Goal: Task Accomplishment & Management: Manage account settings

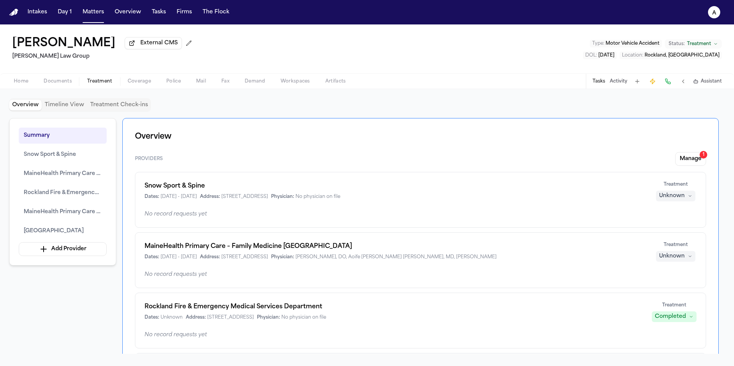
click at [438, 88] on div "Tasks Activity Assistant" at bounding box center [657, 81] width 142 height 15
click at [438, 79] on button "Tasks" at bounding box center [599, 81] width 13 height 6
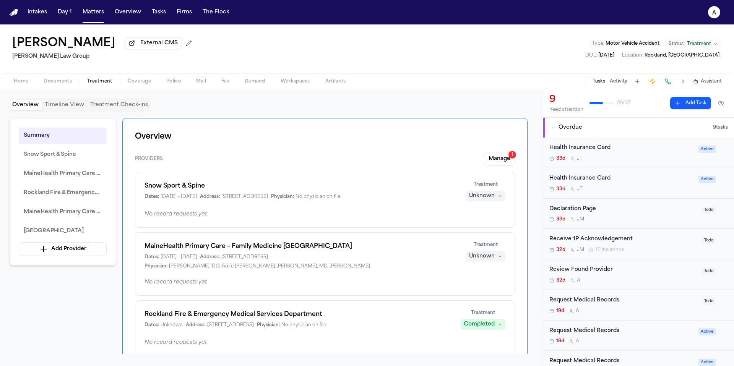
click at [438, 83] on button "Tasks" at bounding box center [599, 81] width 13 height 6
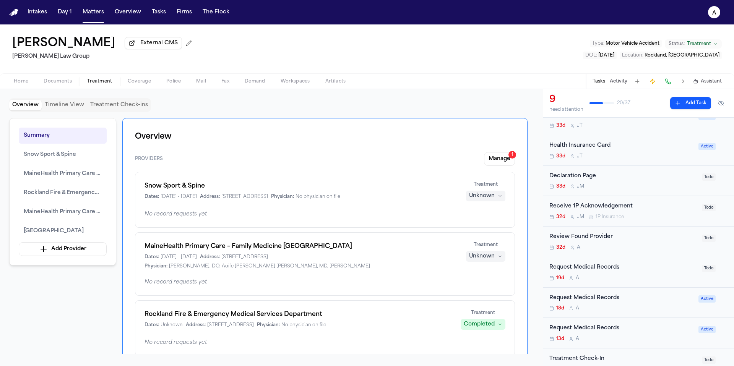
scroll to position [46, 0]
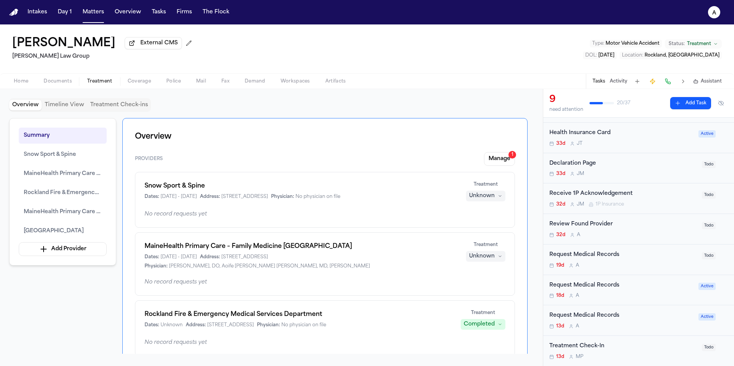
click at [438, 236] on div "32d A" at bounding box center [624, 235] width 148 height 6
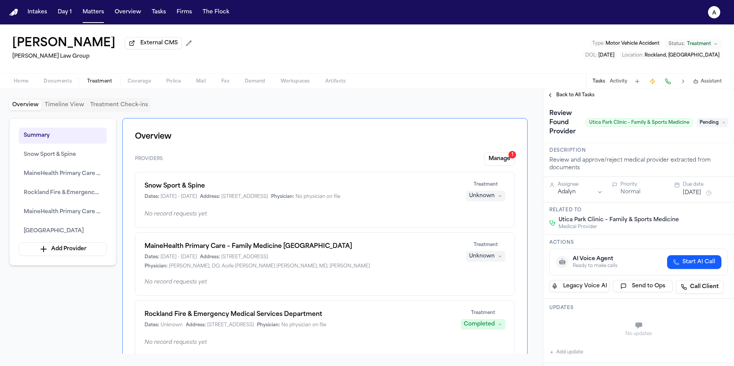
click at [438, 97] on span "Back to All Tasks" at bounding box center [576, 95] width 38 height 6
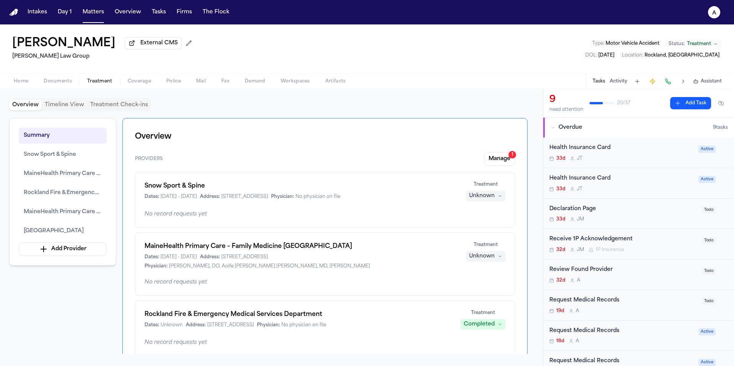
click at [438, 286] on div "19d A" at bounding box center [624, 311] width 148 height 6
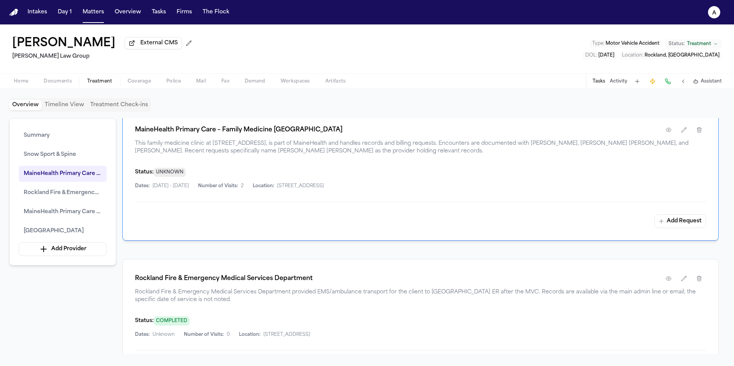
scroll to position [540, 0]
click at [438, 84] on button "Tasks" at bounding box center [599, 81] width 13 height 6
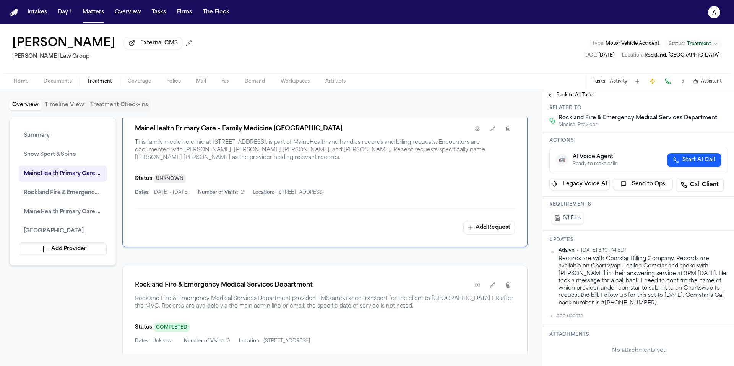
scroll to position [94, 0]
click at [438, 94] on span "Back to All Tasks" at bounding box center [576, 95] width 38 height 6
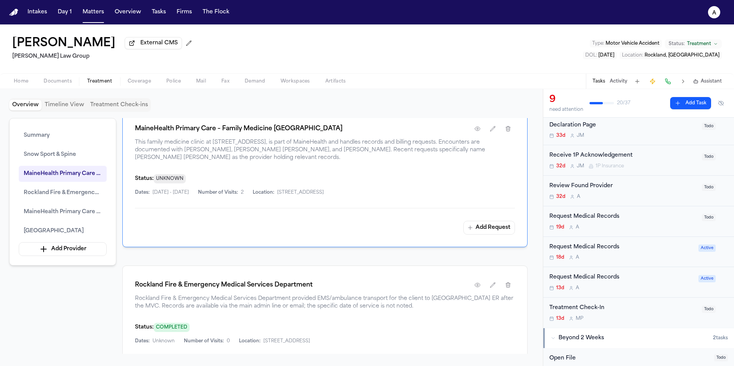
scroll to position [84, 0]
click at [438, 230] on div "19d A" at bounding box center [624, 227] width 148 height 6
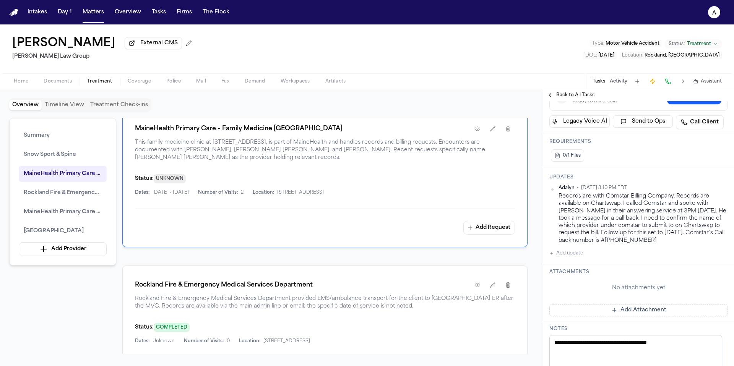
scroll to position [188, 0]
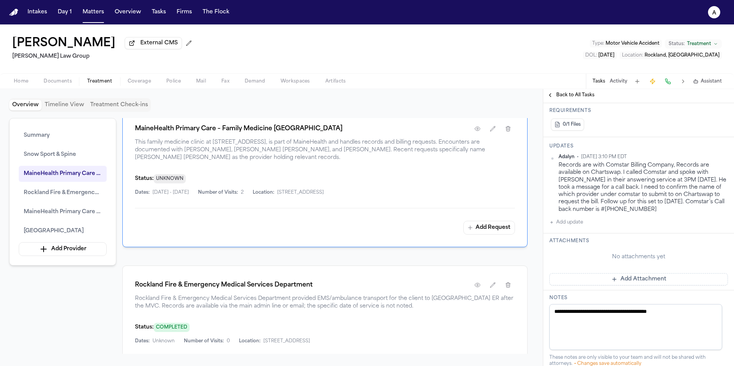
click at [438, 98] on span "Back to All Tasks" at bounding box center [576, 95] width 38 height 6
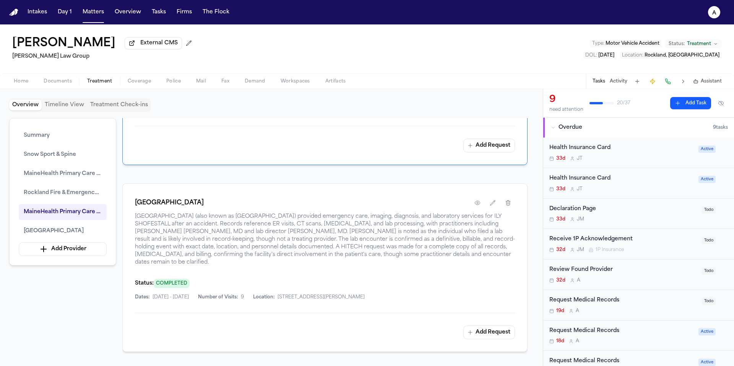
scroll to position [945, 0]
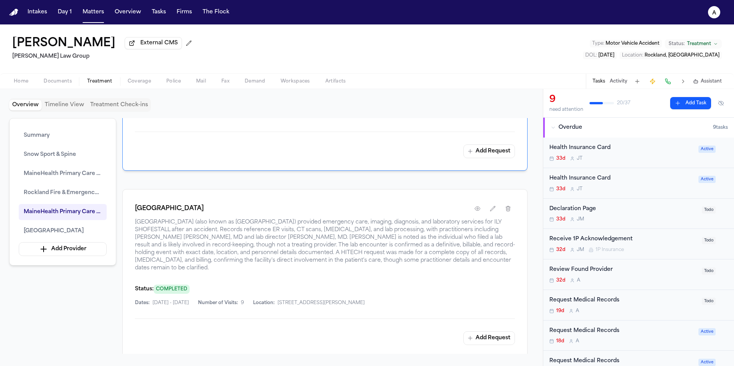
click at [438, 286] on div "Request Medical Records 19d A Todo" at bounding box center [639, 305] width 191 height 31
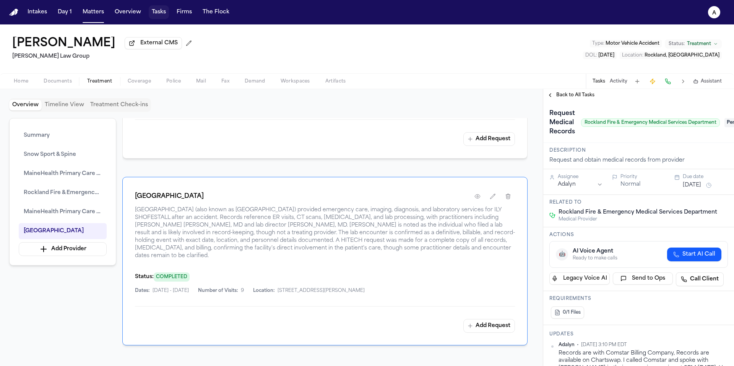
click at [159, 13] on button "Tasks" at bounding box center [159, 12] width 20 height 14
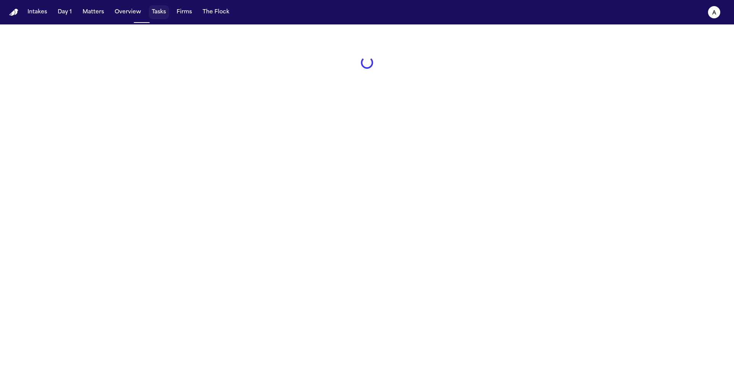
click at [159, 13] on button "Tasks" at bounding box center [159, 12] width 20 height 14
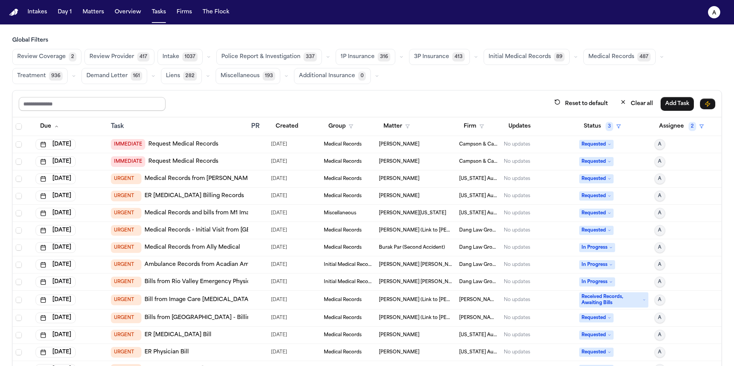
click at [114, 103] on input "text" at bounding box center [92, 104] width 147 height 14
click at [438, 127] on button "Firm" at bounding box center [473, 127] width 29 height 14
click at [438, 151] on input "text" at bounding box center [512, 146] width 104 height 14
type input "*****"
click at [438, 170] on div "[PERSON_NAME] [PERSON_NAME]" at bounding box center [510, 166] width 96 height 9
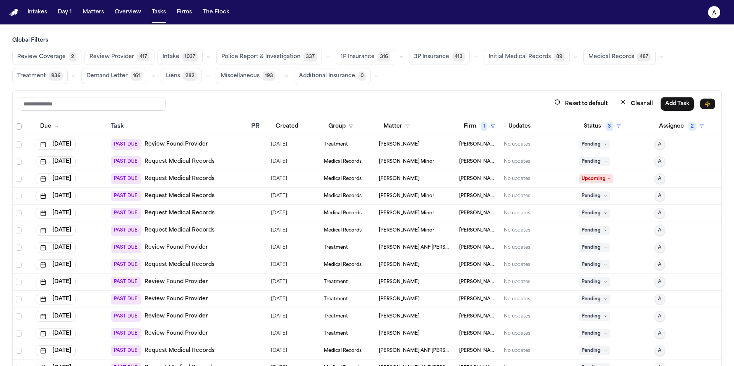
click at [19, 129] on span "Select all" at bounding box center [19, 127] width 6 height 6
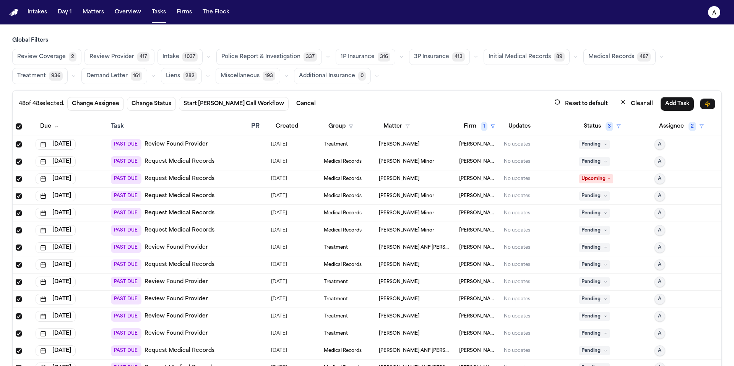
click at [18, 159] on span "Select row" at bounding box center [19, 162] width 6 height 6
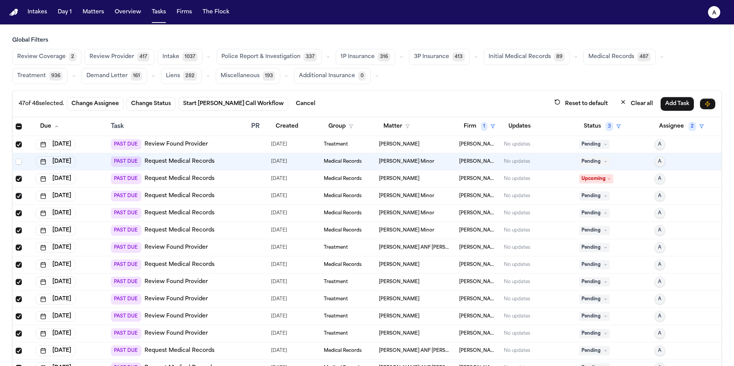
click at [20, 171] on td at bounding box center [23, 179] width 20 height 17
click at [20, 181] on span "Select row" at bounding box center [19, 179] width 6 height 6
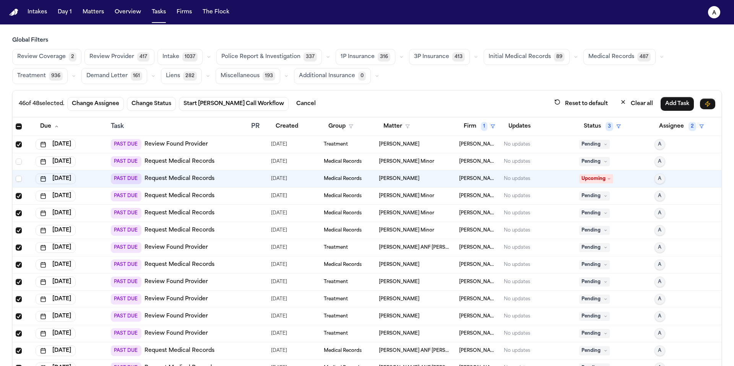
click at [19, 198] on span "Select row" at bounding box center [19, 196] width 6 height 6
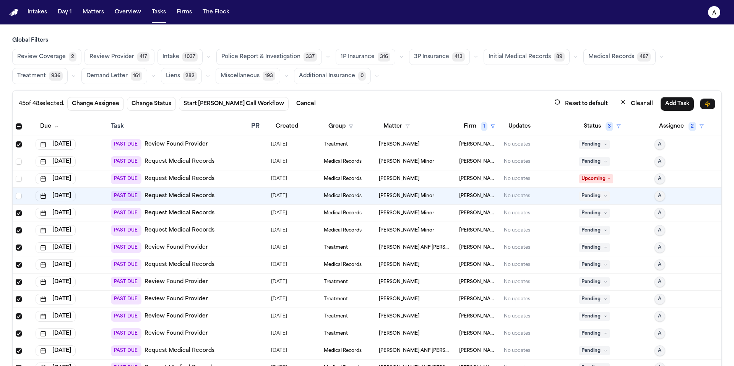
click at [19, 211] on span "Select row" at bounding box center [19, 213] width 6 height 6
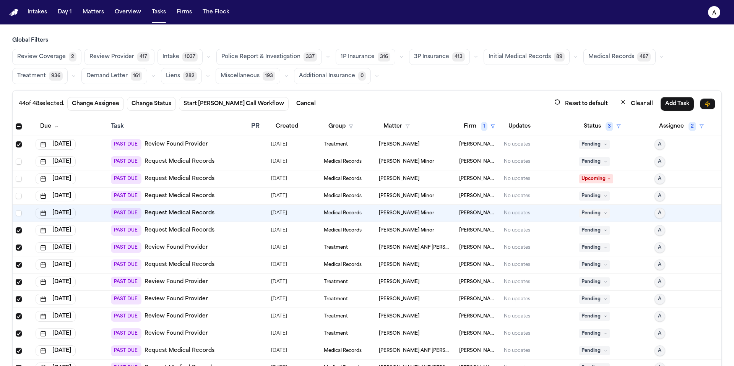
click at [20, 233] on span "Select row" at bounding box center [19, 231] width 6 height 6
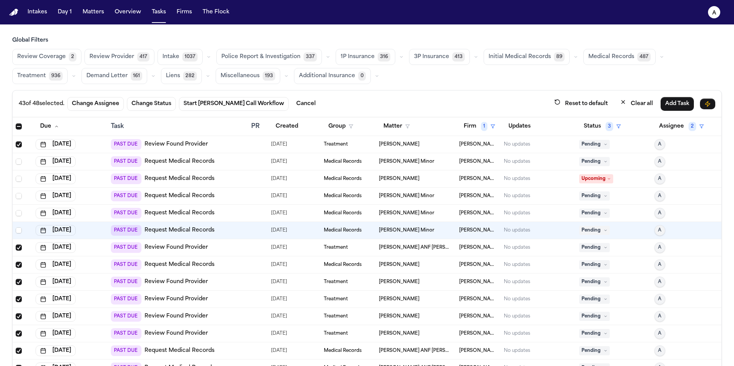
click at [22, 249] on div at bounding box center [23, 248] width 14 height 6
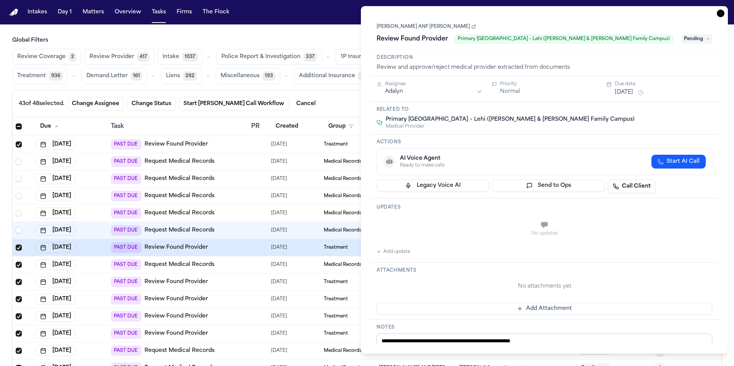
click at [21, 248] on span "Select row" at bounding box center [19, 248] width 6 height 6
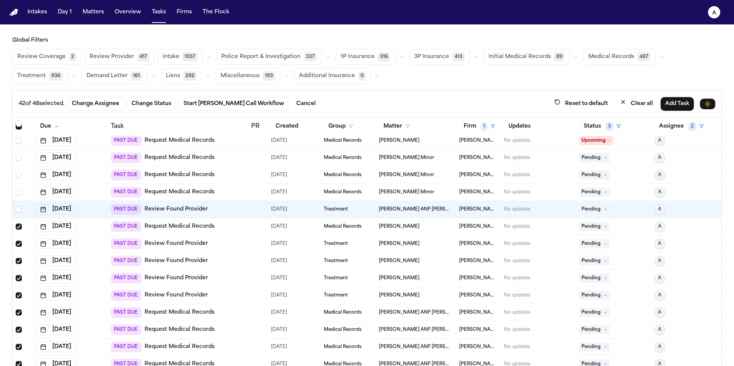
scroll to position [41, 0]
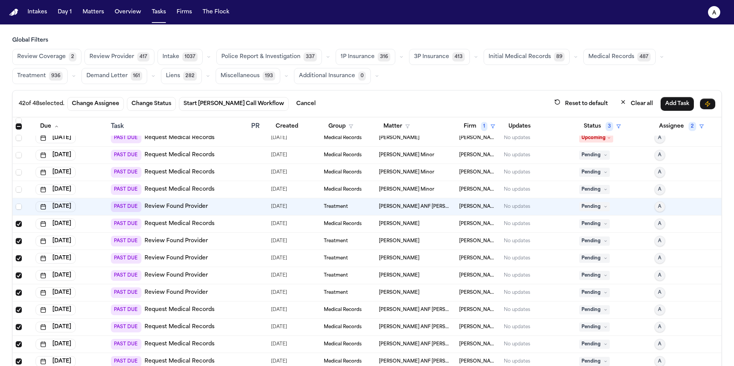
click at [18, 222] on span "Select row" at bounding box center [19, 224] width 6 height 6
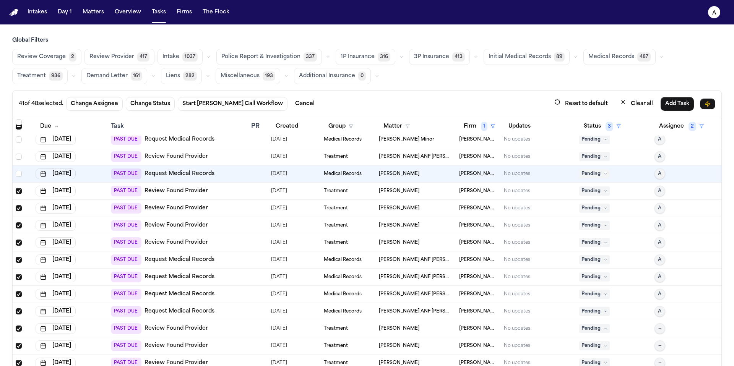
scroll to position [99, 0]
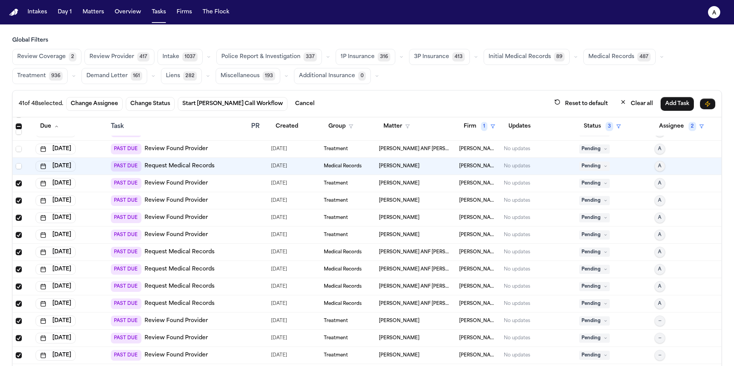
click at [22, 265] on td at bounding box center [23, 269] width 20 height 17
click at [16, 252] on span "Select row" at bounding box center [19, 252] width 6 height 6
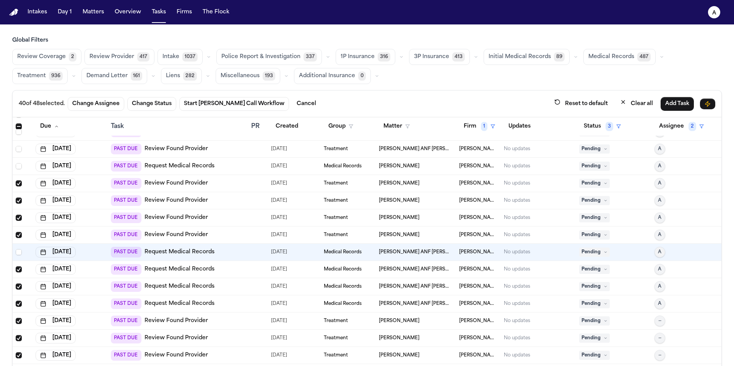
click at [20, 270] on span "Select row" at bounding box center [19, 270] width 6 height 6
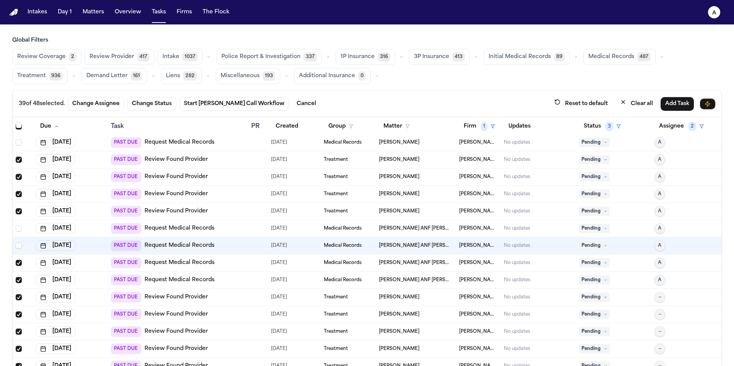
click at [16, 263] on span "Select row" at bounding box center [19, 263] width 6 height 6
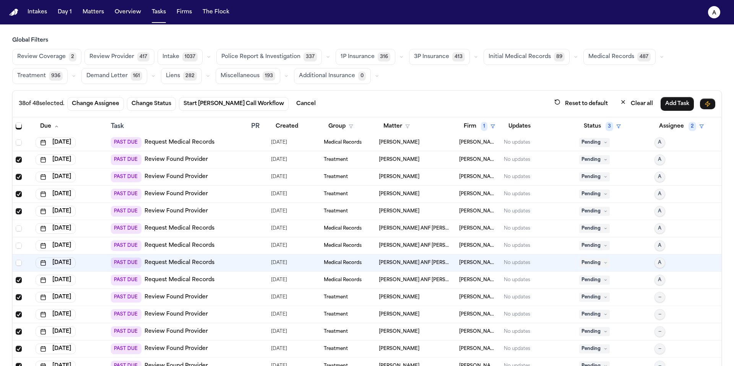
click at [16, 278] on icon "Select row" at bounding box center [18, 280] width 5 height 5
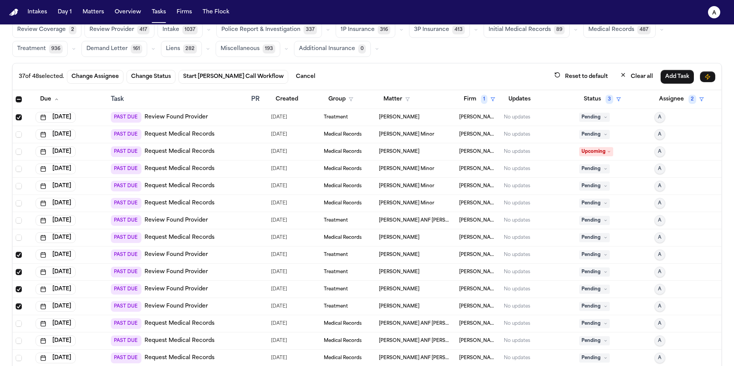
scroll to position [29, 0]
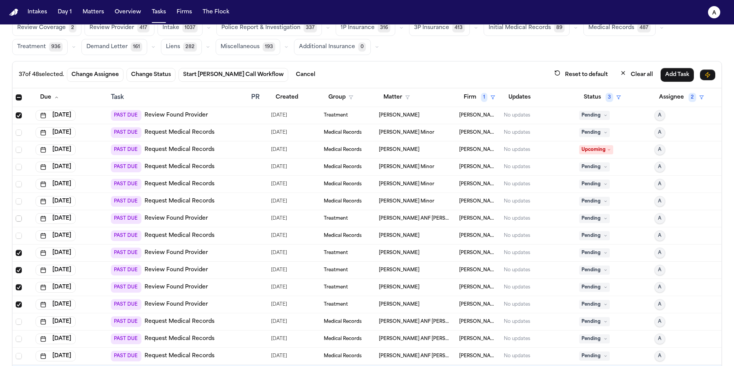
click at [19, 217] on span "Select row" at bounding box center [19, 219] width 6 height 6
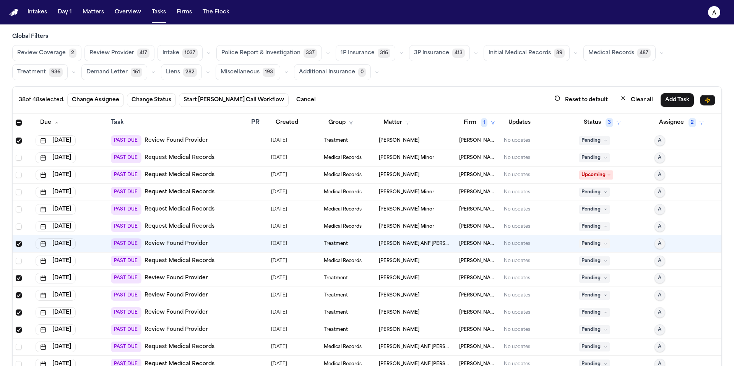
scroll to position [0, 0]
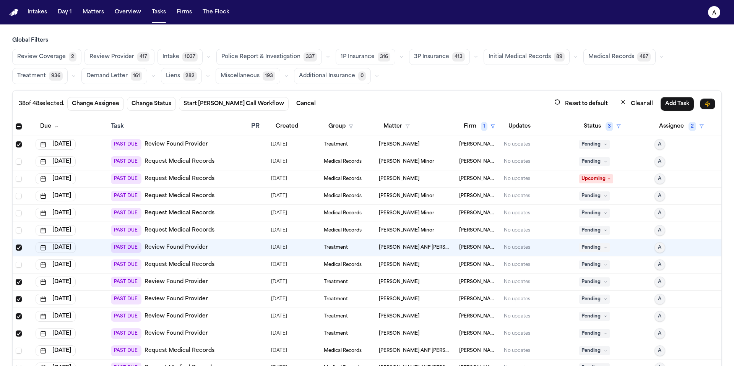
click at [438, 55] on button "Medical Records 487" at bounding box center [620, 57] width 72 height 16
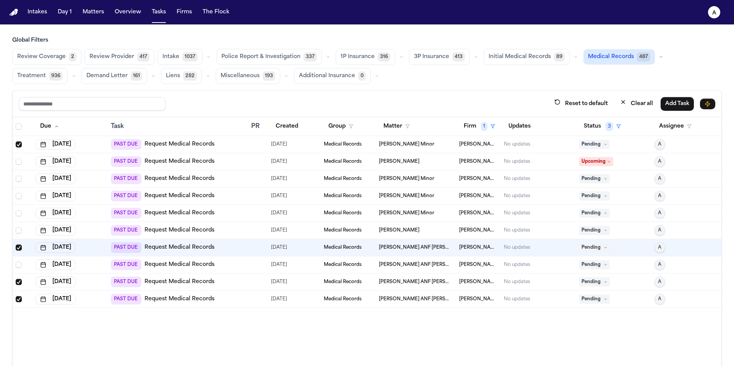
click at [205, 286] on div "Due Task PR Created Group Matter Firm 1 Updates Status 3 Assignee Aug 4, 2025 P…" at bounding box center [367, 258] width 709 height 282
click at [23, 281] on div at bounding box center [23, 282] width 14 height 6
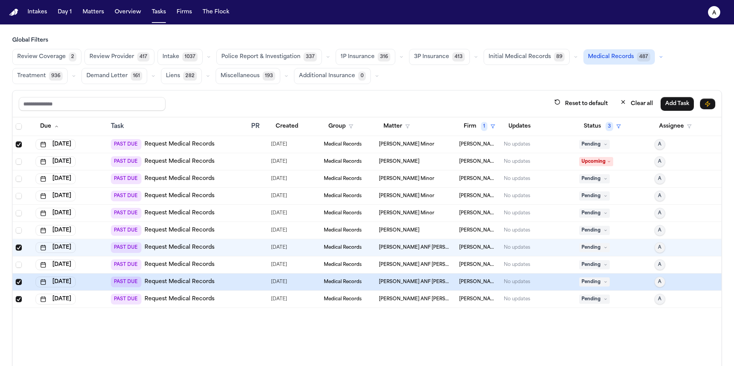
click at [18, 248] on span "Select row" at bounding box center [19, 248] width 6 height 6
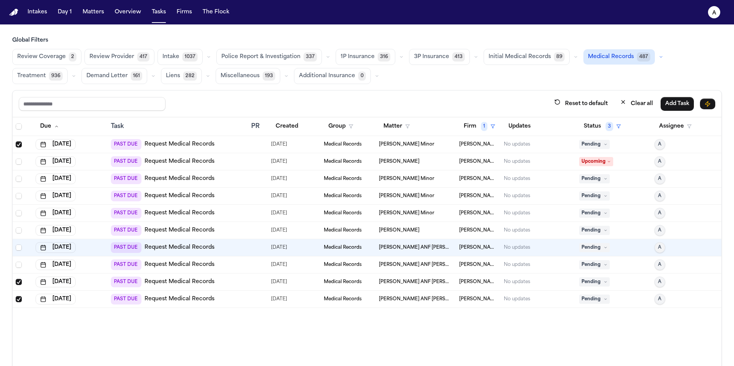
click at [20, 282] on span "Select row" at bounding box center [19, 282] width 6 height 6
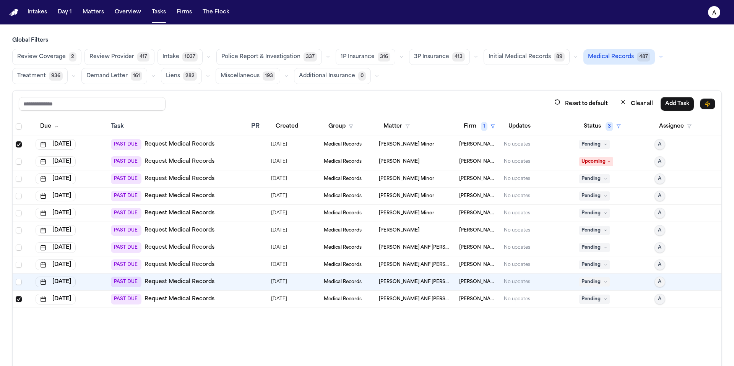
click at [20, 286] on span "Select row" at bounding box center [19, 299] width 6 height 6
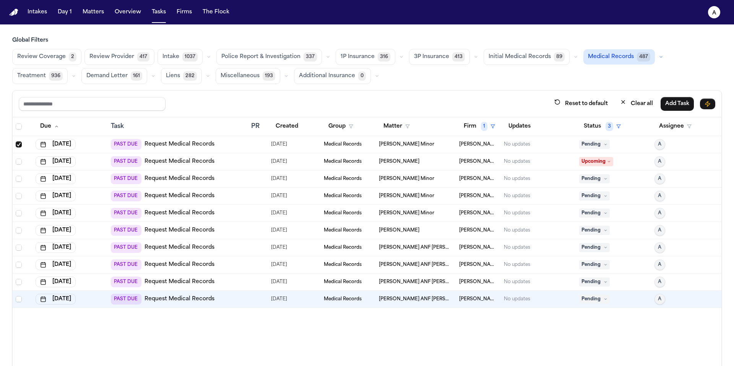
click at [19, 142] on span "Select row" at bounding box center [19, 145] width 6 height 6
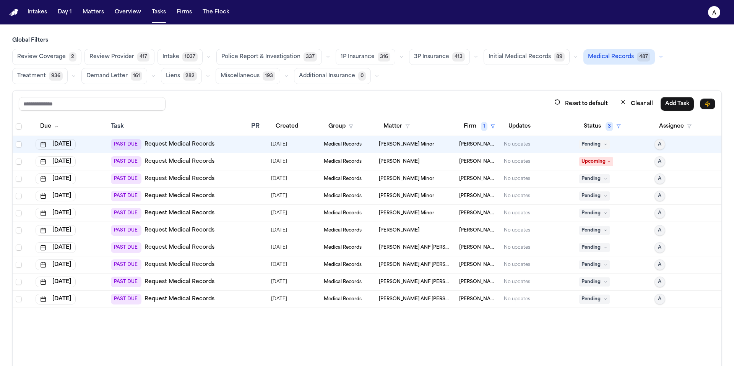
click at [438, 142] on div "[PERSON_NAME] Minor" at bounding box center [416, 145] width 74 height 6
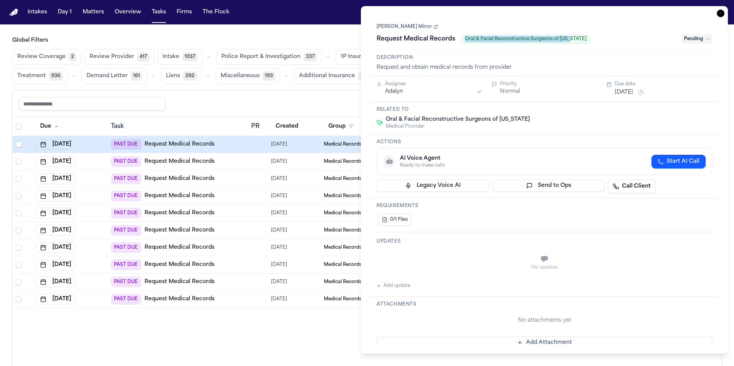
drag, startPoint x: 584, startPoint y: 39, endPoint x: 466, endPoint y: 39, distance: 118.2
click at [438, 39] on div "Request Medical Records Oral & Facial Reconstructive Surgeons of Utah" at bounding box center [527, 39] width 301 height 12
click at [300, 37] on h3 "Global Filters" at bounding box center [367, 41] width 710 height 8
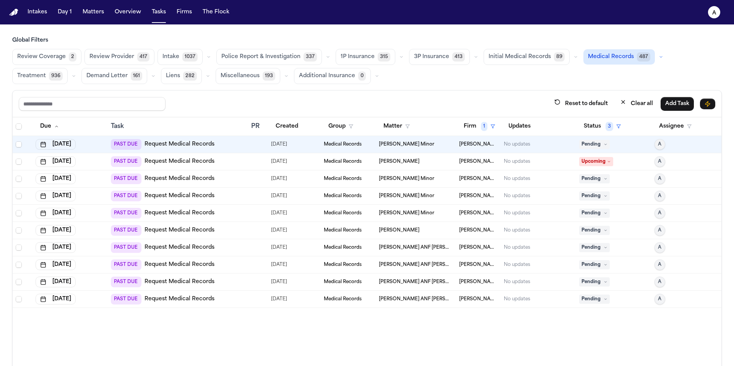
click at [267, 143] on td at bounding box center [258, 144] width 20 height 17
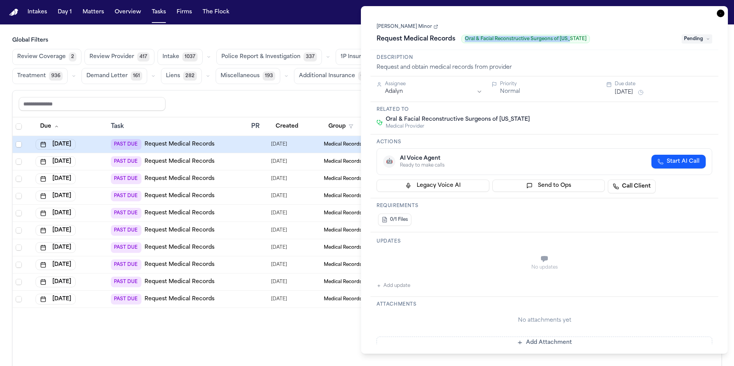
drag, startPoint x: 576, startPoint y: 41, endPoint x: 462, endPoint y: 39, distance: 114.0
click at [438, 39] on div "Request Medical Records Oral & Facial Reconstructive Surgeons of Utah" at bounding box center [527, 39] width 301 height 12
click at [295, 107] on div "Reset to default Clear all Add Task" at bounding box center [367, 104] width 697 height 14
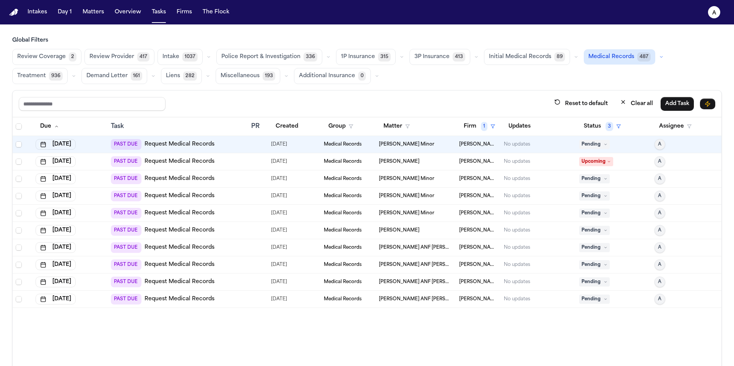
click at [424, 142] on div "[PERSON_NAME] Minor" at bounding box center [416, 145] width 74 height 6
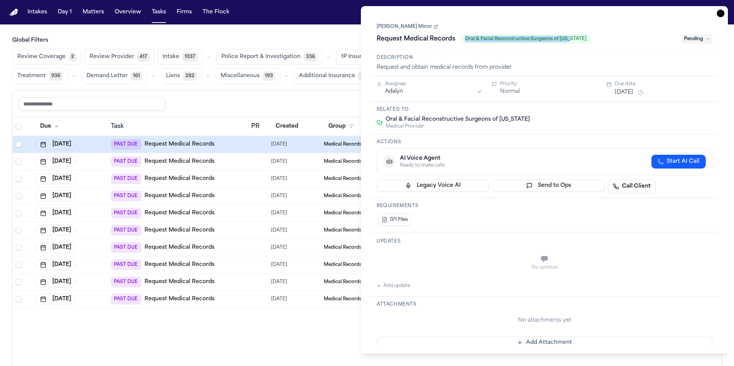
drag, startPoint x: 583, startPoint y: 44, endPoint x: 464, endPoint y: 40, distance: 119.0
click at [438, 40] on div "Request Medical Records Oral & Facial Reconstructive Surgeons of Utah" at bounding box center [527, 39] width 301 height 12
copy span "Oral & Facial Reconstructive Surgeons of Utah"
click at [405, 26] on link "[PERSON_NAME] Minor" at bounding box center [408, 27] width 62 height 6
click at [438, 12] on icon "button" at bounding box center [721, 14] width 8 height 8
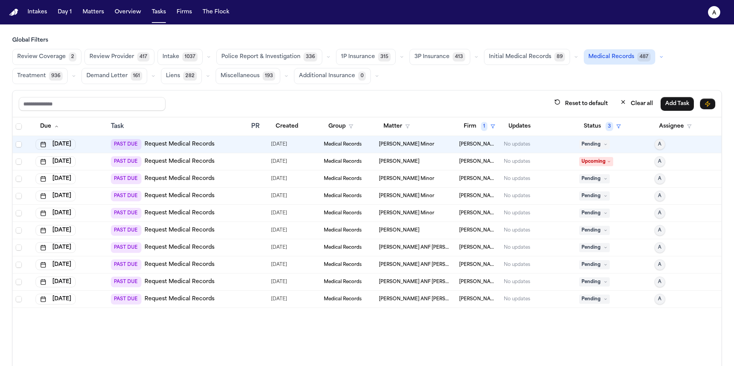
click at [421, 164] on div "[PERSON_NAME]" at bounding box center [416, 162] width 74 height 6
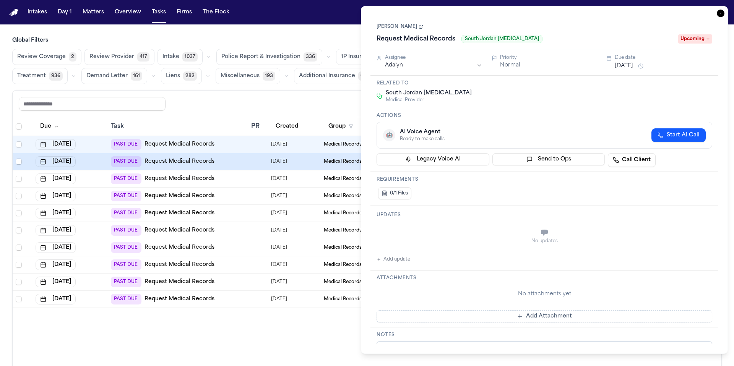
click at [391, 27] on link "[PERSON_NAME]" at bounding box center [400, 27] width 47 height 6
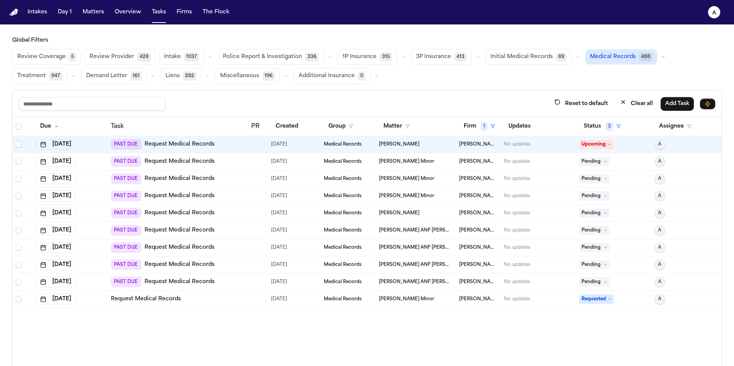
click at [283, 286] on div "Due Task PR Created Group Matter Firm 1 Updates Status 3 Assignee Aug 4, 2025 P…" at bounding box center [367, 258] width 709 height 282
click at [284, 286] on div "Due Task PR Created Group Matter Firm 1 Updates Status 3 Assignee Aug 4, 2025 P…" at bounding box center [367, 258] width 709 height 282
click at [412, 163] on span "[PERSON_NAME] Minor" at bounding box center [406, 162] width 55 height 6
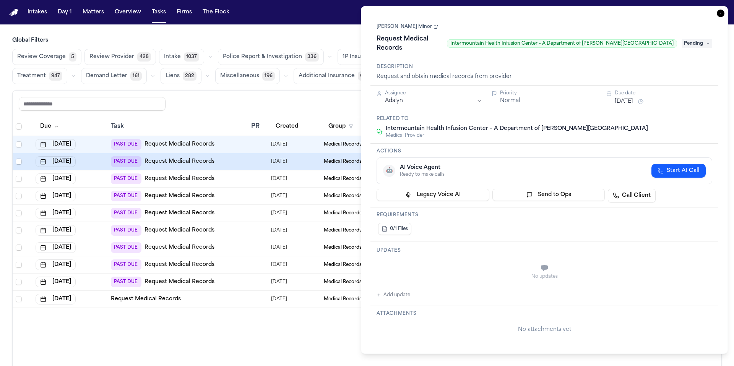
click at [409, 28] on link "[PERSON_NAME] Minor" at bounding box center [408, 27] width 62 height 6
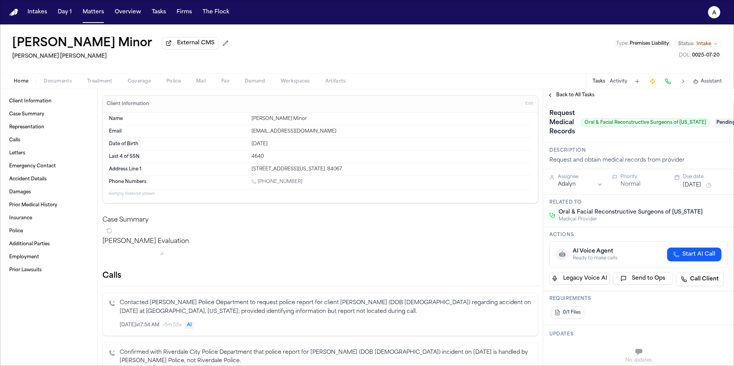
click at [702, 58] on span "0025-07-20" at bounding box center [706, 55] width 28 height 5
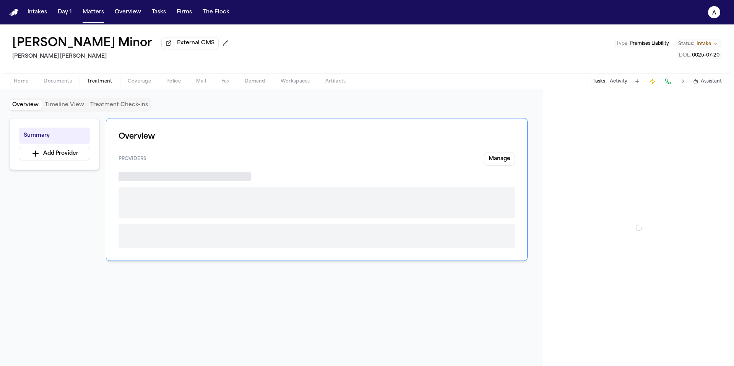
click at [99, 82] on span "Treatment" at bounding box center [99, 81] width 25 height 6
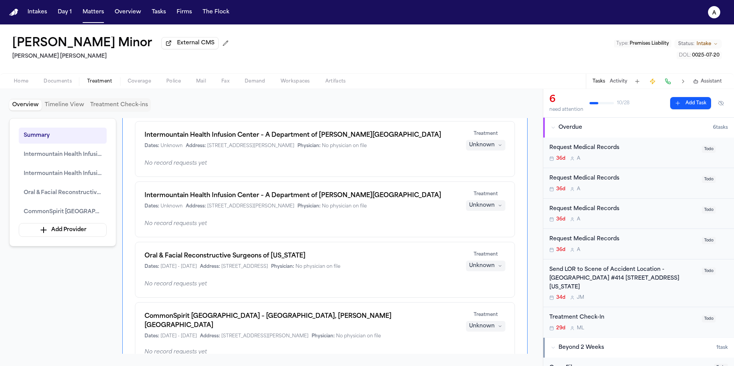
scroll to position [52, 0]
click at [482, 268] on div "Unknown" at bounding box center [482, 265] width 26 height 8
click at [489, 293] on span "Completed" at bounding box center [476, 296] width 30 height 8
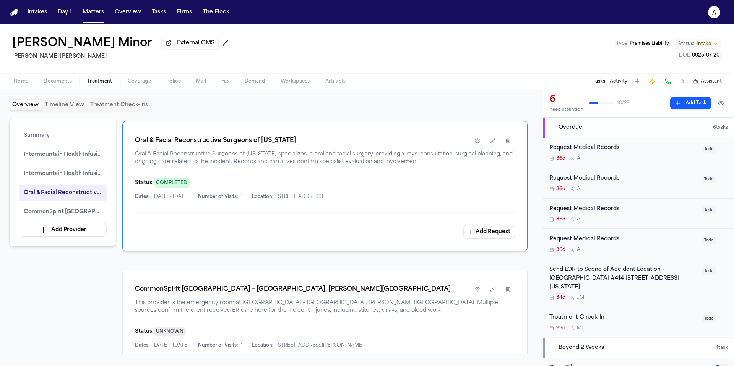
scroll to position [620, 0]
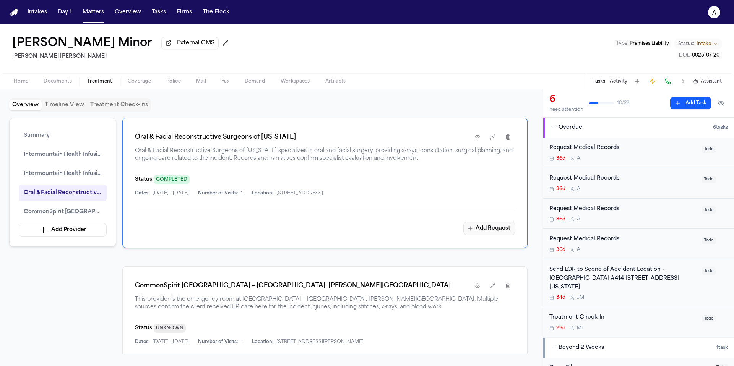
click at [502, 225] on button "Add Request" at bounding box center [490, 229] width 52 height 14
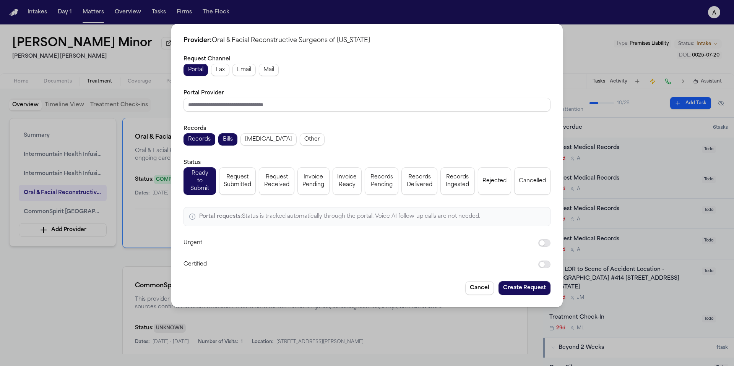
scroll to position [639, 0]
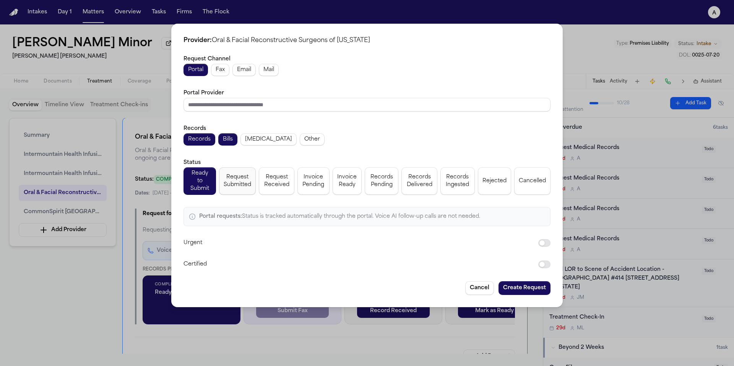
click at [251, 184] on span "Request Submitted" at bounding box center [238, 181] width 28 height 15
click at [525, 282] on button "Create Request" at bounding box center [525, 289] width 52 height 14
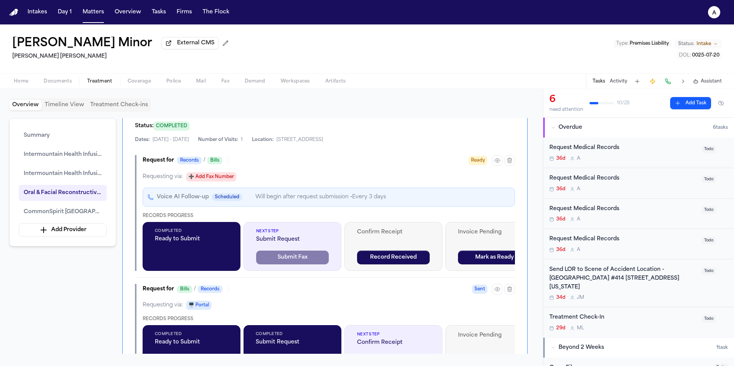
scroll to position [691, 0]
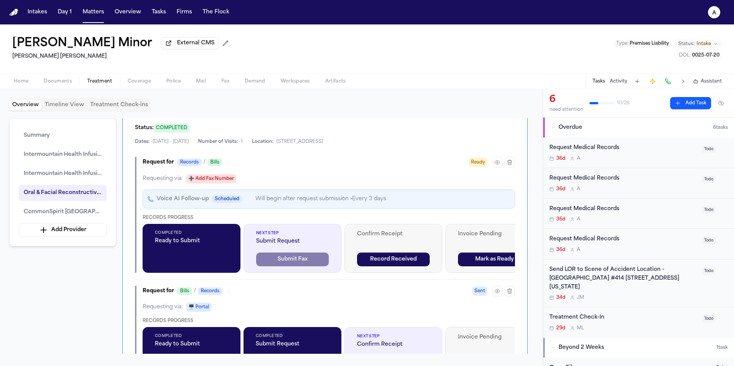
click at [511, 151] on div "Oral & Facial Reconstructive Surgeons of Utah Oral & Facial Reconstructive Surg…" at bounding box center [324, 247] width 405 height 362
click at [511, 160] on icon "button" at bounding box center [510, 163] width 6 height 6
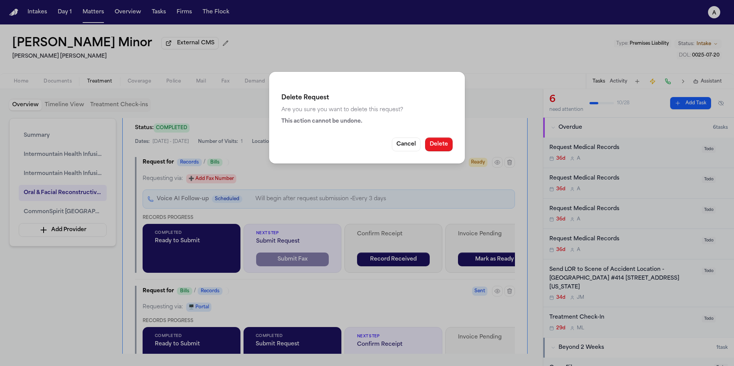
click at [437, 144] on button "Delete" at bounding box center [439, 145] width 28 height 14
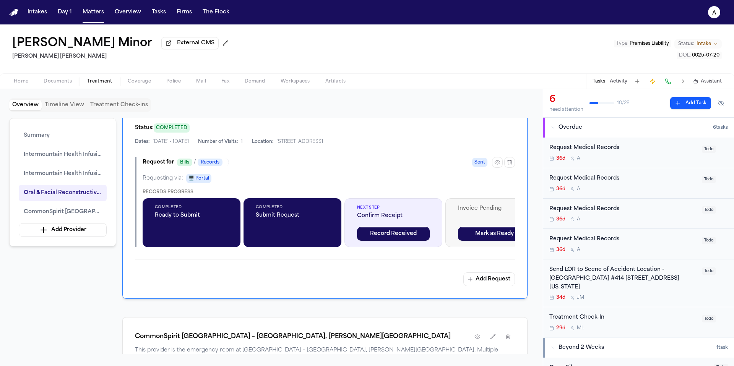
scroll to position [707, 0]
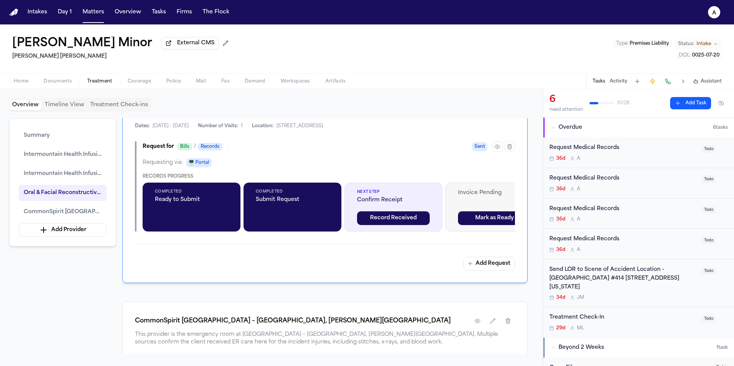
click at [308, 215] on div "Completed Submit Request" at bounding box center [293, 207] width 98 height 49
click at [499, 144] on icon "button" at bounding box center [498, 147] width 6 height 6
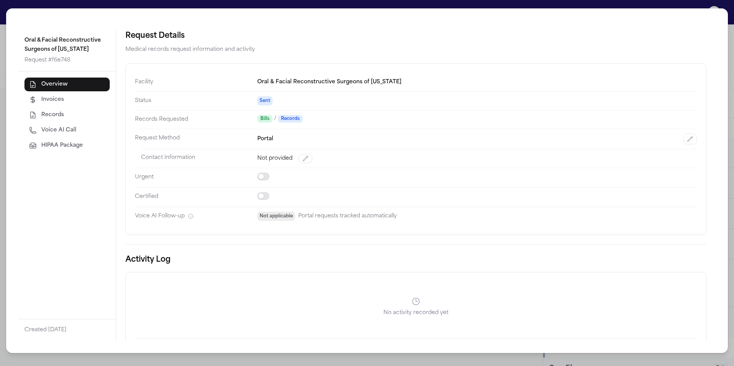
click at [681, 145] on dd "Portal" at bounding box center [477, 139] width 440 height 20
click at [687, 140] on icon "button" at bounding box center [690, 139] width 6 height 6
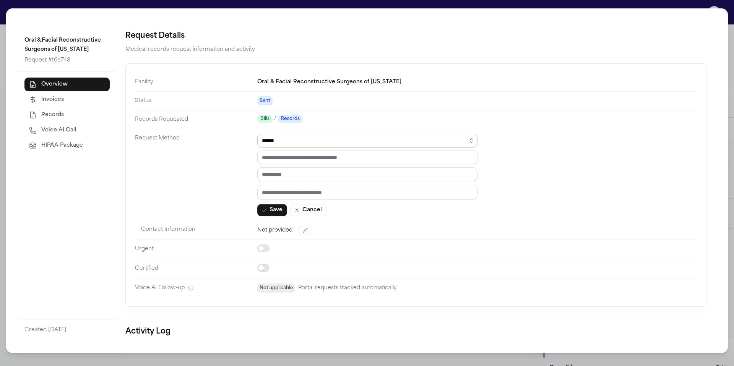
click at [471, 144] on select "****** ***** *** ****" at bounding box center [367, 141] width 220 height 14
select select "***"
click at [257, 134] on select "****** ***** *** ****" at bounding box center [367, 141] width 220 height 14
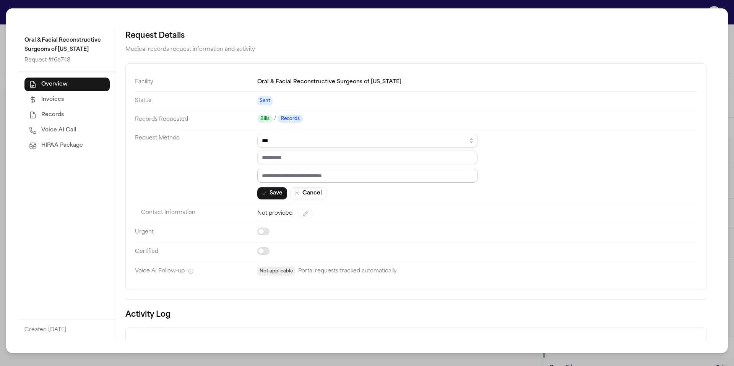
click at [304, 177] on input "text" at bounding box center [367, 176] width 220 height 14
paste input "*********"
type input "*********"
click at [294, 160] on input "tel" at bounding box center [367, 158] width 220 height 14
click at [319, 142] on select "****** ***** *** ****" at bounding box center [367, 141] width 220 height 14
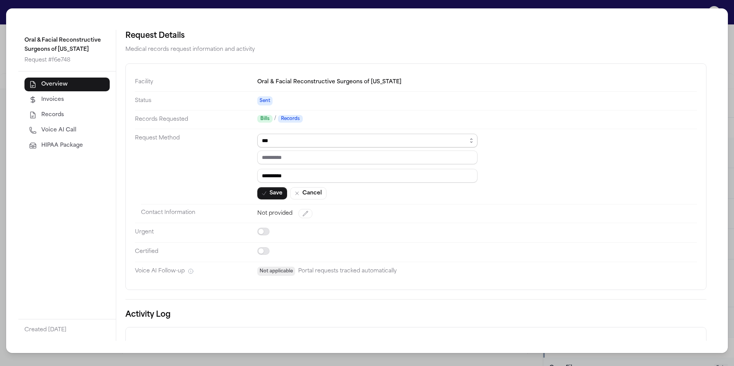
select select "*****"
click at [257, 134] on select "****** ***** *** ****" at bounding box center [367, 141] width 220 height 14
click at [282, 195] on button "Save" at bounding box center [272, 193] width 30 height 12
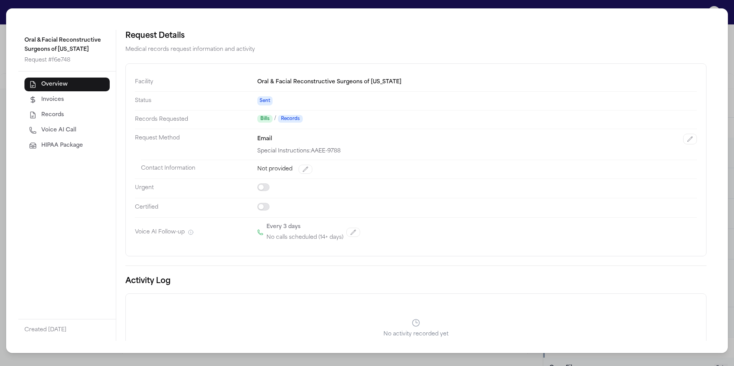
click at [235, 360] on div "Oral & Facial Reconstructive Surgeons of Utah Request # f6e748 Overview Invoice…" at bounding box center [367, 183] width 734 height 366
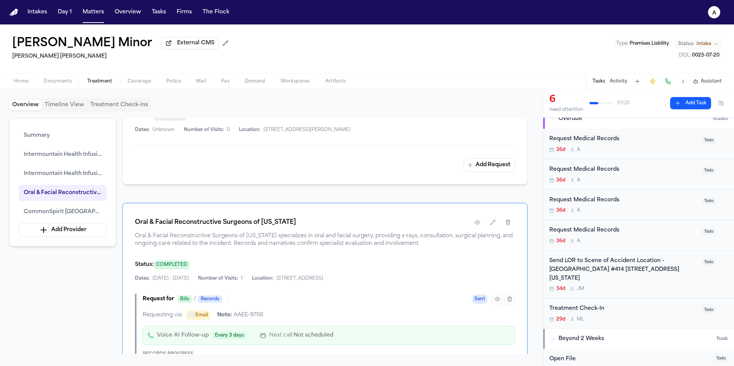
scroll to position [0, 0]
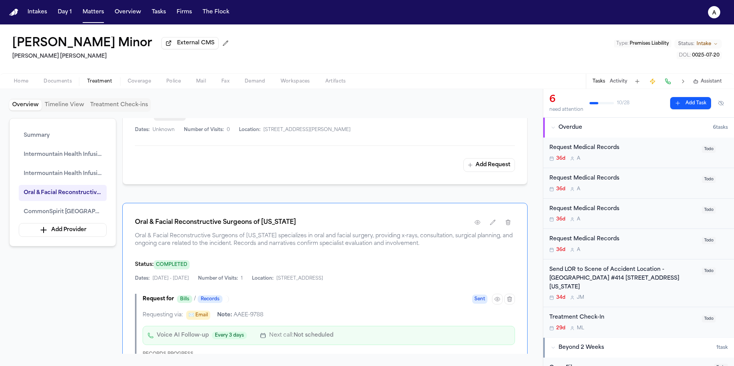
click at [659, 244] on div "Request Medical Records" at bounding box center [624, 239] width 148 height 9
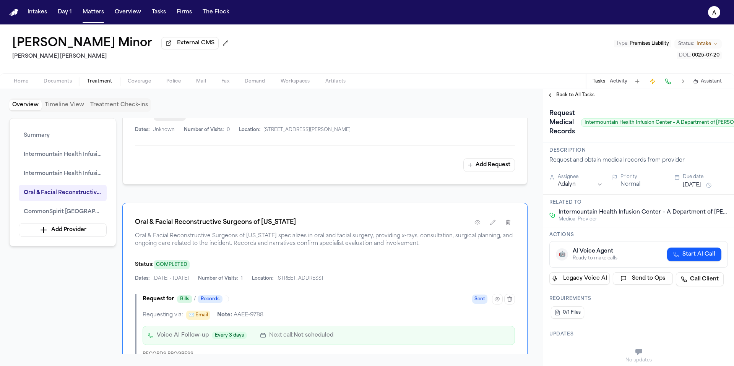
click at [581, 97] on span "Back to All Tasks" at bounding box center [576, 95] width 38 height 6
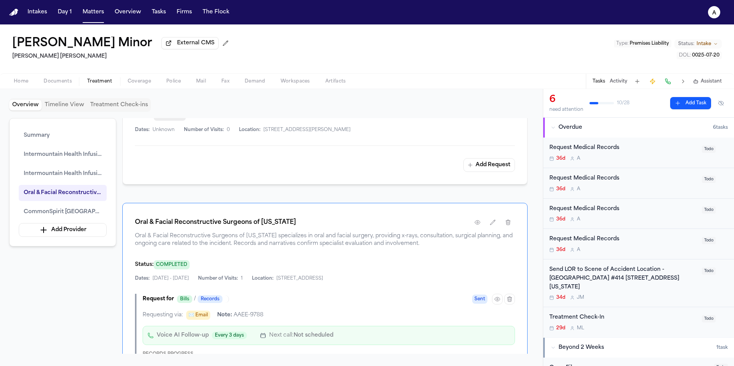
click at [653, 225] on div "Request Medical Records 36d A Todo" at bounding box center [639, 214] width 191 height 31
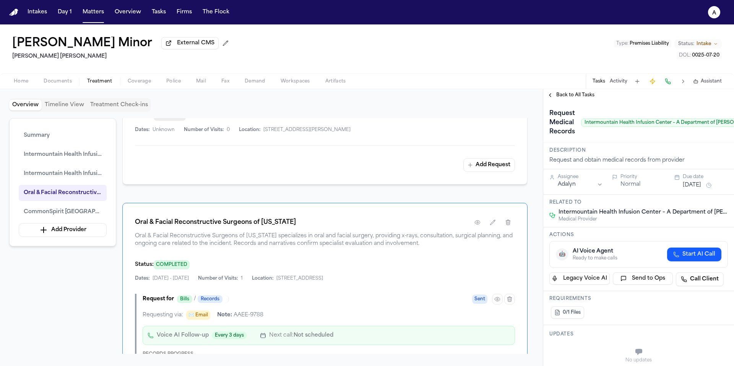
click at [581, 98] on span "Back to All Tasks" at bounding box center [576, 95] width 38 height 6
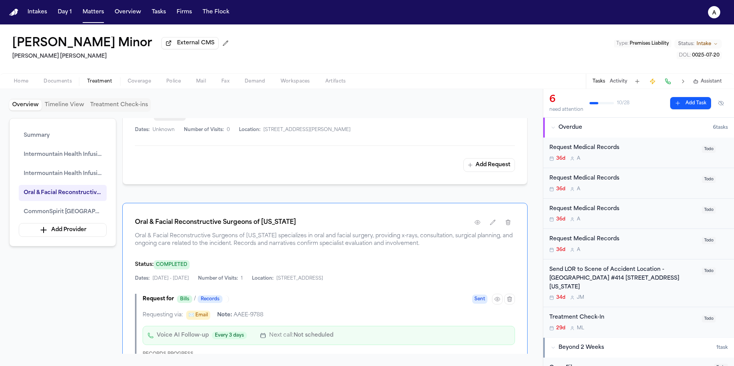
click at [638, 182] on div "Request Medical Records" at bounding box center [624, 178] width 148 height 9
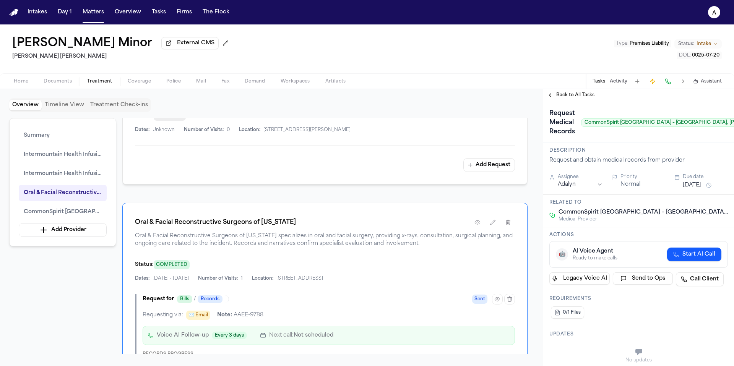
click at [579, 107] on div "Request Medical Records CommonSpirit Holy Cross Hospital – Davis, Weber Campus …" at bounding box center [639, 122] width 191 height 42
click at [571, 101] on div "Back to All Tasks" at bounding box center [639, 95] width 191 height 12
click at [576, 96] on span "Back to All Tasks" at bounding box center [576, 95] width 38 height 6
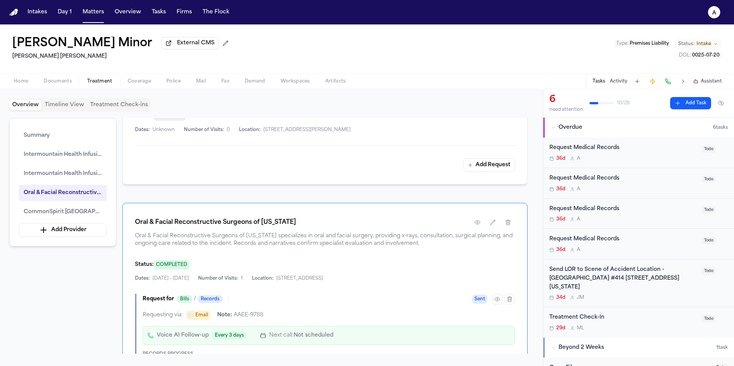
click at [671, 153] on div "Request Medical Records" at bounding box center [624, 148] width 148 height 9
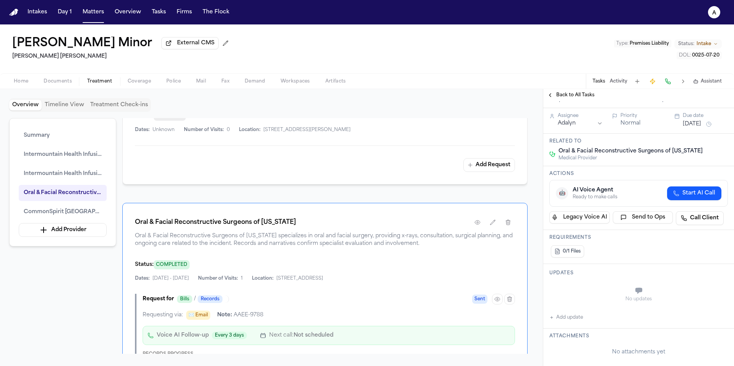
scroll to position [83, 0]
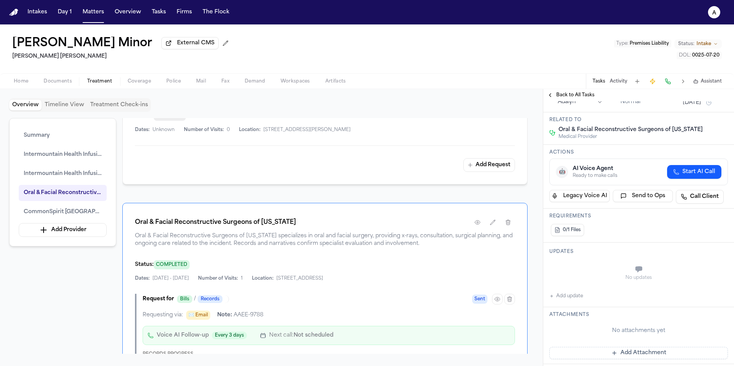
click at [575, 307] on div "Updates No updates Add update" at bounding box center [639, 275] width 191 height 65
click at [578, 298] on button "Add update" at bounding box center [567, 296] width 34 height 9
click at [571, 270] on textarea "Add your update" at bounding box center [643, 270] width 163 height 15
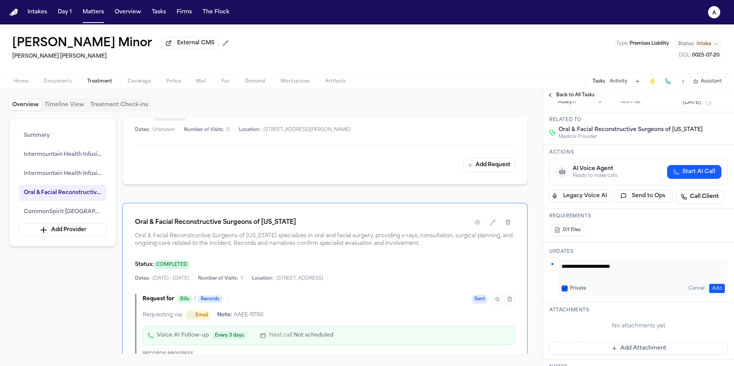
paste textarea "*********"
click at [563, 276] on textarea "**********" at bounding box center [641, 270] width 158 height 15
type textarea "**********"
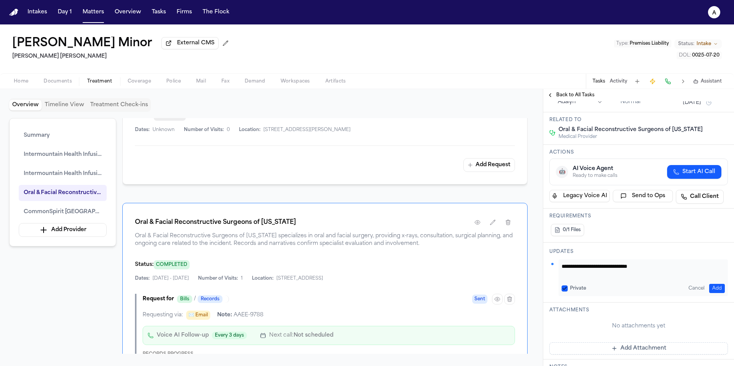
click at [565, 288] on button "Private" at bounding box center [565, 289] width 6 height 6
click at [711, 291] on button "Add" at bounding box center [718, 288] width 16 height 9
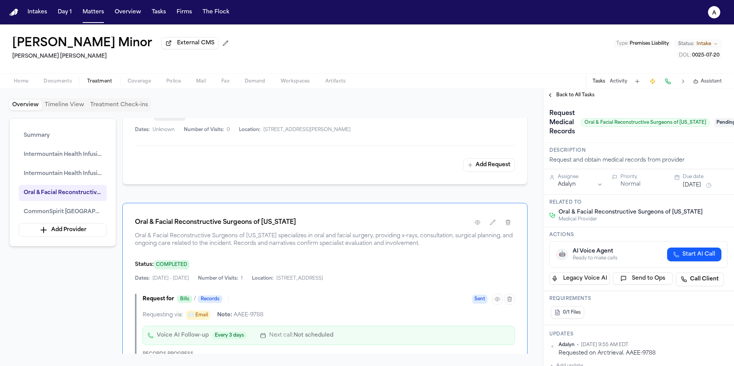
click at [702, 185] on button "[DATE]" at bounding box center [692, 186] width 18 height 8
click at [713, 246] on button "12" at bounding box center [711, 247] width 12 height 12
click at [630, 235] on h3 "Actions" at bounding box center [639, 235] width 179 height 6
click at [715, 125] on span "Pending" at bounding box center [730, 122] width 31 height 9
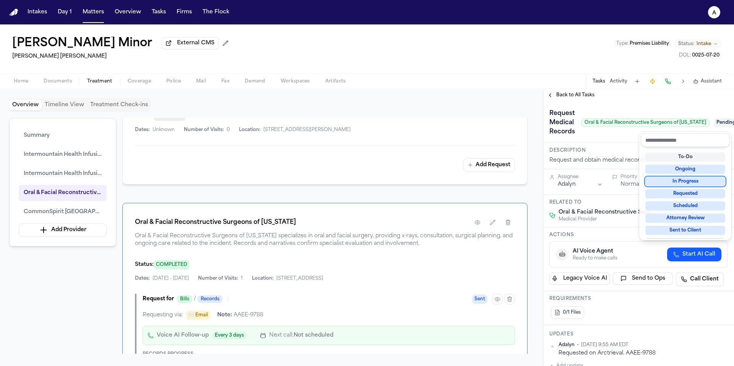
scroll to position [23, 0]
click at [707, 194] on div "Requested" at bounding box center [686, 193] width 80 height 9
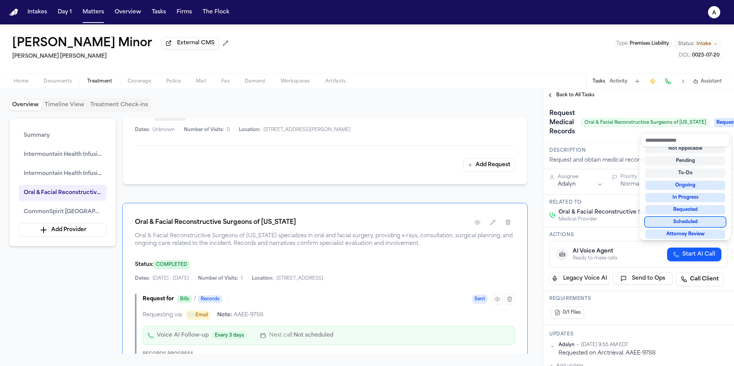
click at [712, 220] on div "Scheduled" at bounding box center [686, 222] width 80 height 9
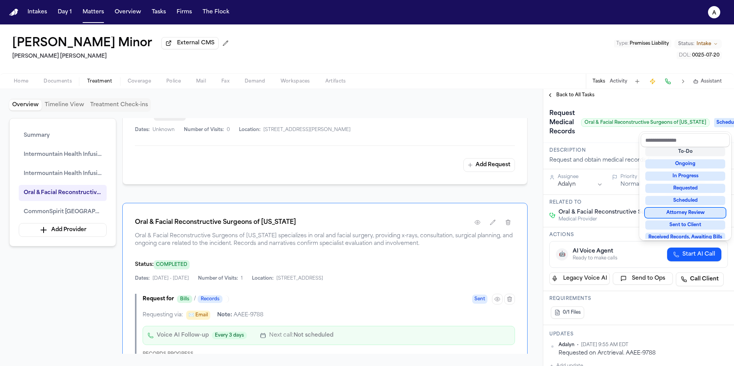
scroll to position [33, 0]
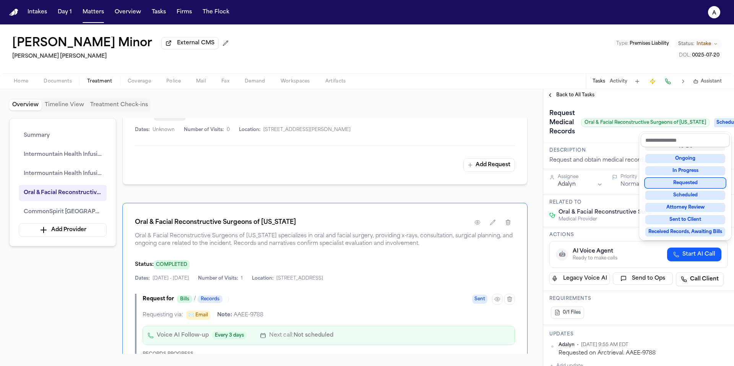
click at [715, 182] on div "Requested" at bounding box center [686, 183] width 80 height 9
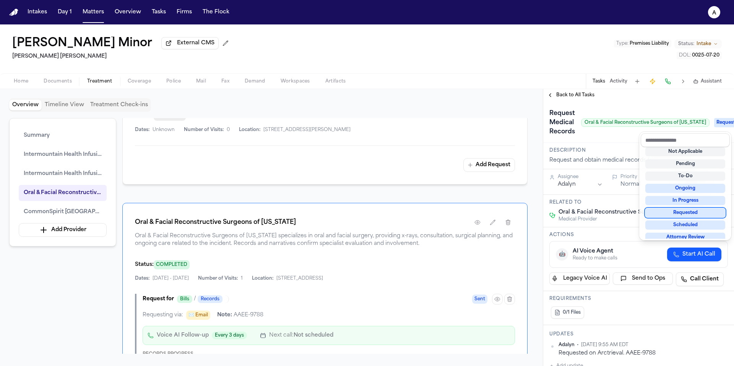
click at [711, 215] on div "Requested" at bounding box center [686, 212] width 80 height 9
click at [686, 106] on div "Request Medical Records Oral & Facial Reconstructive Surgeons of Utah Requested" at bounding box center [639, 122] width 191 height 42
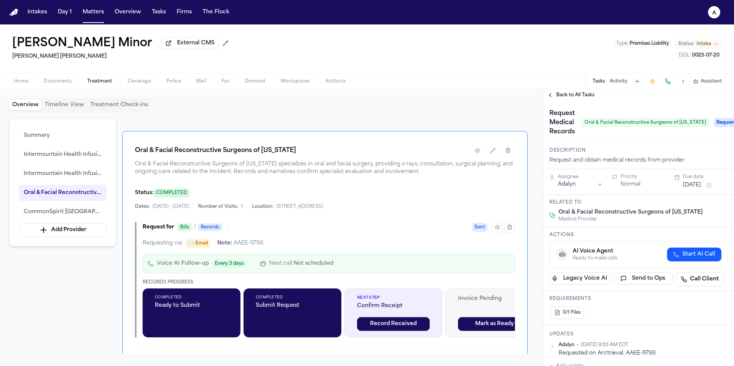
scroll to position [625, 0]
drag, startPoint x: 269, startPoint y: 239, endPoint x: 233, endPoint y: 243, distance: 36.5
click at [233, 243] on div "Requesting via: ✉️ Email Note: AAEE-9788" at bounding box center [329, 243] width 373 height 9
click at [278, 242] on div "Requesting via: ✉️ Email Note: AAEE-9788" at bounding box center [329, 243] width 373 height 9
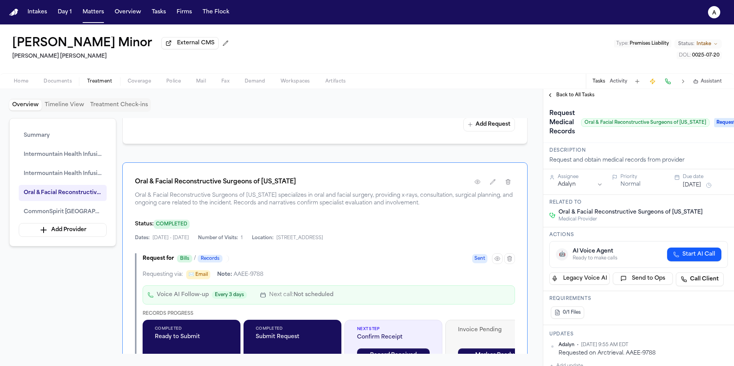
scroll to position [594, 0]
click at [419, 148] on div "Overview Providers Manage 2 Intermountain Health Infusion Center – A Department…" at bounding box center [324, 236] width 405 height 236
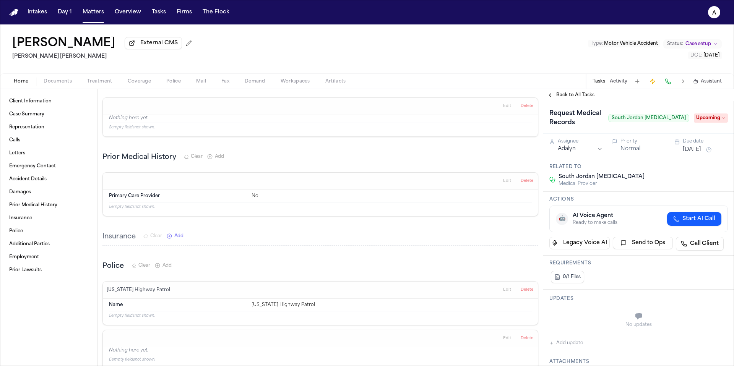
scroll to position [1310, 0]
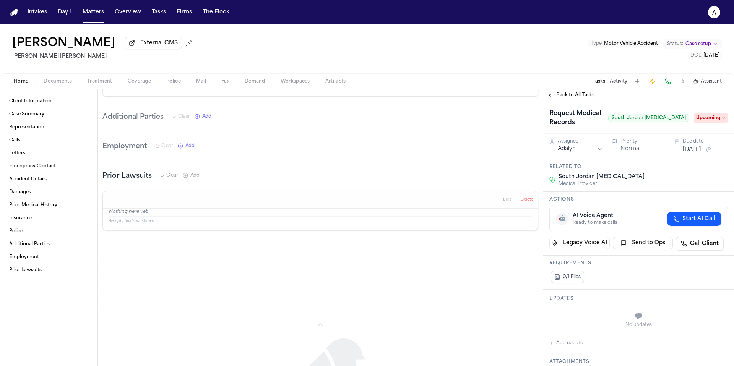
click at [111, 84] on span "Treatment" at bounding box center [99, 81] width 25 height 6
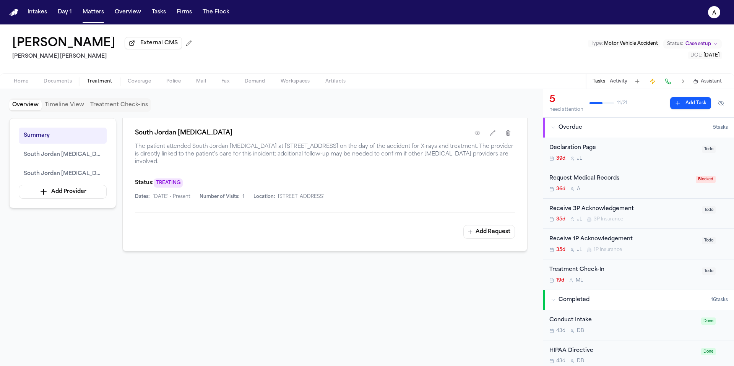
scroll to position [355, 0]
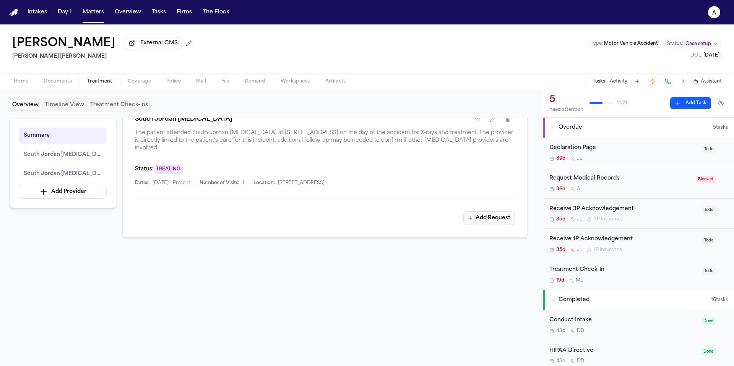
click at [498, 220] on button "Add Request" at bounding box center [490, 219] width 52 height 14
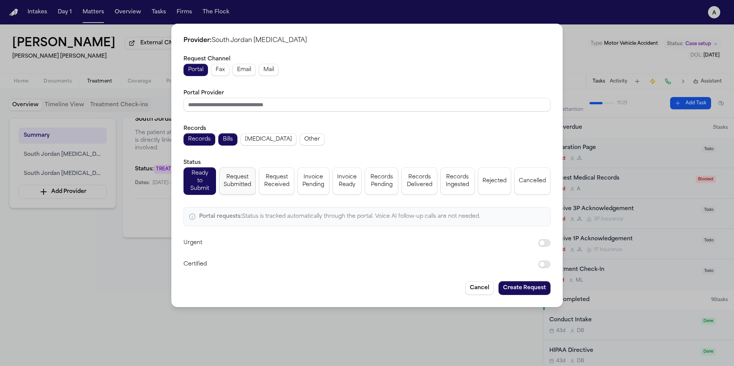
click at [242, 182] on span "Request Submitted" at bounding box center [238, 181] width 28 height 15
click at [530, 285] on button "Create Request" at bounding box center [525, 289] width 52 height 14
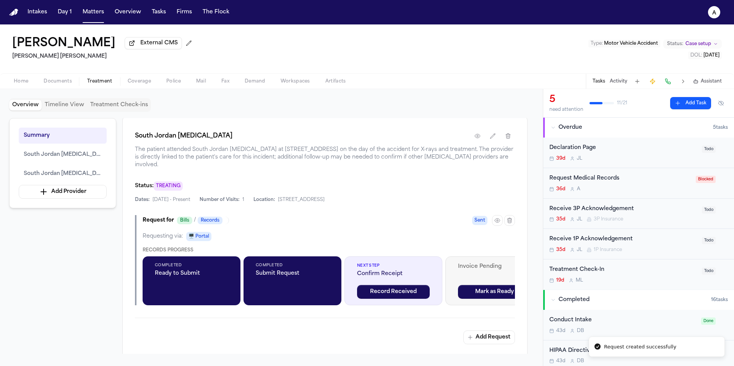
scroll to position [374, 0]
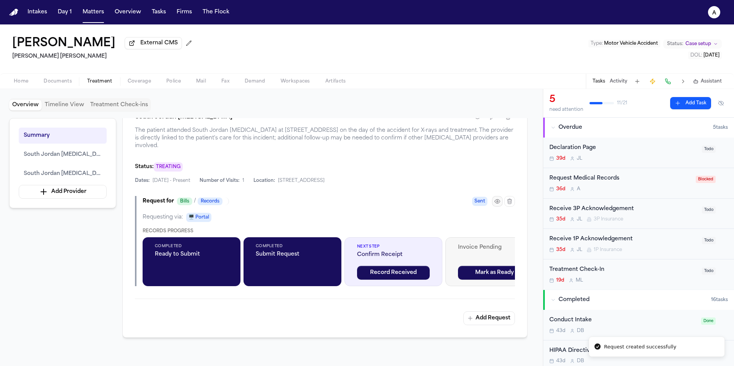
click at [495, 205] on icon "button" at bounding box center [498, 202] width 6 height 6
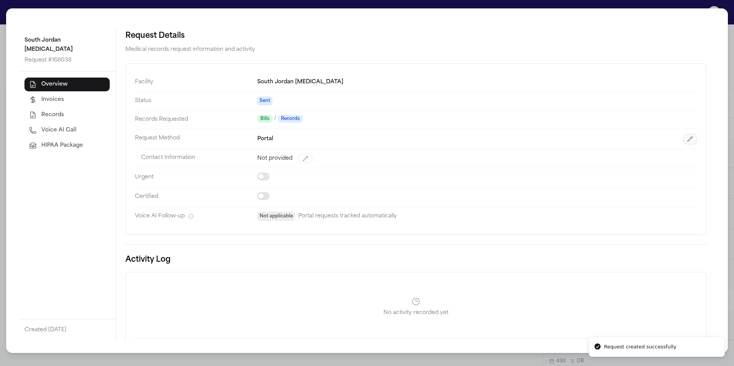
click at [688, 138] on button "button" at bounding box center [691, 139] width 14 height 11
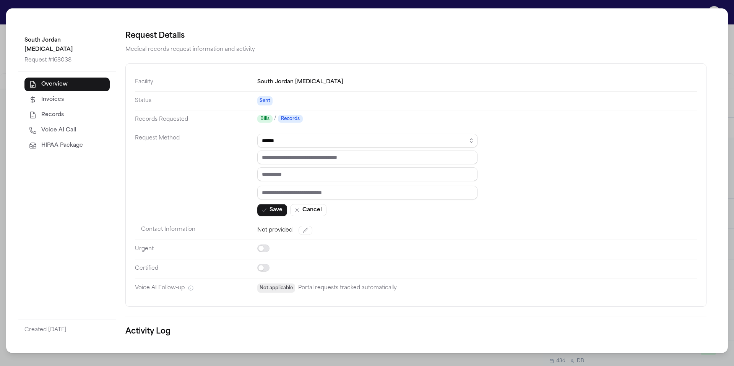
click at [298, 140] on select "****** ***** *** ****" at bounding box center [367, 141] width 220 height 14
click at [310, 194] on input "text" at bounding box center [367, 193] width 220 height 14
click at [290, 143] on select "****** ***** *** ****" at bounding box center [367, 141] width 220 height 14
click at [299, 192] on input "text" at bounding box center [367, 193] width 220 height 14
type input "****"
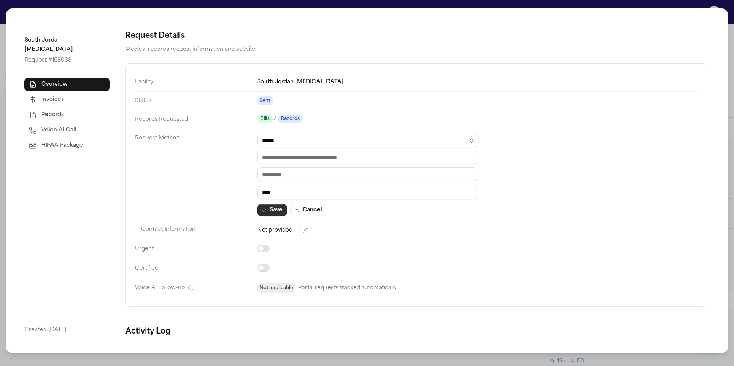
click at [279, 209] on button "Save" at bounding box center [272, 210] width 30 height 12
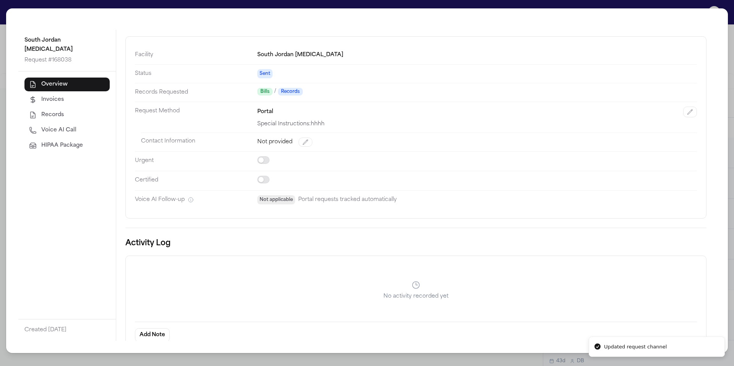
scroll to position [36, 0]
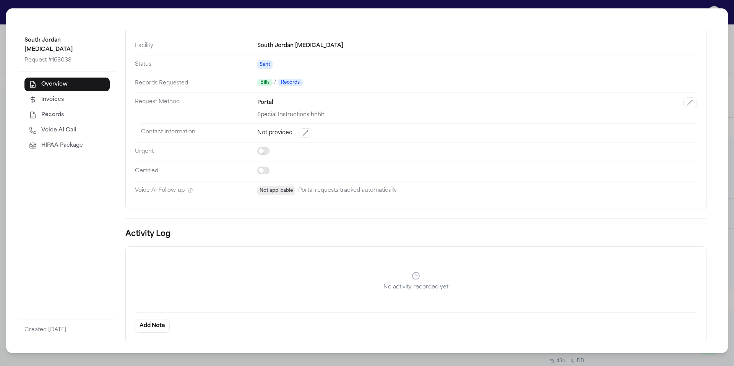
click at [388, 357] on div "South Jordan Chiropractic Request # 168038 Overview Invoices Records Voice AI C…" at bounding box center [367, 183] width 734 height 366
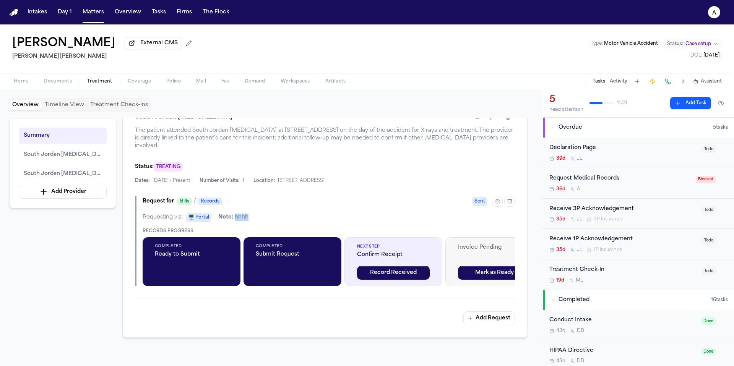
drag, startPoint x: 230, startPoint y: 218, endPoint x: 256, endPoint y: 219, distance: 25.6
click at [256, 219] on div "Requesting via: 🖥️ Portal Note: hhhh" at bounding box center [329, 217] width 373 height 9
click at [496, 207] on button "button" at bounding box center [497, 201] width 11 height 11
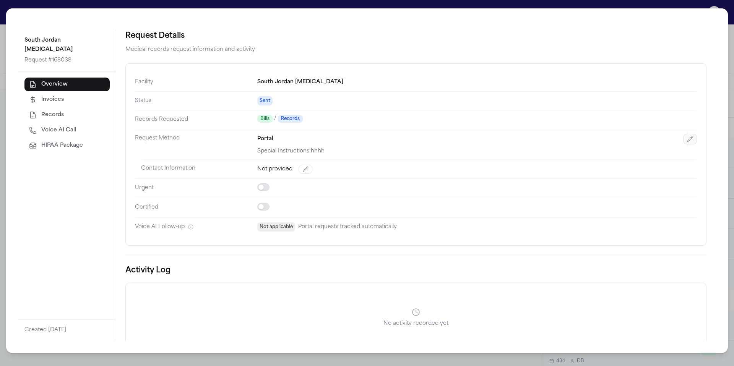
click at [687, 140] on icon "button" at bounding box center [690, 139] width 6 height 6
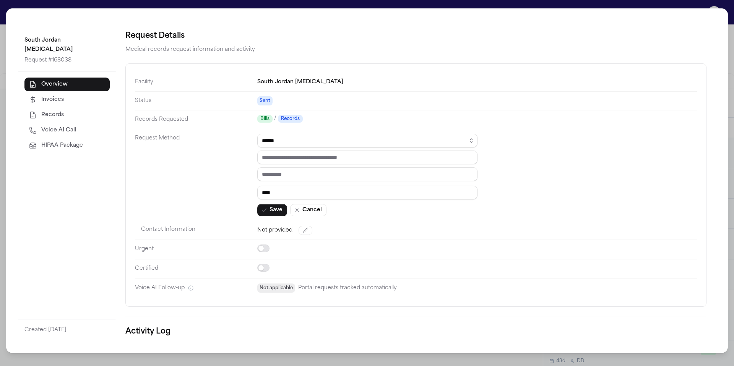
click at [298, 142] on select "****** ***** *** ****" at bounding box center [367, 141] width 220 height 14
click at [278, 215] on button "Save" at bounding box center [272, 210] width 30 height 12
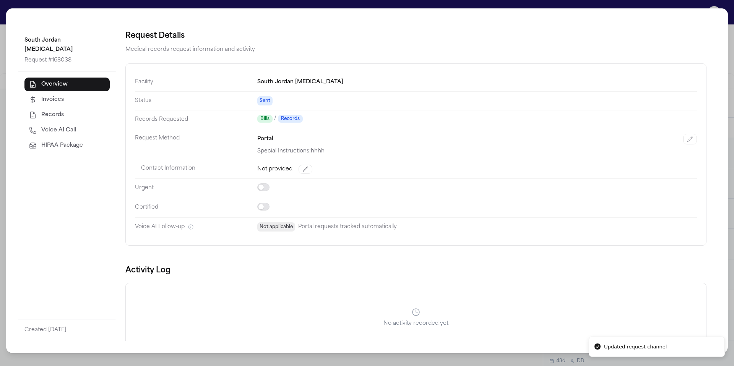
click at [493, 358] on div "South Jordan Chiropractic Request # 168038 Overview Invoices Records Voice AI C…" at bounding box center [367, 183] width 734 height 366
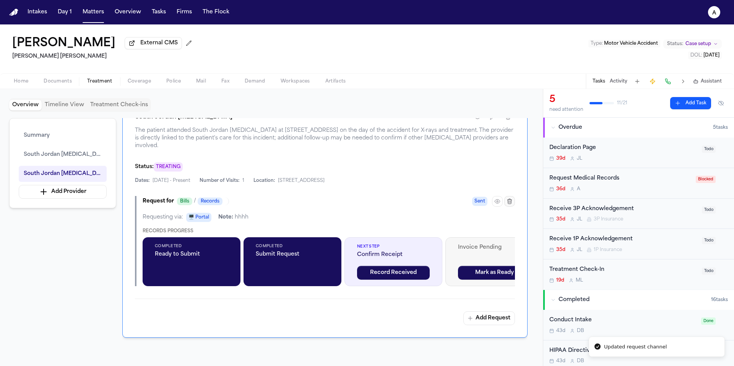
click at [508, 204] on icon "button" at bounding box center [510, 202] width 6 height 6
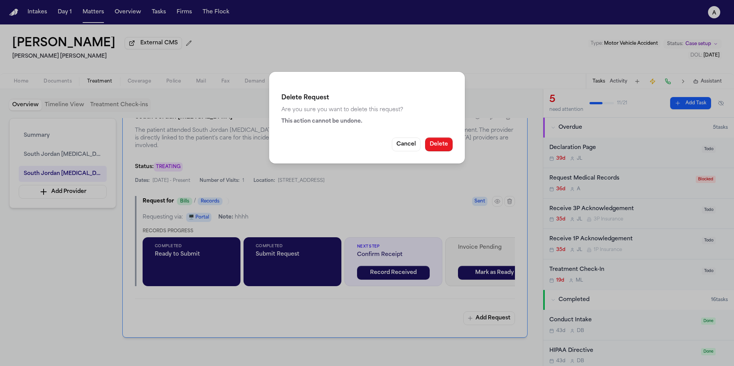
click at [438, 148] on button "Delete" at bounding box center [439, 145] width 28 height 14
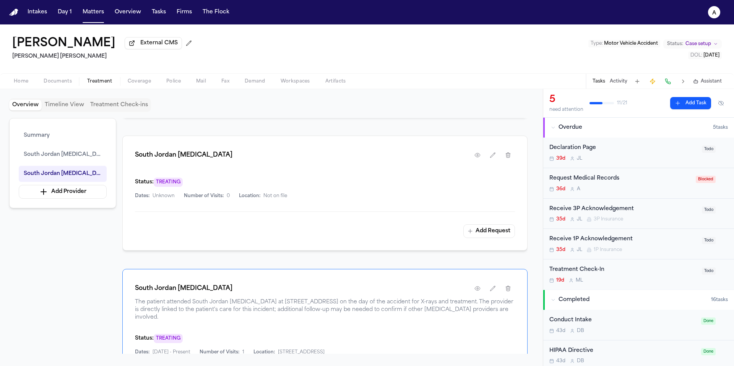
scroll to position [0, 0]
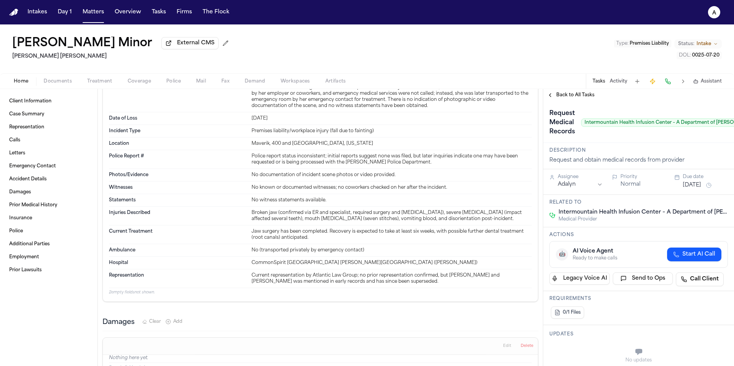
scroll to position [908, 0]
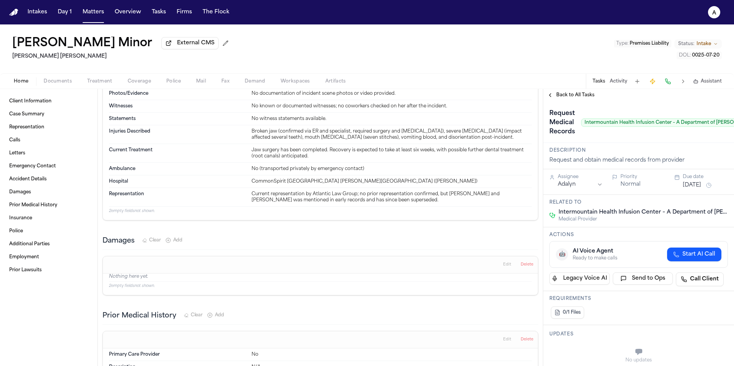
click at [95, 85] on span "Treatment" at bounding box center [99, 81] width 25 height 6
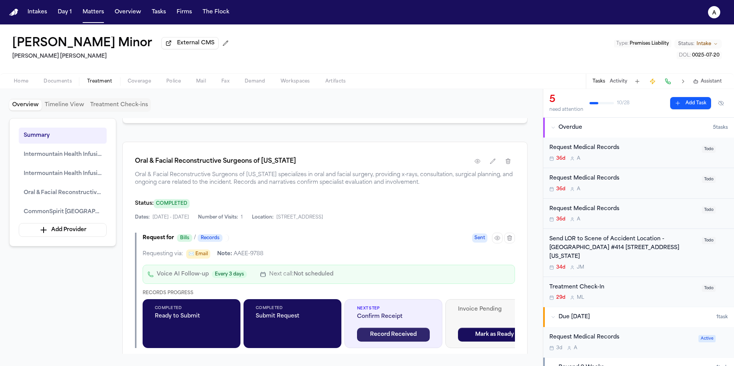
scroll to position [606, 0]
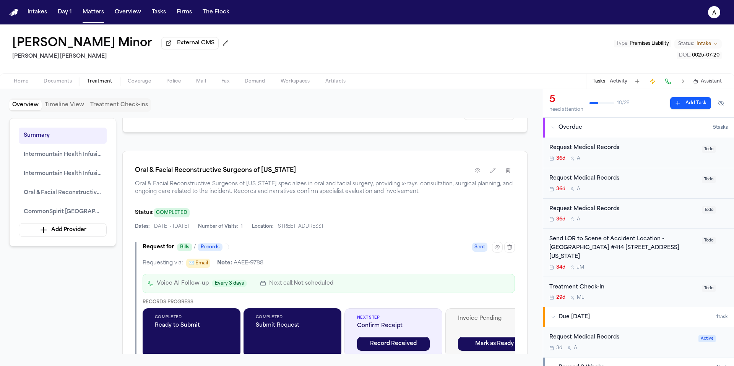
click at [627, 162] on div "36d A" at bounding box center [624, 159] width 148 height 6
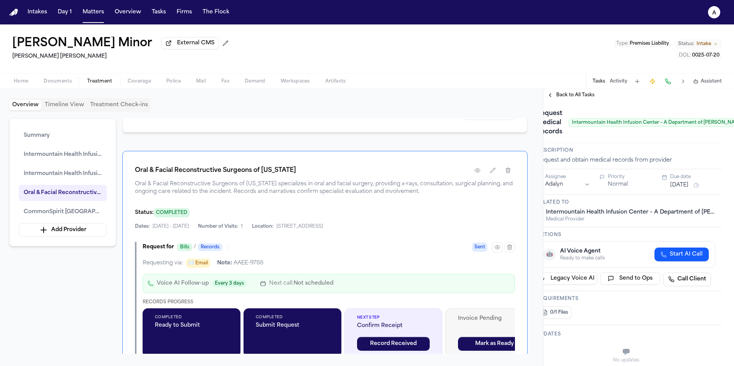
scroll to position [0, 71]
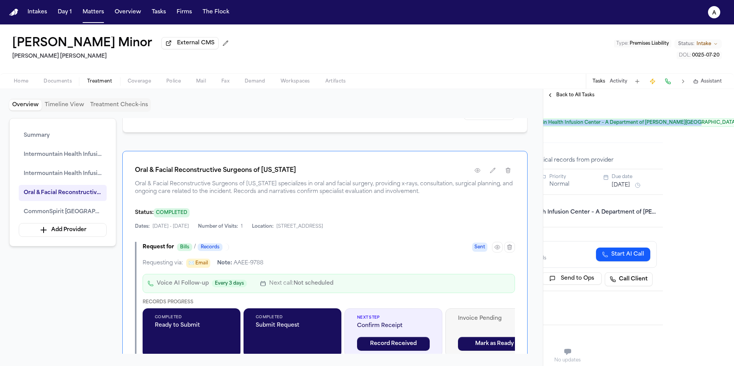
drag, startPoint x: 584, startPoint y: 124, endPoint x: 689, endPoint y: 126, distance: 105.6
click at [690, 126] on span "Intermountain Health Infusion Center – A Department of [PERSON_NAME][GEOGRAPHIC…" at bounding box center [625, 123] width 230 height 8
copy span "Intermountain Health Infusion Center – A Department of [PERSON_NAME][GEOGRAPHIC…"
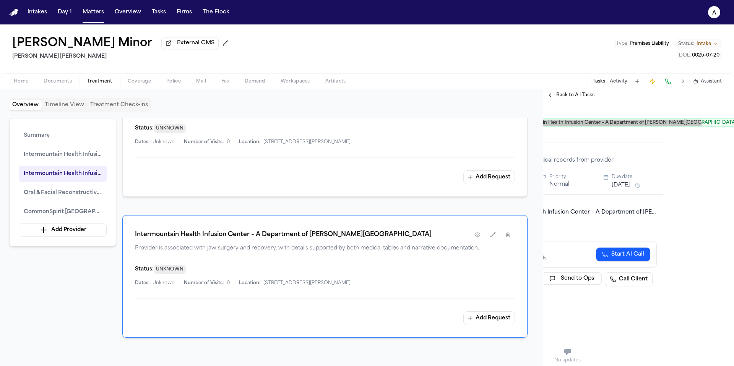
scroll to position [403, 0]
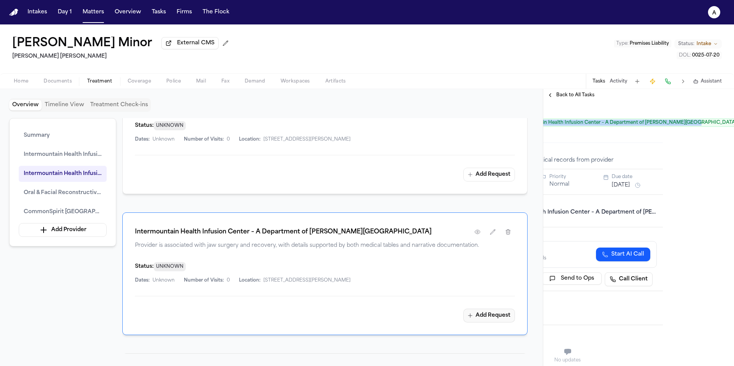
click at [494, 311] on button "Add Request" at bounding box center [490, 316] width 52 height 14
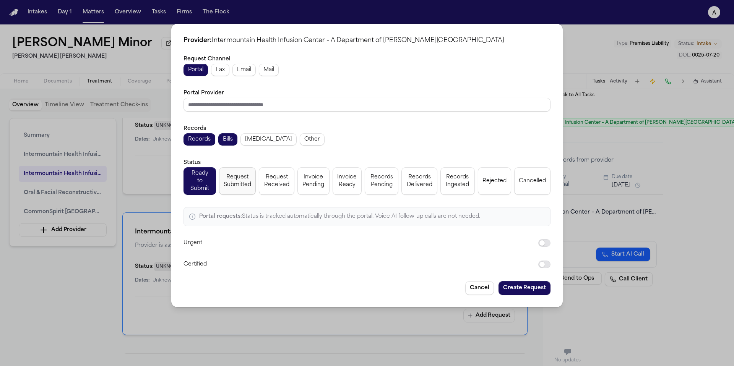
click at [236, 177] on span "Request Submitted" at bounding box center [238, 181] width 28 height 15
click at [537, 285] on button "Create Request" at bounding box center [525, 289] width 52 height 14
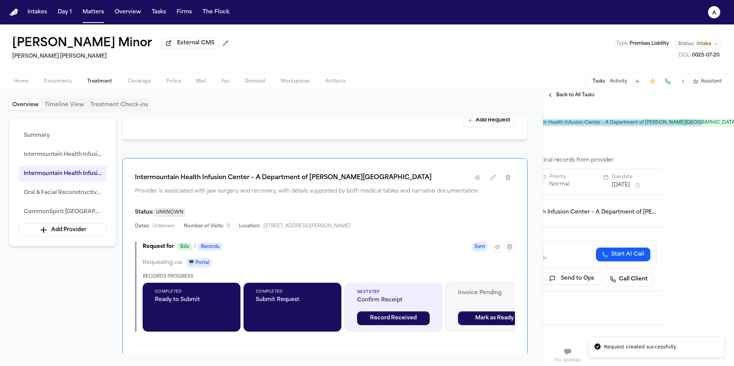
scroll to position [482, 0]
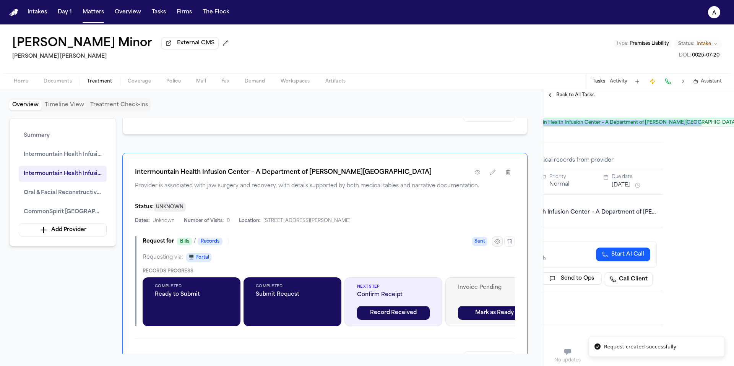
click at [497, 240] on icon "button" at bounding box center [497, 242] width 5 height 4
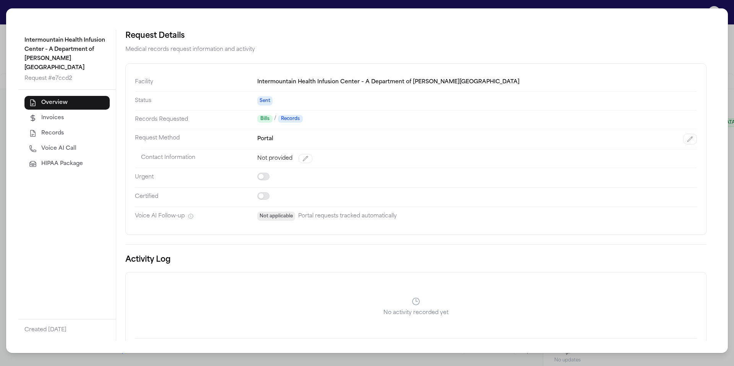
click at [694, 141] on div "Facility Intermountain Health Infusion Center – A Department of McKay-Dee Hospi…" at bounding box center [415, 149] width 581 height 172
click at [691, 140] on button "button" at bounding box center [691, 139] width 14 height 11
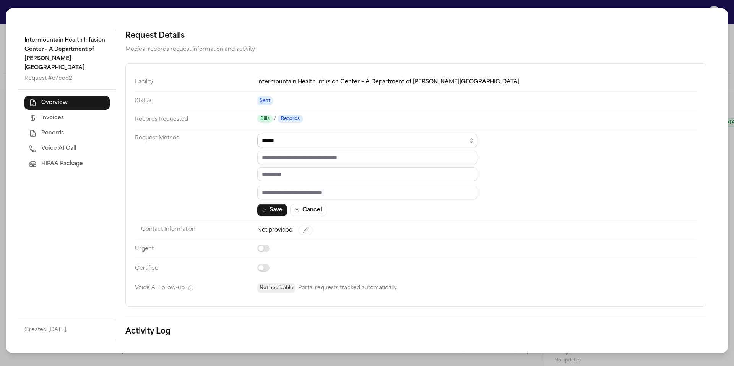
click at [341, 137] on select "****** ***** *** ****" at bounding box center [367, 141] width 220 height 14
select select "***"
click at [257, 134] on select "****** ***** *** ****" at bounding box center [367, 141] width 220 height 14
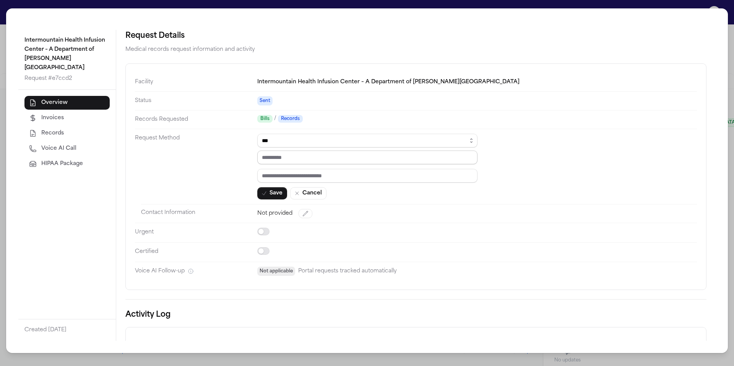
click at [311, 159] on input "tel" at bounding box center [367, 158] width 220 height 14
click at [310, 177] on input "text" at bounding box center [367, 176] width 220 height 14
paste input "*********"
type input "*********"
paste input "**********"
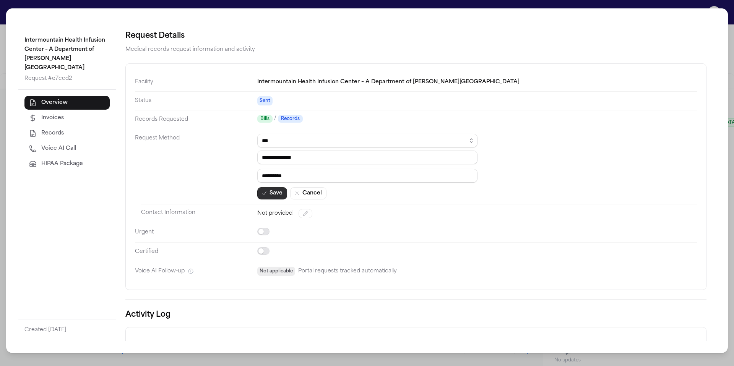
type input "**********"
click at [277, 195] on button "Save" at bounding box center [272, 193] width 30 height 12
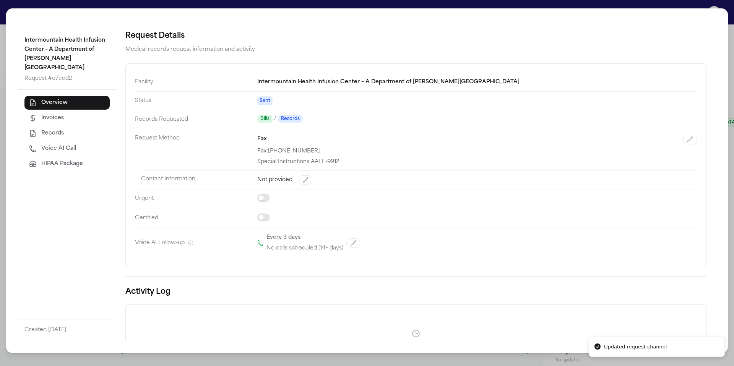
click at [476, 359] on div "Intermountain Health Infusion Center – A Department of McKay-Dee Hospital Reque…" at bounding box center [367, 183] width 734 height 366
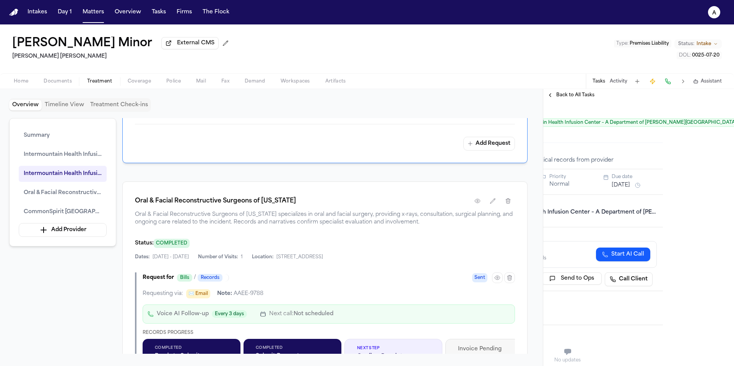
scroll to position [724, 0]
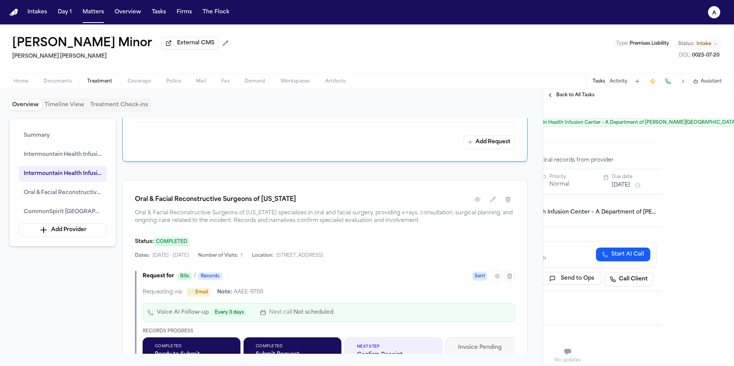
click at [339, 279] on div "Request for Bills / Records Sent Requesting via: ✉️ Email Note: AAEE-9788 Voice…" at bounding box center [325, 329] width 380 height 116
click at [499, 274] on icon "button" at bounding box center [498, 277] width 6 height 6
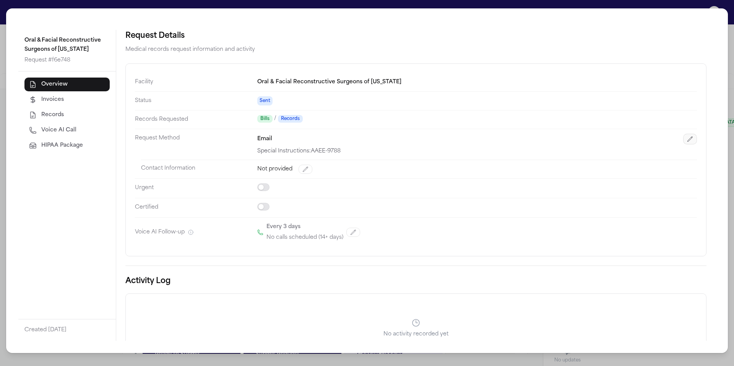
click at [689, 140] on button "button" at bounding box center [691, 139] width 14 height 11
select select "*****"
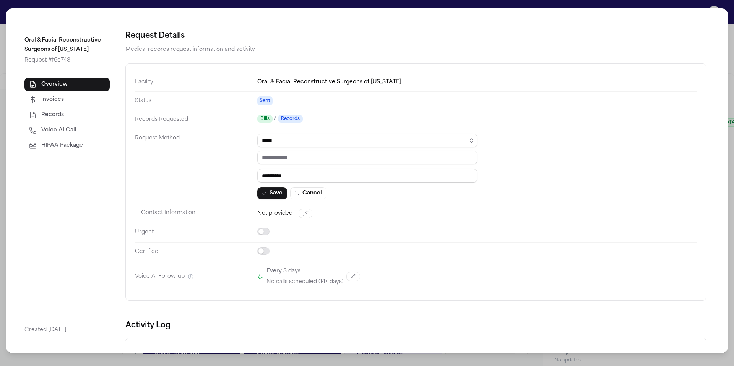
click at [314, 165] on div "****** ***** *** **** ********* Save Cancel" at bounding box center [367, 167] width 220 height 66
click at [317, 160] on input "email" at bounding box center [367, 158] width 220 height 14
paste input "**********"
type input "**********"
click at [269, 192] on button "Save" at bounding box center [272, 193] width 30 height 12
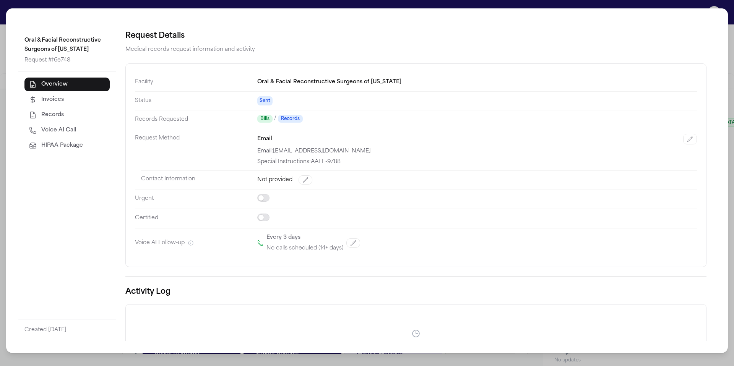
click at [533, 362] on div "Oral & Facial Reconstructive Surgeons of Utah Request # f6e748 Overview Invoice…" at bounding box center [367, 183] width 734 height 366
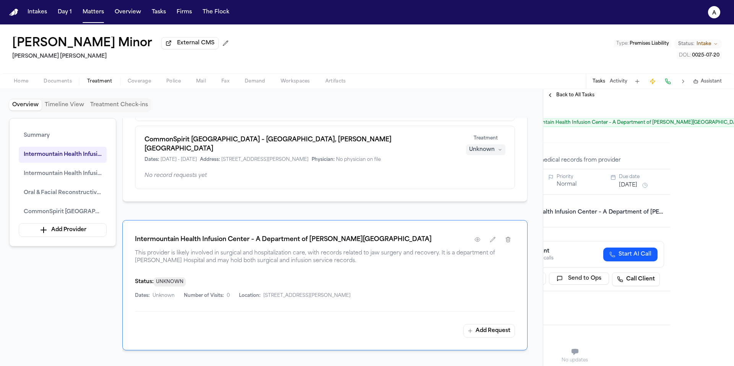
scroll to position [0, 71]
click at [714, 129] on div "**********" at bounding box center [639, 233] width 191 height 265
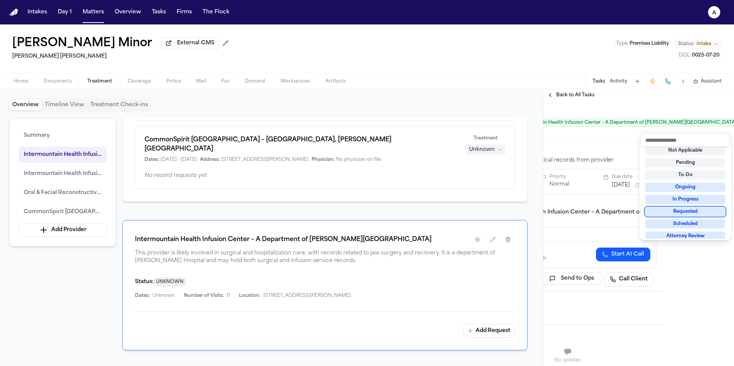
click at [704, 211] on div "Requested" at bounding box center [686, 211] width 80 height 9
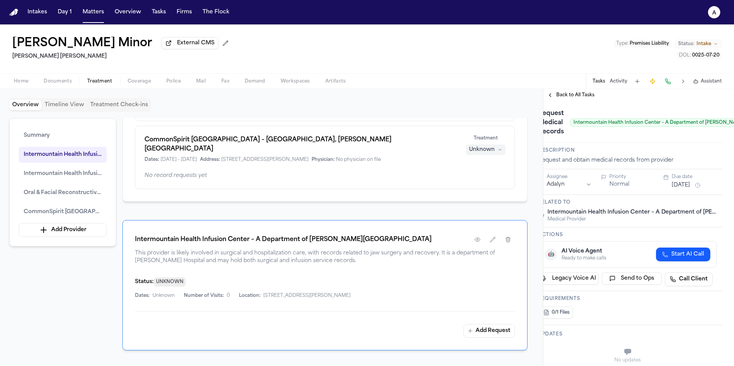
scroll to position [0, 0]
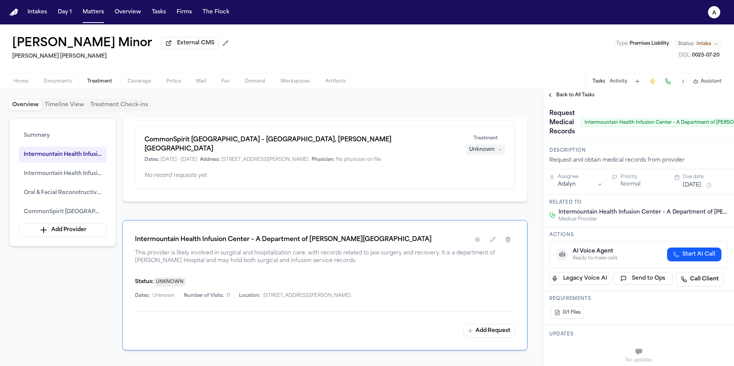
click at [689, 185] on button "Aug 4, 2025" at bounding box center [692, 186] width 18 height 8
click at [712, 247] on button "12" at bounding box center [711, 247] width 12 height 12
click at [615, 236] on h3 "Actions" at bounding box center [639, 235] width 179 height 6
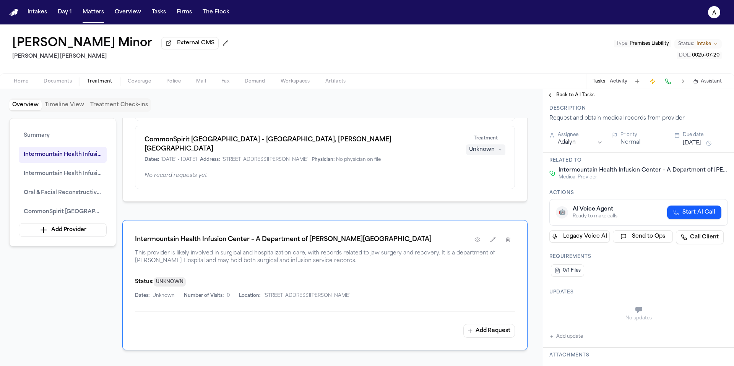
scroll to position [44, 0]
click at [586, 340] on div "No updates Add update" at bounding box center [639, 318] width 179 height 41
click at [570, 337] on button "Add update" at bounding box center [567, 335] width 34 height 9
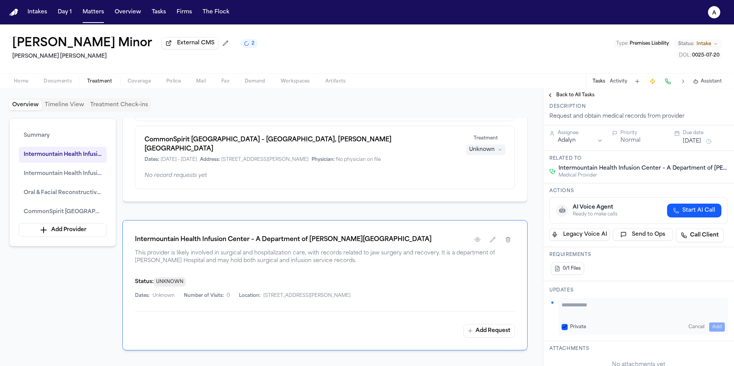
click at [577, 307] on textarea "Add your update" at bounding box center [643, 308] width 163 height 15
paste textarea "*********"
click at [563, 315] on textarea "**********" at bounding box center [641, 308] width 158 height 15
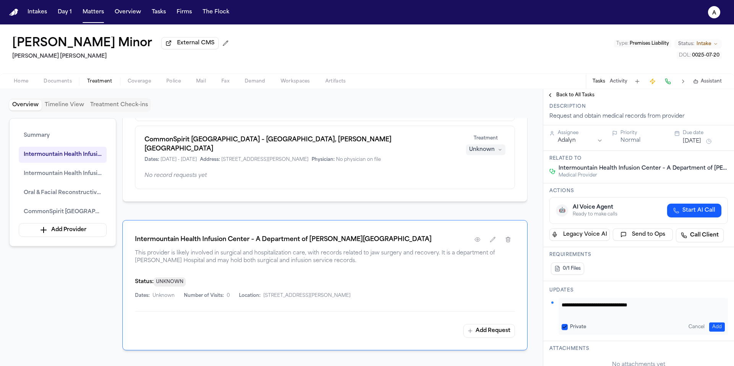
type textarea "**********"
click at [566, 325] on button "Private" at bounding box center [565, 327] width 6 height 6
click at [711, 331] on button "Add" at bounding box center [718, 327] width 16 height 9
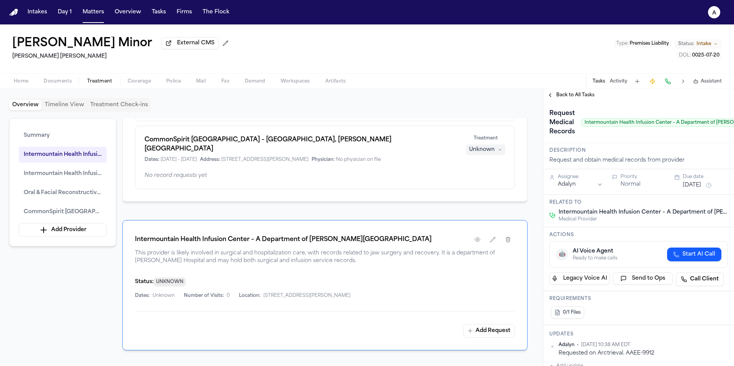
click at [702, 186] on button "[DATE]" at bounding box center [692, 186] width 18 height 8
click at [712, 247] on button "12" at bounding box center [711, 247] width 12 height 12
click at [622, 238] on h3 "Actions" at bounding box center [639, 235] width 179 height 6
click at [579, 93] on span "Back to All Tasks" at bounding box center [576, 95] width 38 height 6
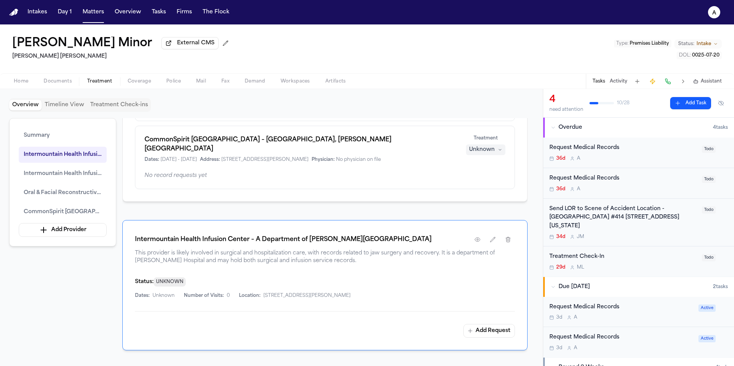
click at [677, 156] on div "Request Medical Records 36d A" at bounding box center [624, 153] width 148 height 18
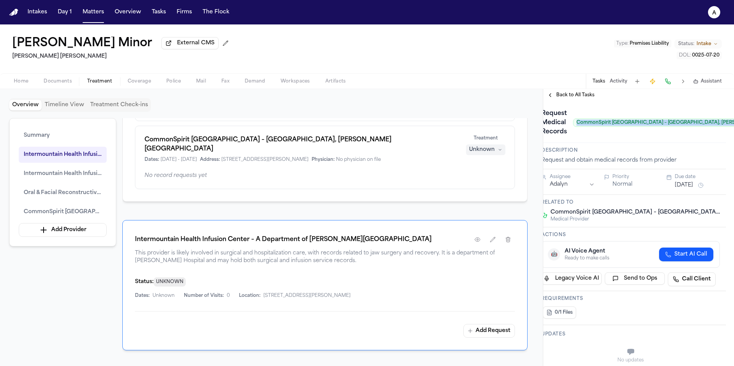
scroll to position [0, 30]
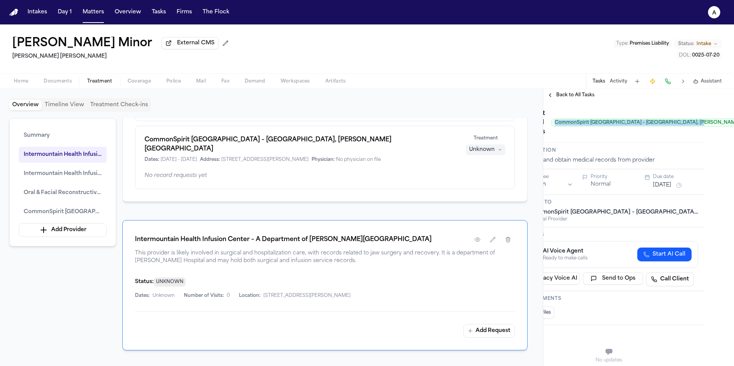
drag, startPoint x: 581, startPoint y: 125, endPoint x: 690, endPoint y: 128, distance: 109.4
click at [690, 128] on div "Request Medical Records CommonSpirit Holy Cross Hospital – Davis, Weber Campus" at bounding box center [657, 122] width 275 height 31
copy span "CommonSpirit Holy Cross Hospital – Davis, Weber Campus"
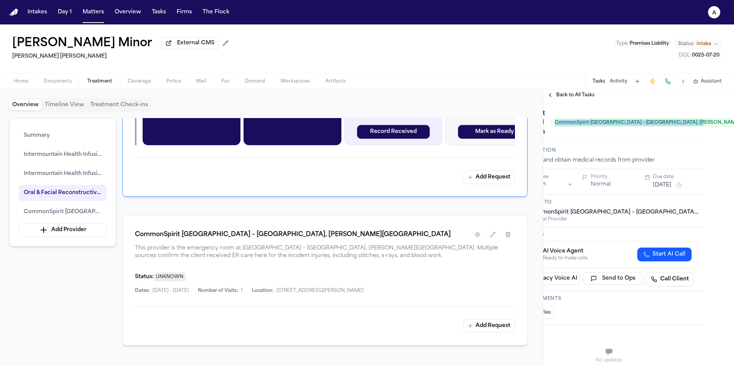
scroll to position [967, 0]
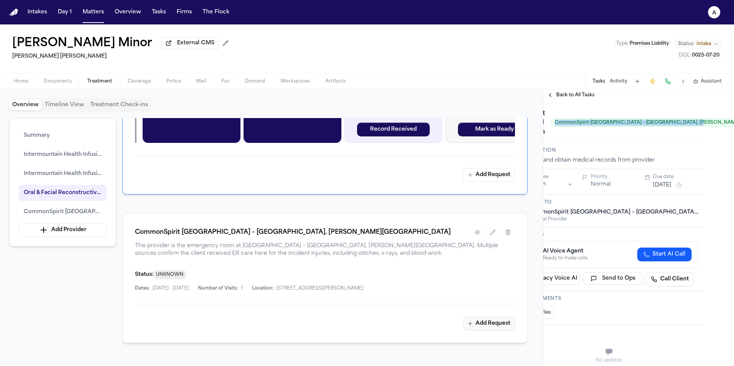
click at [494, 319] on button "Add Request" at bounding box center [490, 324] width 52 height 14
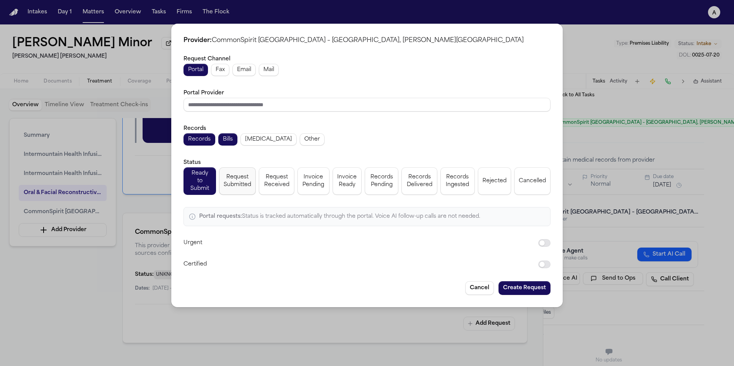
click at [244, 186] on span "Request Submitted" at bounding box center [238, 181] width 28 height 15
click at [225, 72] on span "Fax" at bounding box center [220, 70] width 9 height 8
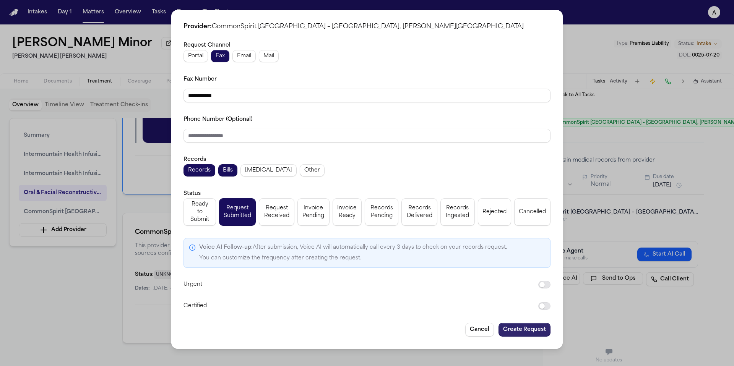
click at [533, 329] on button "Create Request" at bounding box center [525, 330] width 52 height 14
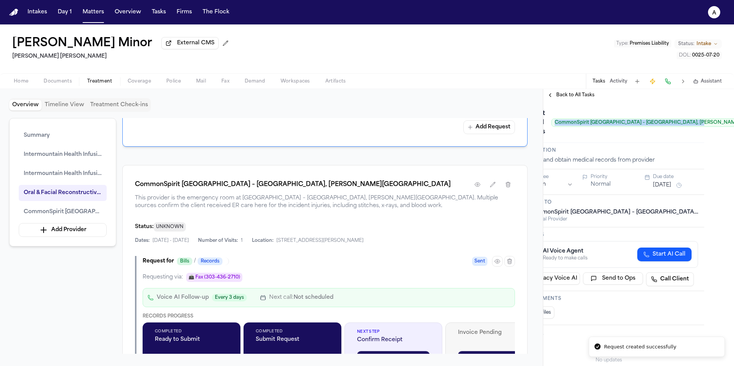
scroll to position [1045, 0]
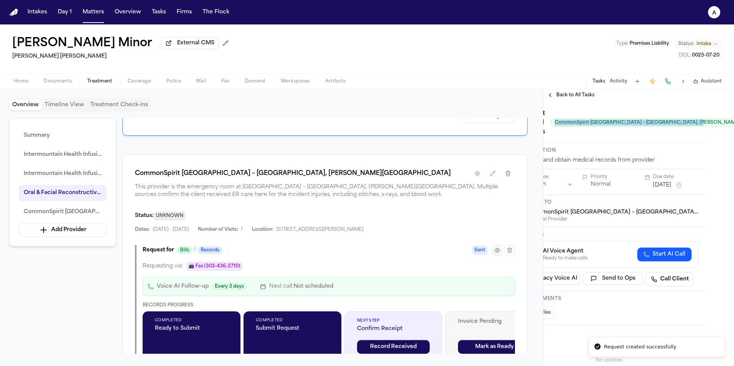
click at [499, 249] on icon "button" at bounding box center [497, 251] width 5 height 4
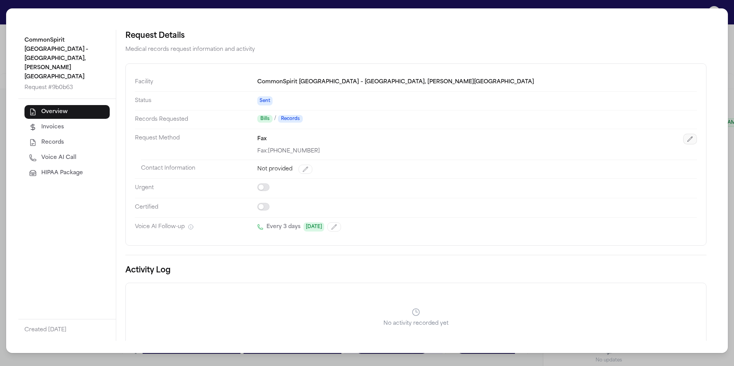
click at [687, 138] on icon "button" at bounding box center [690, 139] width 6 height 6
select select "***"
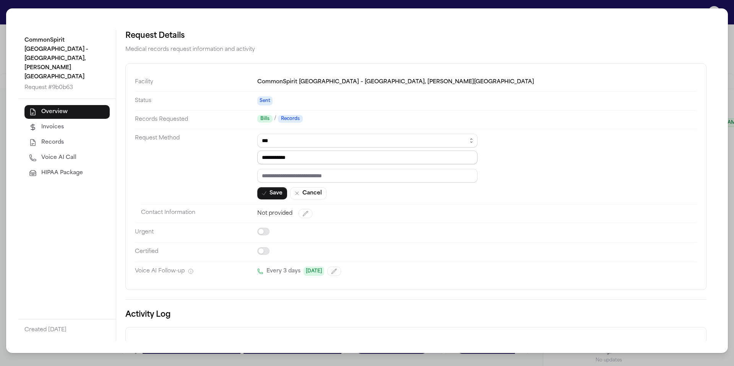
drag, startPoint x: 338, startPoint y: 159, endPoint x: 231, endPoint y: 157, distance: 107.1
click at [231, 157] on dl "**********" at bounding box center [416, 177] width 562 height 208
paste input "**"
type input "**********"
click at [297, 179] on input "text" at bounding box center [367, 176] width 220 height 14
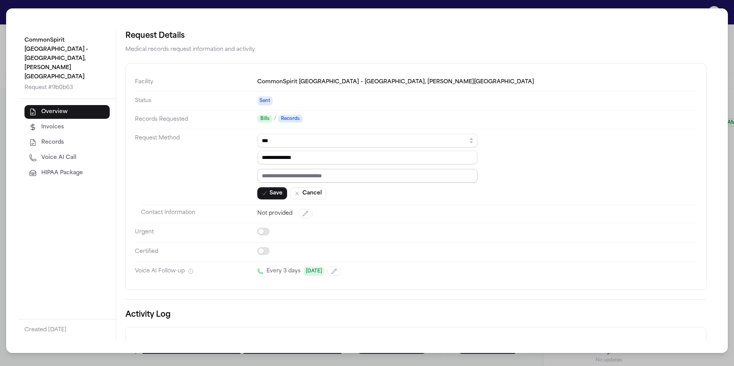
paste input "*********"
type input "*********"
click at [278, 189] on button "Save" at bounding box center [272, 193] width 30 height 12
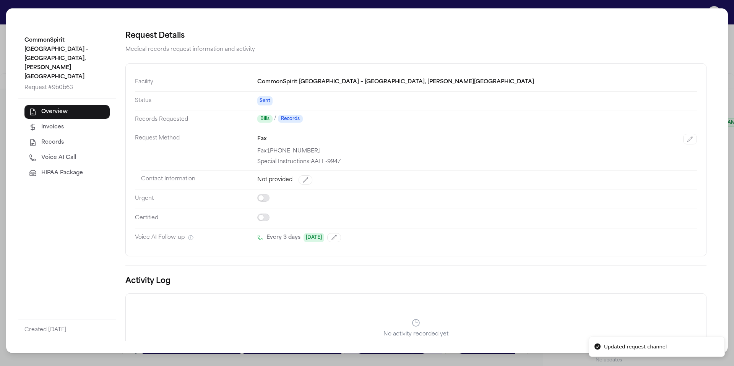
click at [699, 3] on div "CommonSpirit Holy Cross Hospital – Davis, Weber Campus Request # 9b0b63 Overvie…" at bounding box center [367, 183] width 734 height 366
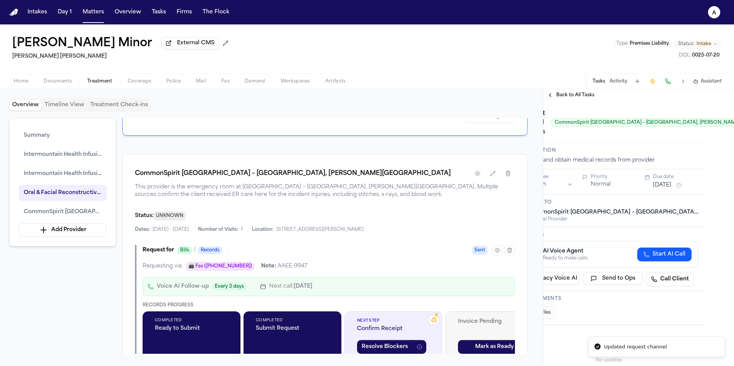
click at [610, 137] on div "Request Medical Records CommonSpirit Holy Cross Hospital – Davis, Weber Campus" at bounding box center [657, 122] width 275 height 31
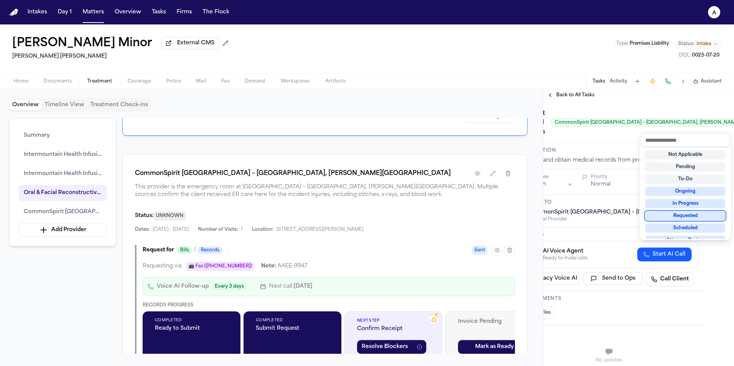
click at [700, 218] on div "Requested" at bounding box center [686, 216] width 80 height 9
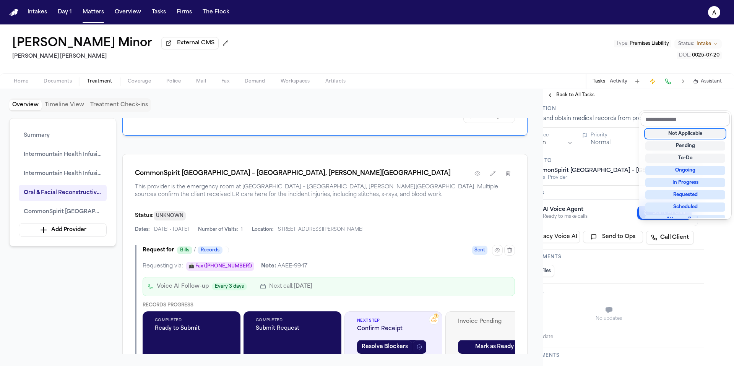
scroll to position [45, 30]
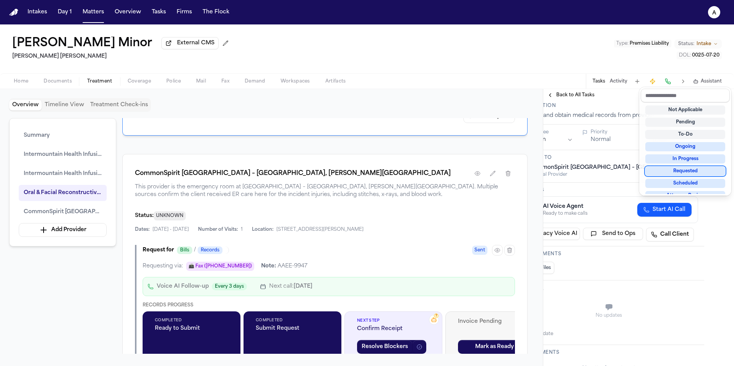
click at [682, 172] on div "Requested" at bounding box center [686, 171] width 80 height 9
click at [629, 156] on div "**********" at bounding box center [609, 346] width 191 height 578
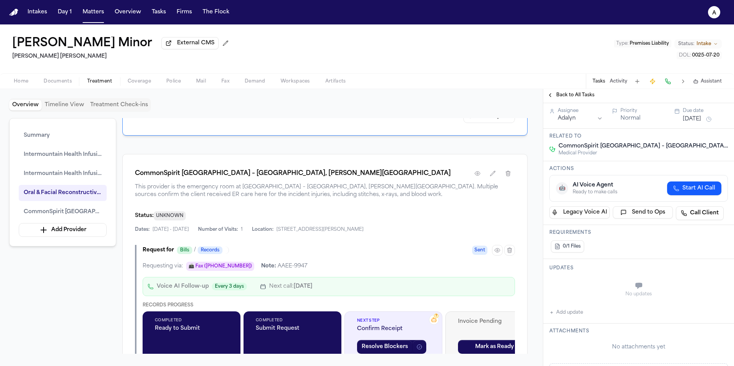
scroll to position [67, 0]
click at [575, 313] on button "Add update" at bounding box center [567, 311] width 34 height 9
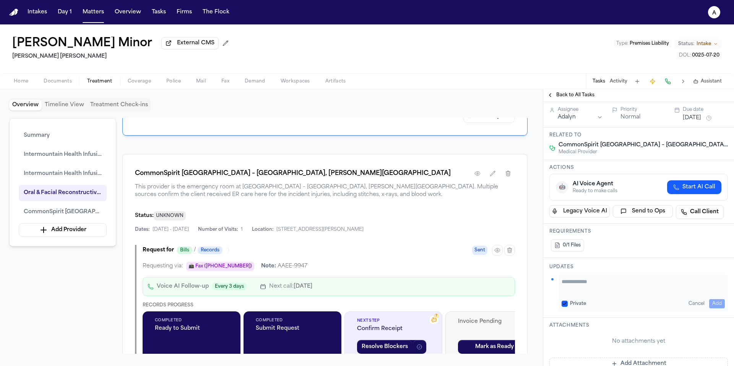
click at [583, 276] on div "Updates Private Cancel Add" at bounding box center [639, 288] width 191 height 60
click at [583, 281] on textarea "Add your update" at bounding box center [643, 285] width 163 height 15
paste textarea "*********"
click at [562, 291] on textarea "**********" at bounding box center [641, 285] width 158 height 15
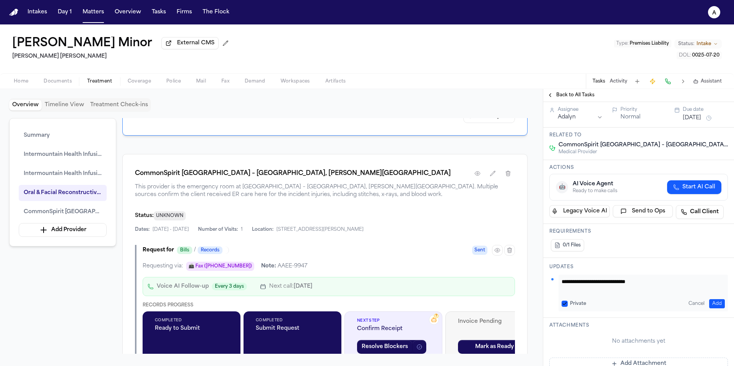
scroll to position [0, 0]
type textarea "**********"
click at [562, 300] on div "Private Cancel Add" at bounding box center [643, 304] width 163 height 9
click at [564, 301] on button "Private" at bounding box center [565, 304] width 6 height 6
click at [716, 304] on button "Add" at bounding box center [718, 304] width 16 height 9
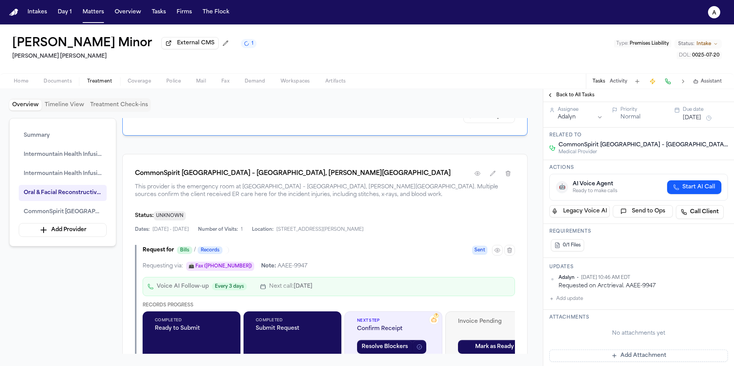
click at [574, 94] on span "Back to All Tasks" at bounding box center [576, 95] width 38 height 6
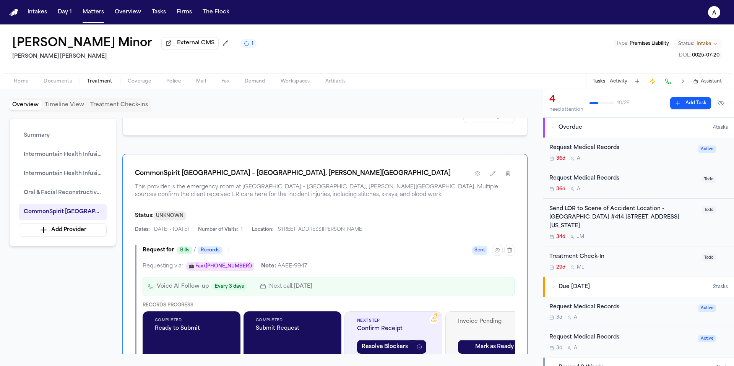
click at [655, 158] on div "36d A" at bounding box center [622, 159] width 145 height 6
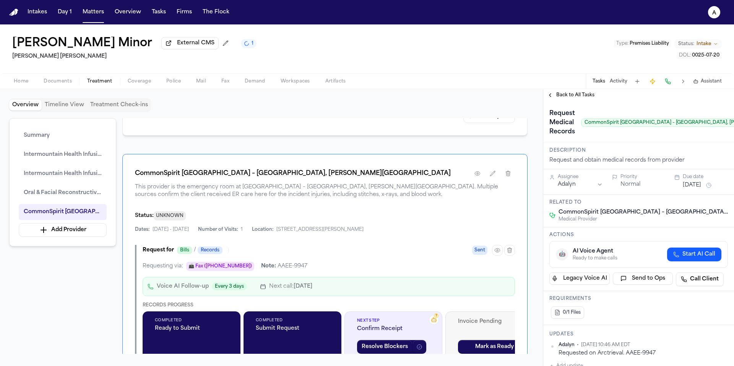
click at [693, 195] on div "Assignee Adalyn Priority Normal Due date Aug 4, 2025" at bounding box center [639, 182] width 191 height 26
click at [698, 187] on button "Aug 4, 2025" at bounding box center [692, 186] width 18 height 8
click at [712, 241] on button "12" at bounding box center [711, 247] width 12 height 12
click at [712, 248] on button "12" at bounding box center [711, 247] width 12 height 12
click at [587, 94] on span "Back to All Tasks" at bounding box center [576, 95] width 38 height 6
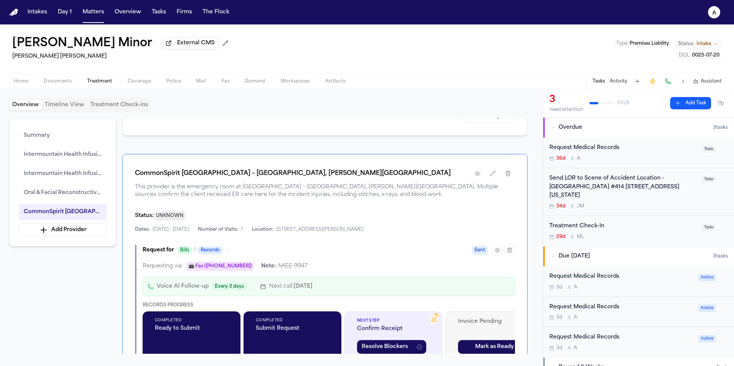
click at [655, 158] on div "36d A" at bounding box center [624, 159] width 148 height 6
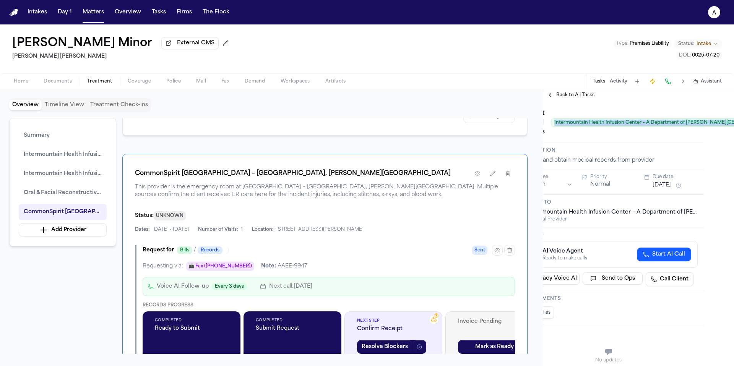
scroll to position [0, 71]
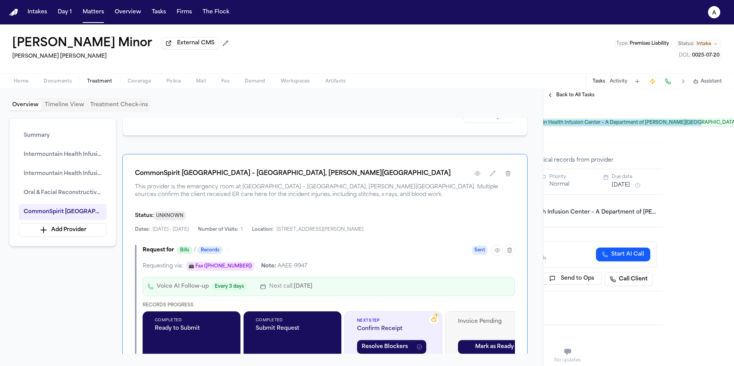
drag, startPoint x: 550, startPoint y: 127, endPoint x: 687, endPoint y: 130, distance: 137.0
click at [687, 130] on div "Request Medical Records Intermountain Health Infusion Center – A Department of …" at bounding box center [610, 122] width 262 height 31
copy span "Intermountain Health Infusion Center – A Department of McKay-Dee Hospital"
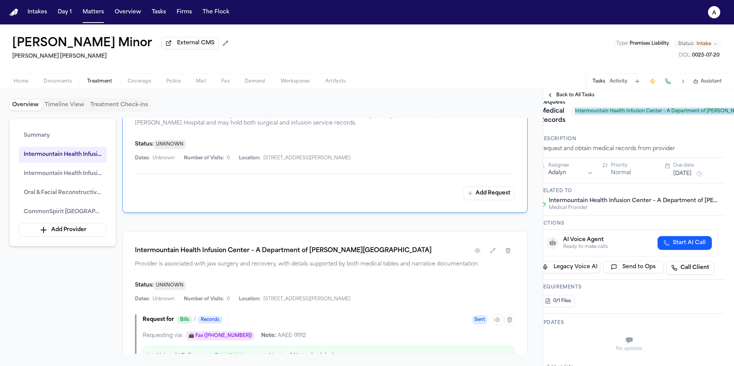
scroll to position [11, 0]
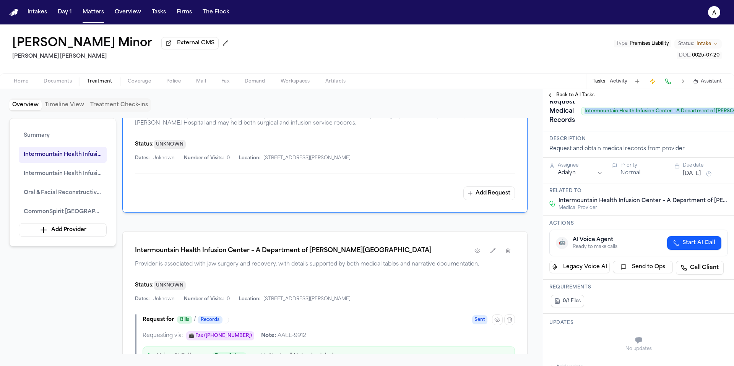
click at [583, 98] on span "Back to All Tasks" at bounding box center [576, 95] width 38 height 6
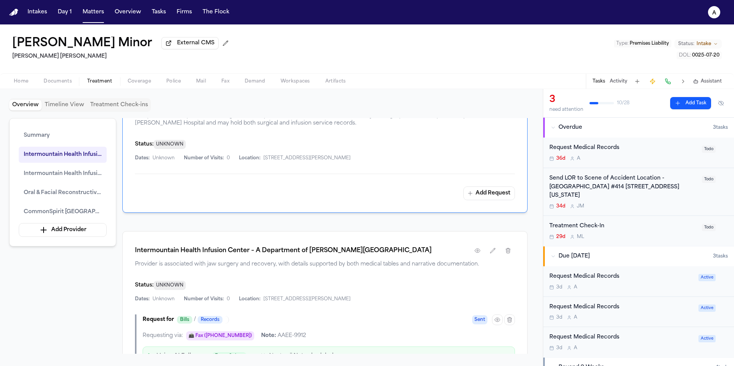
click at [661, 285] on div "3d A" at bounding box center [622, 288] width 145 height 6
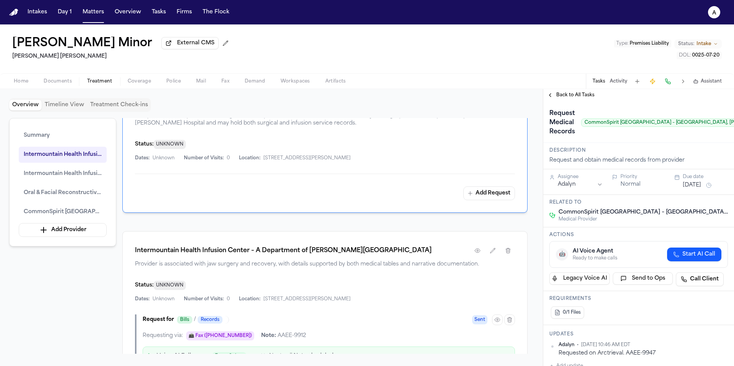
click at [573, 95] on span "Back to All Tasks" at bounding box center [576, 95] width 38 height 6
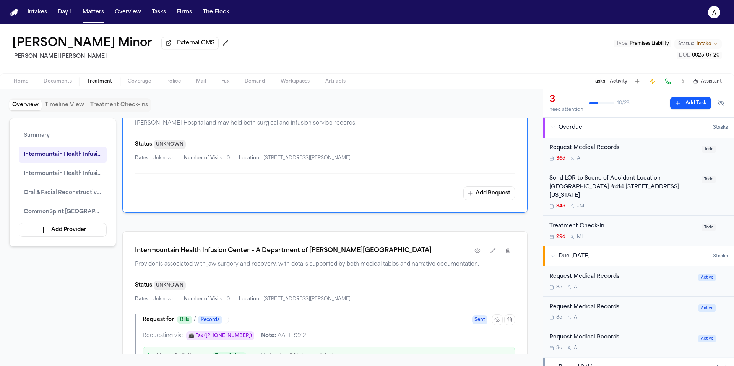
click at [642, 315] on div "3d A" at bounding box center [622, 318] width 145 height 6
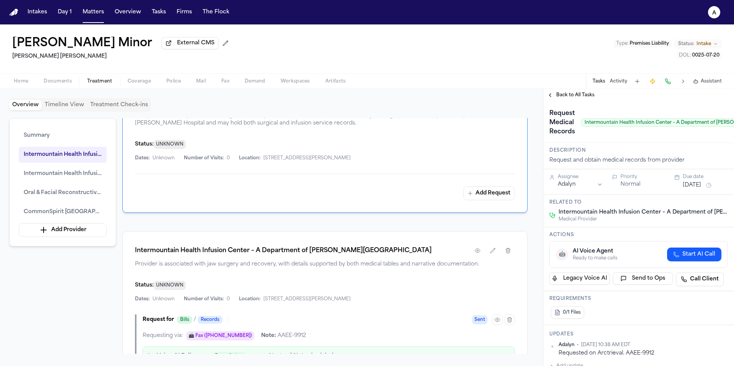
click at [565, 98] on span "Back to All Tasks" at bounding box center [576, 95] width 38 height 6
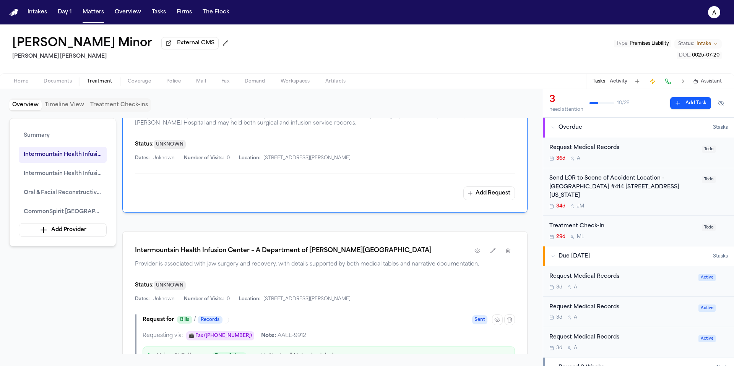
click at [641, 152] on div "Request Medical Records" at bounding box center [624, 148] width 148 height 9
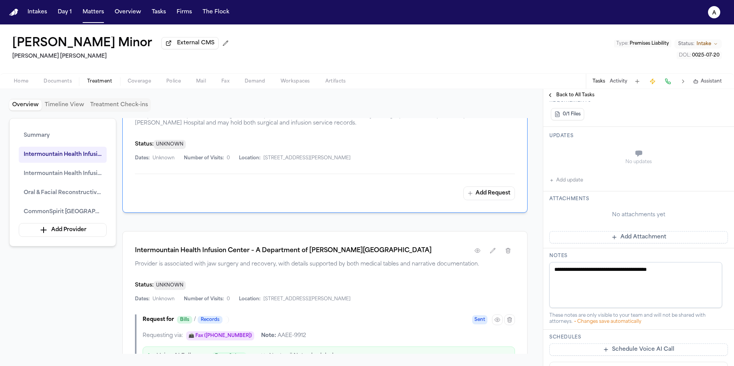
scroll to position [321, 0]
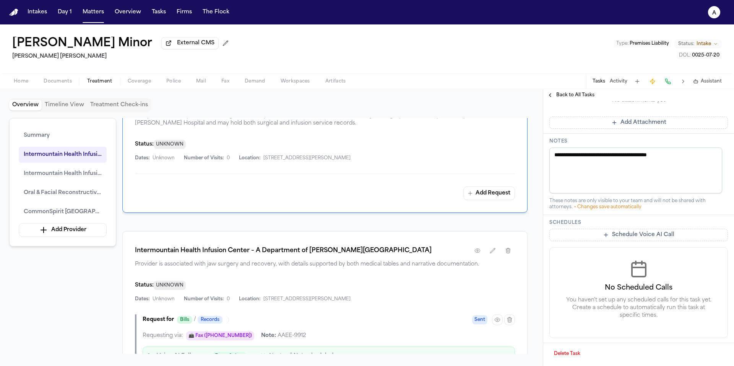
click at [578, 352] on button "Delete Task" at bounding box center [568, 354] width 36 height 12
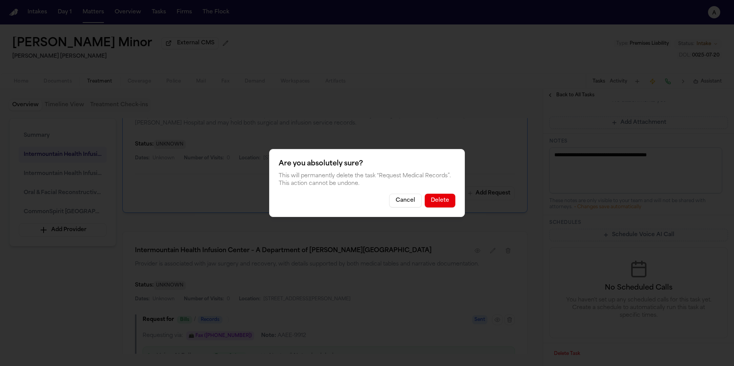
click at [450, 208] on div "Are you absolutely sure? This will permanently delete the task “ Request Medica…" at bounding box center [367, 183] width 196 height 68
click at [445, 201] on button "Delete" at bounding box center [440, 201] width 31 height 14
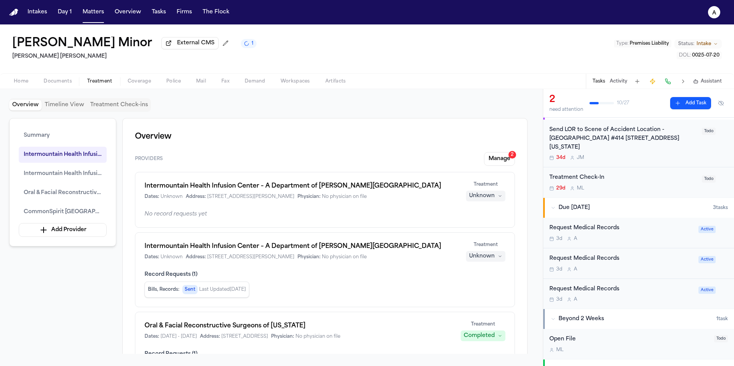
click at [477, 218] on div "No record requests yet" at bounding box center [325, 215] width 361 height 8
click at [503, 163] on button "Manage 2" at bounding box center [499, 159] width 31 height 14
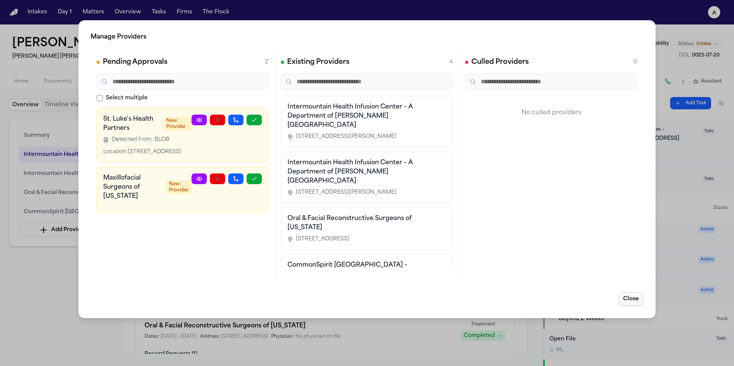
click at [632, 303] on button "Close" at bounding box center [631, 300] width 25 height 14
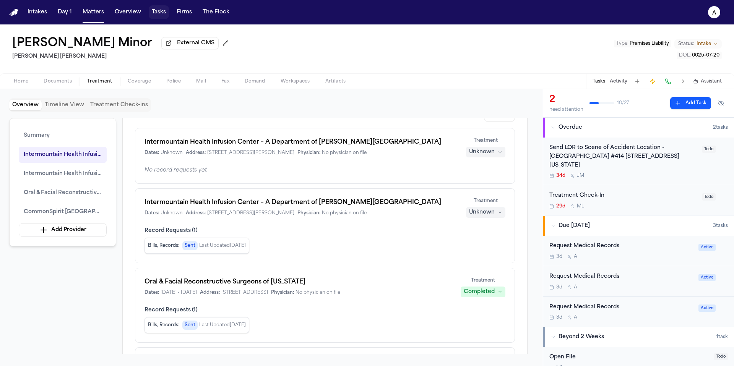
click at [152, 9] on button "Tasks" at bounding box center [159, 12] width 20 height 14
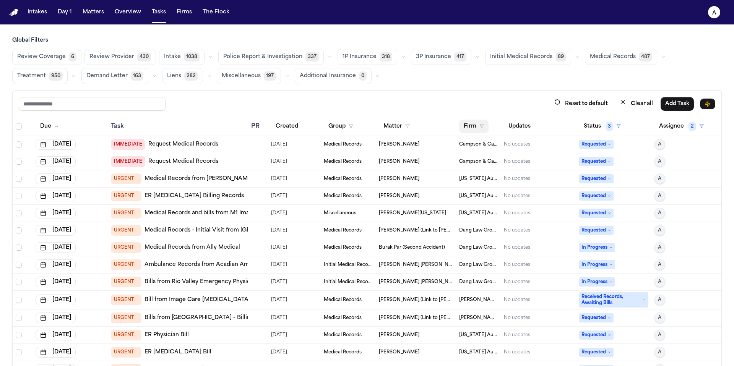
click at [480, 125] on icon "button" at bounding box center [482, 126] width 5 height 5
click at [496, 147] on input "text" at bounding box center [512, 146] width 104 height 14
type input "*****"
click at [485, 162] on div "[PERSON_NAME] [PERSON_NAME]" at bounding box center [510, 166] width 96 height 9
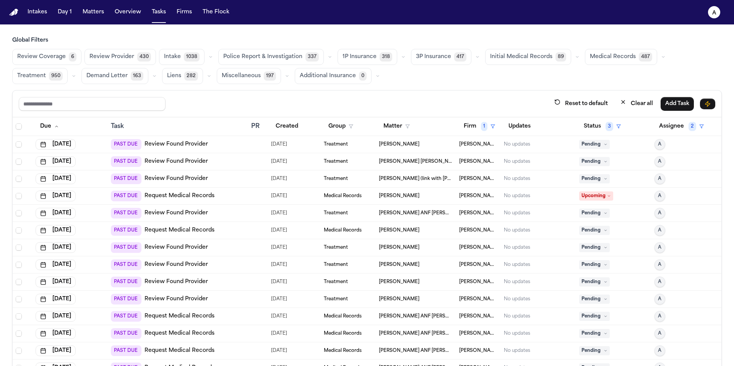
click at [518, 53] on span "Initial Medical Records" at bounding box center [521, 57] width 62 height 8
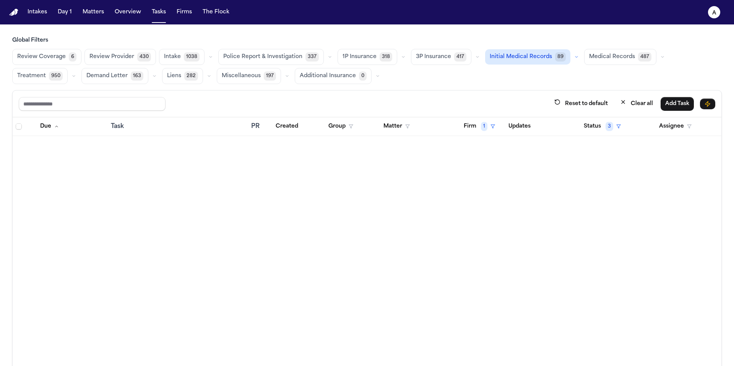
click at [594, 56] on span "Medical Records" at bounding box center [612, 57] width 46 height 8
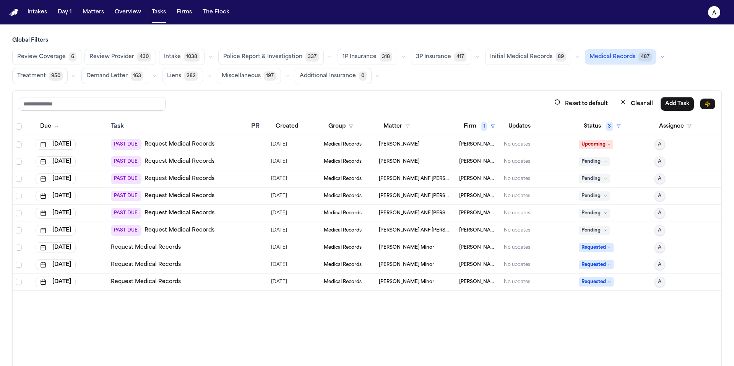
click at [424, 231] on span "[PERSON_NAME] ANF [PERSON_NAME]" at bounding box center [416, 231] width 74 height 6
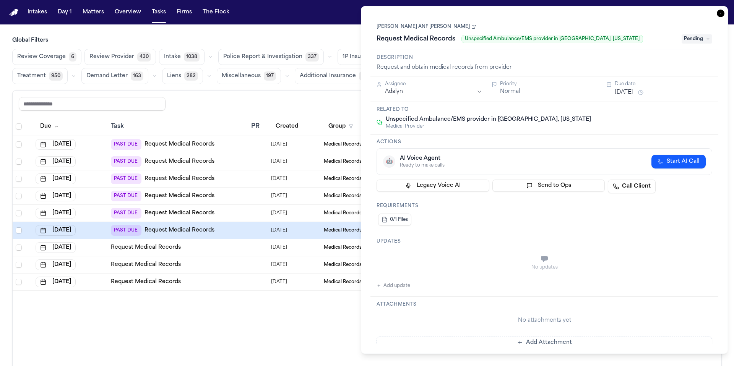
click at [425, 26] on link "[PERSON_NAME] ANF [PERSON_NAME]" at bounding box center [426, 27] width 99 height 6
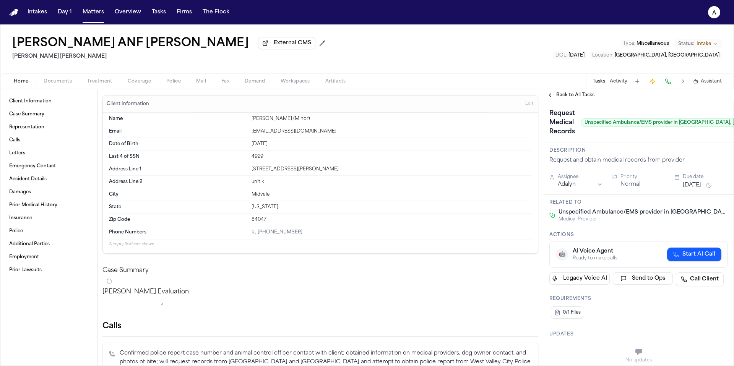
click at [573, 98] on span "Back to All Tasks" at bounding box center [576, 95] width 38 height 6
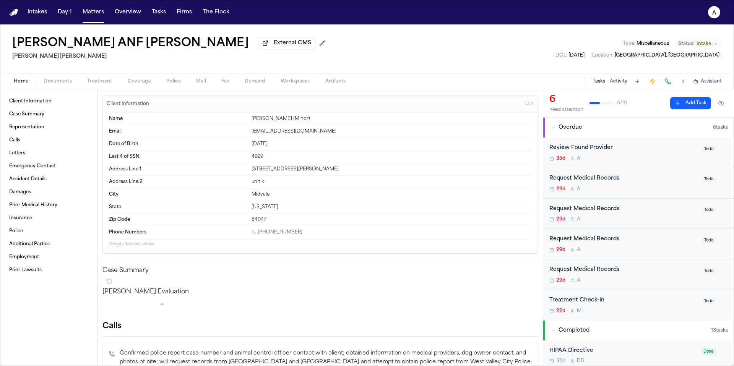
click at [667, 192] on div "29d A" at bounding box center [624, 189] width 148 height 6
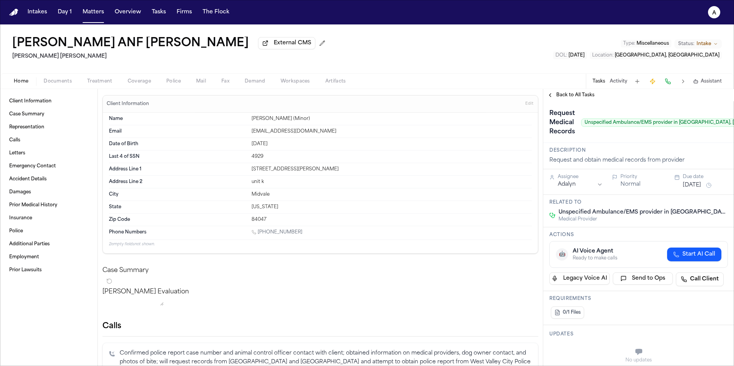
click at [101, 80] on button "Treatment" at bounding box center [100, 81] width 41 height 9
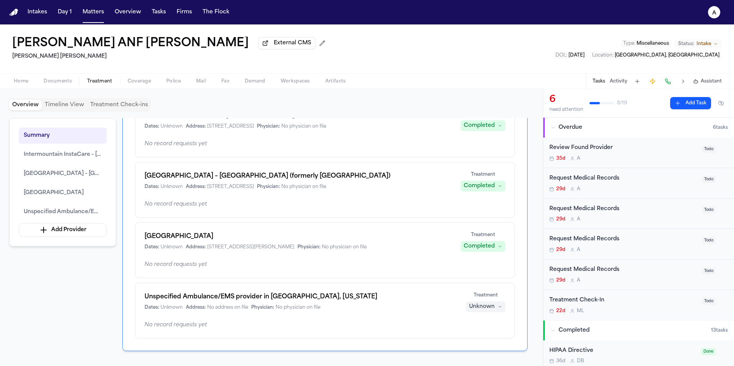
scroll to position [43, 0]
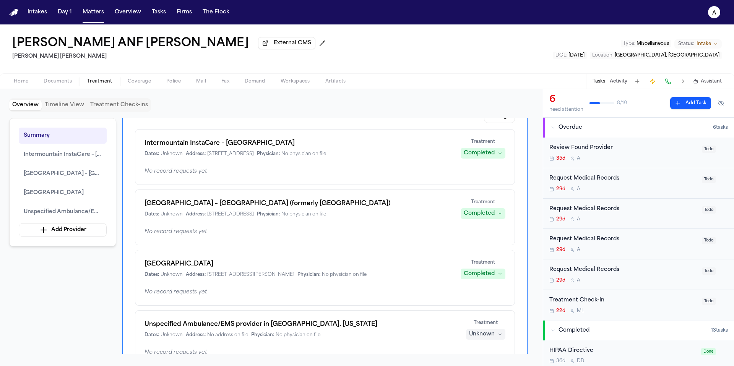
click at [666, 280] on div "29d A" at bounding box center [624, 281] width 148 height 6
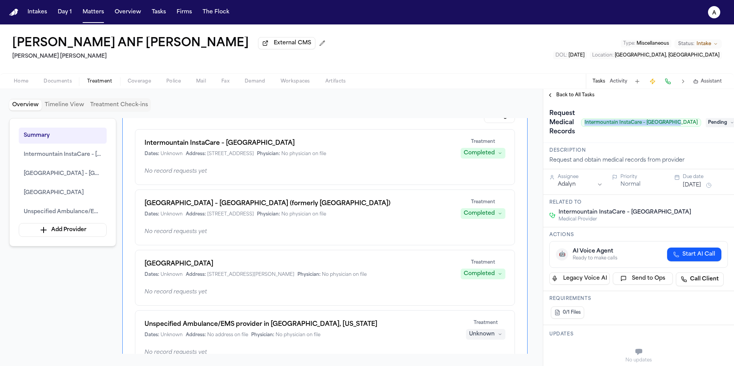
drag, startPoint x: 592, startPoint y: 126, endPoint x: 684, endPoint y: 126, distance: 92.6
click at [684, 126] on div "Request Medical Records Intermountain InstaCare – [GEOGRAPHIC_DATA]" at bounding box center [626, 122] width 152 height 31
copy span "Intermountain InstaCare – [GEOGRAPHIC_DATA]"
click at [26, 79] on button "Home" at bounding box center [21, 81] width 30 height 9
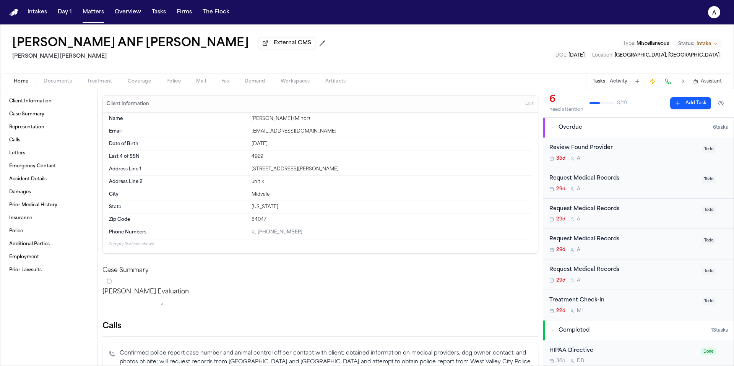
click at [106, 84] on span "Treatment" at bounding box center [99, 81] width 25 height 6
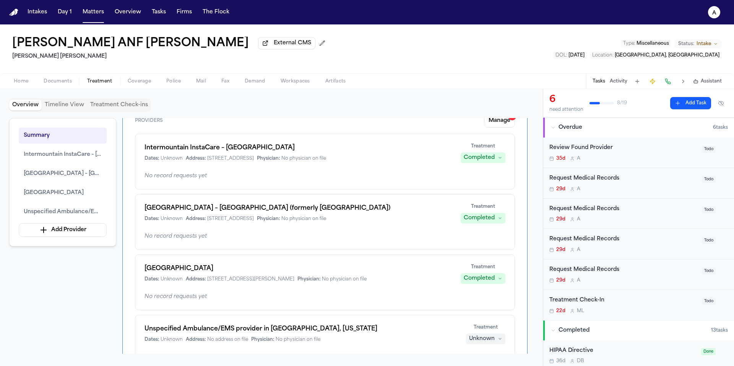
scroll to position [34, 0]
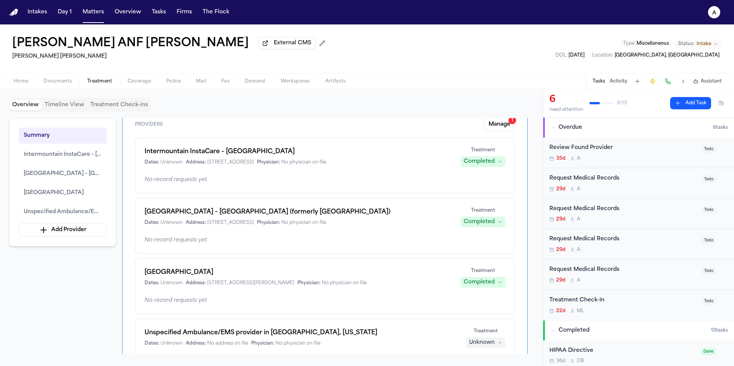
click at [274, 182] on div "No record requests yet" at bounding box center [325, 180] width 361 height 8
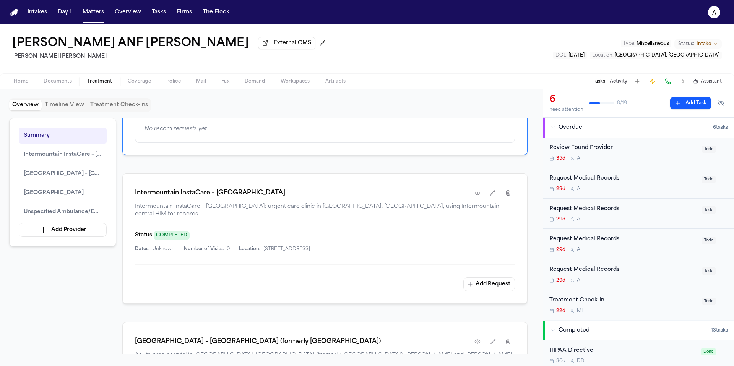
scroll to position [254, 0]
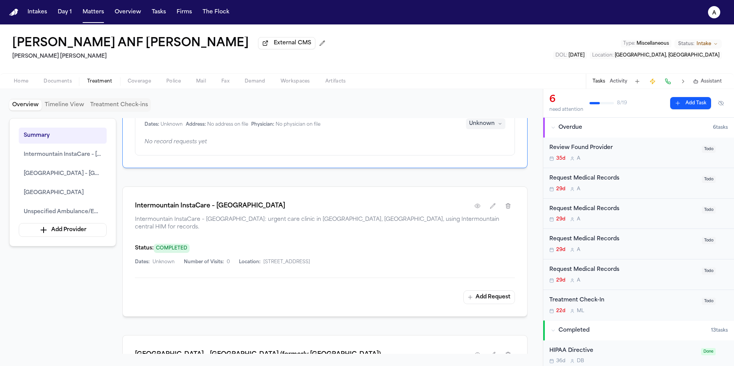
click at [425, 283] on div "Intermountain InstaCare – [GEOGRAPHIC_DATA] Intermountain InstaCare – [GEOGRAPH…" at bounding box center [324, 252] width 405 height 130
click at [488, 291] on button "Add Request" at bounding box center [490, 298] width 52 height 14
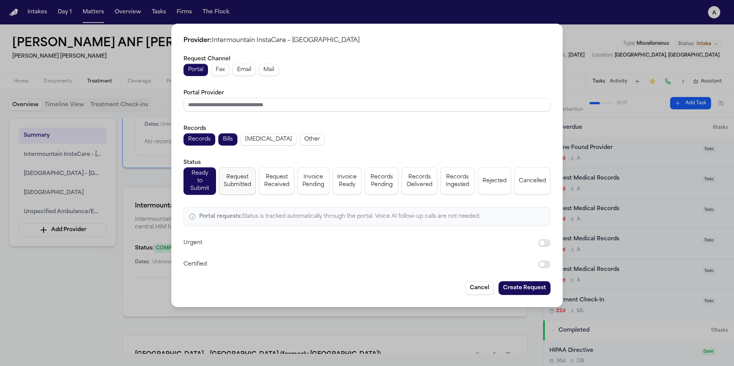
click at [247, 183] on span "Request Submitted" at bounding box center [238, 181] width 28 height 15
click at [524, 283] on button "Create Request" at bounding box center [525, 289] width 52 height 14
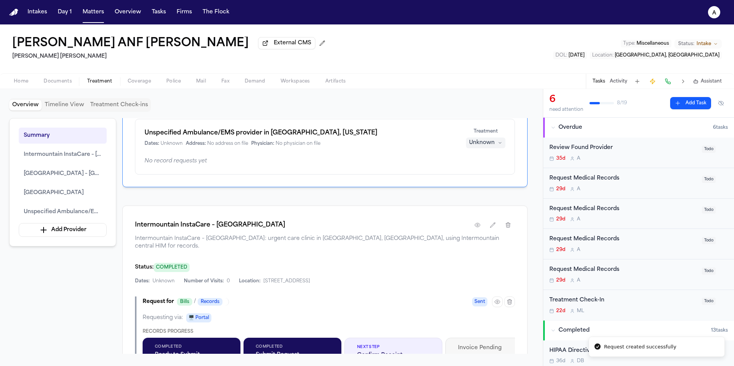
scroll to position [273, 0]
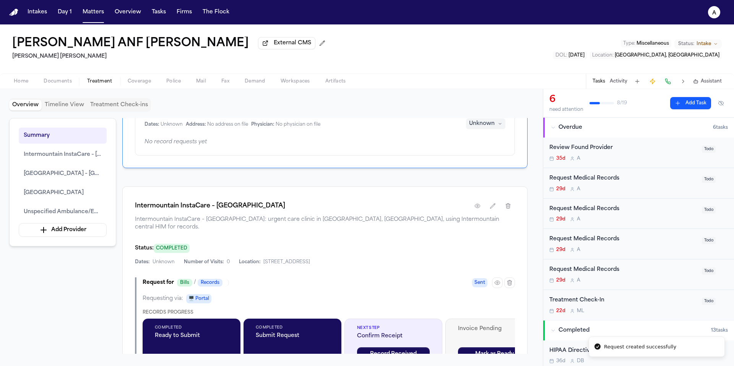
click at [498, 280] on icon "button" at bounding box center [498, 283] width 6 height 6
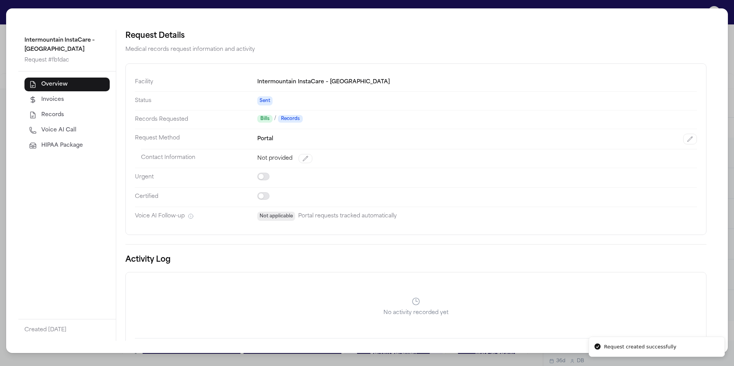
click at [273, 137] on span "Portal" at bounding box center [265, 139] width 16 height 9
click at [687, 144] on button "button" at bounding box center [691, 139] width 14 height 11
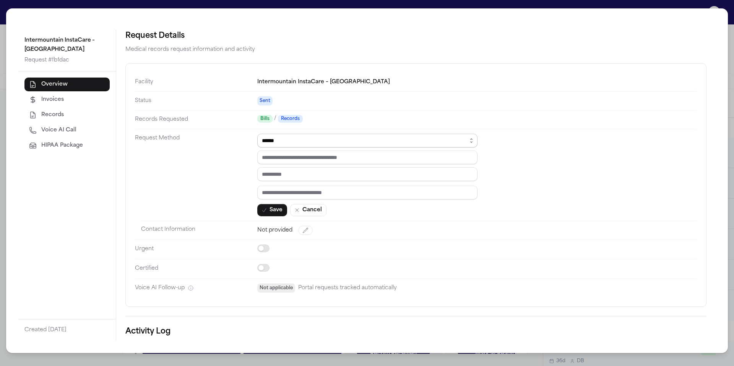
click at [402, 140] on select "****** ***** *** ****" at bounding box center [367, 141] width 220 height 14
select select "*****"
click at [257, 134] on select "****** ***** *** ****" at bounding box center [367, 141] width 220 height 14
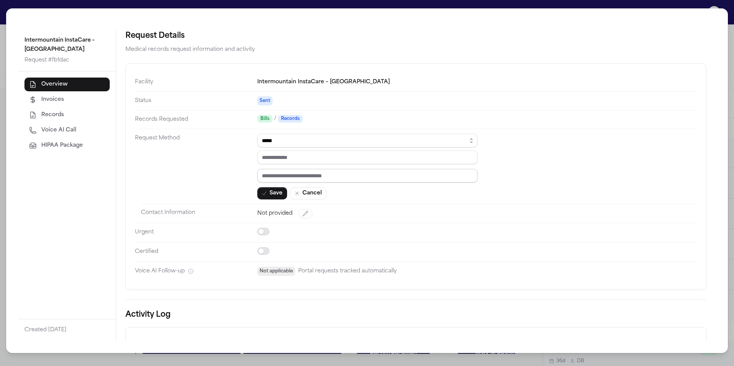
click at [342, 176] on input "text" at bounding box center [367, 176] width 220 height 14
paste input "*********"
type input "*********"
click at [314, 158] on input "email" at bounding box center [367, 158] width 220 height 14
paste input "**********"
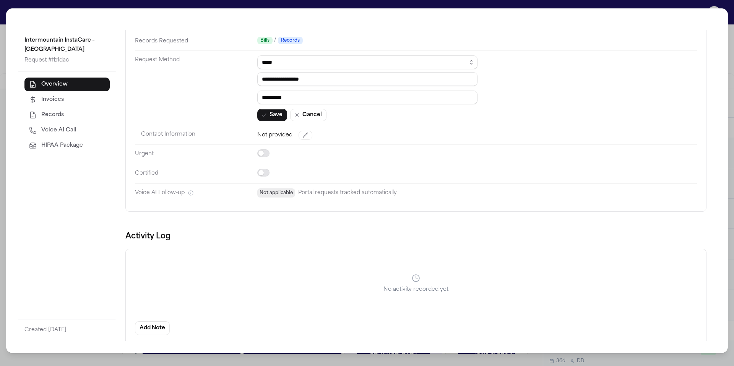
scroll to position [81, 0]
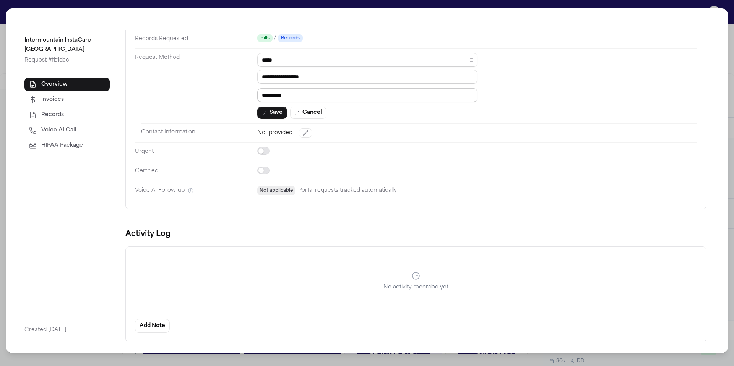
type input "**********"
click at [270, 119] on dd "**********" at bounding box center [477, 85] width 440 height 75
click at [277, 108] on button "Save" at bounding box center [272, 113] width 30 height 12
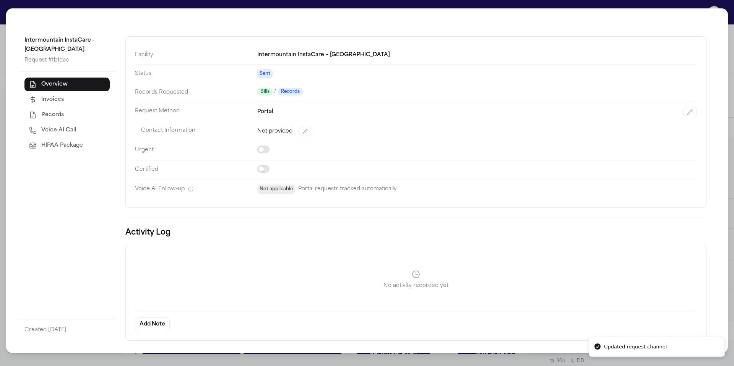
scroll to position [58, 0]
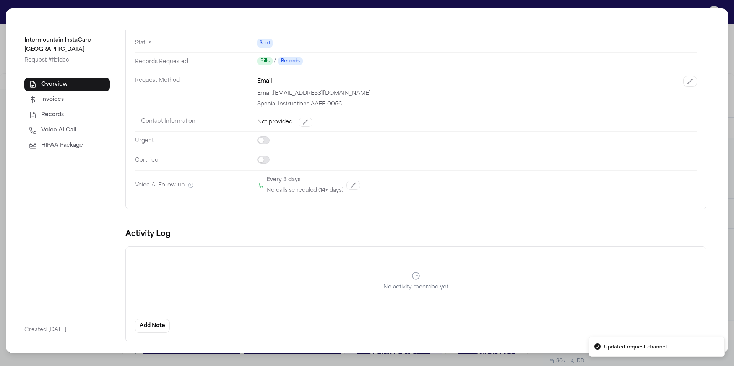
click at [469, 358] on div "Intermountain InstaCare – [GEOGRAPHIC_DATA] Request # fb1dac Overview Invoices …" at bounding box center [367, 183] width 734 height 366
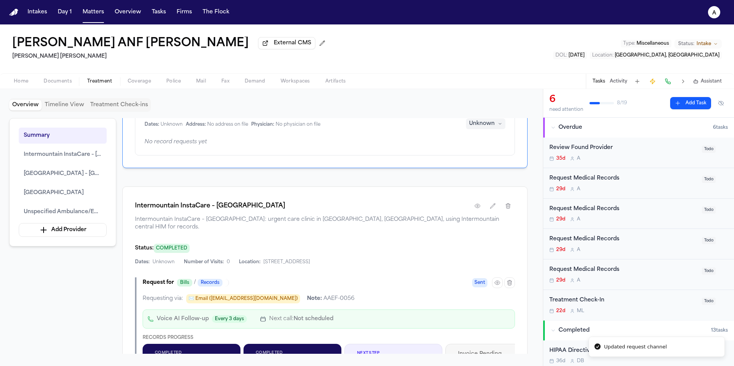
click at [638, 174] on div "Request Medical Records 29d A Todo" at bounding box center [639, 183] width 191 height 31
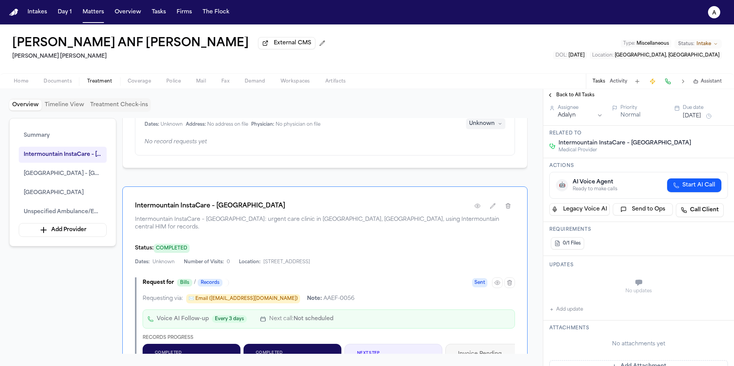
scroll to position [77, 0]
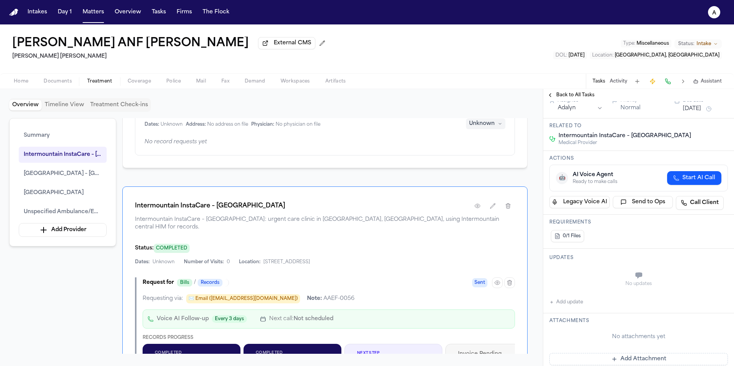
click at [588, 306] on div "No updates Add update" at bounding box center [639, 286] width 179 height 41
click at [583, 304] on button "Add update" at bounding box center [567, 302] width 34 height 9
click at [574, 284] on textarea "Add your update" at bounding box center [643, 276] width 163 height 15
paste textarea "**********"
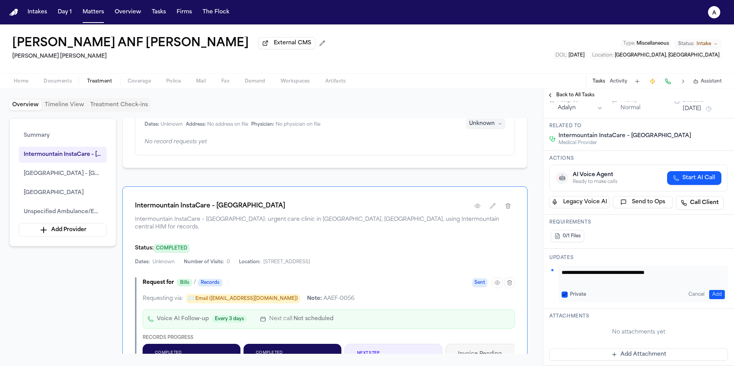
click at [566, 293] on button "Private" at bounding box center [565, 295] width 6 height 6
drag, startPoint x: 701, startPoint y: 278, endPoint x: 626, endPoint y: 277, distance: 75.0
click at [626, 277] on textarea "**********" at bounding box center [641, 276] width 158 height 15
click at [312, 283] on div "Request for Bills / Records Sent Requesting via: ✉️ Email ([EMAIL_ADDRESS][DOMA…" at bounding box center [325, 336] width 380 height 116
drag, startPoint x: 330, startPoint y: 290, endPoint x: 290, endPoint y: 293, distance: 39.9
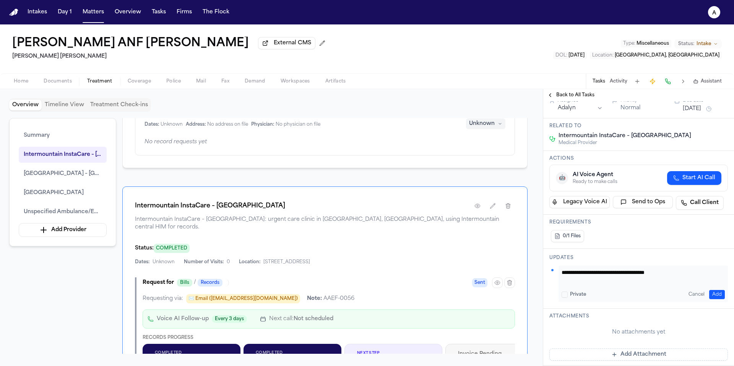
click at [290, 295] on div "Requesting via: ✉️ Email ([EMAIL_ADDRESS][DOMAIN_NAME]) Note: AAEF-0056" at bounding box center [329, 299] width 373 height 9
copy div "AAEF-0056"
click at [695, 280] on textarea "**********" at bounding box center [641, 276] width 158 height 15
drag, startPoint x: 698, startPoint y: 276, endPoint x: 626, endPoint y: 275, distance: 72.7
click at [626, 275] on textarea "**********" at bounding box center [641, 276] width 158 height 15
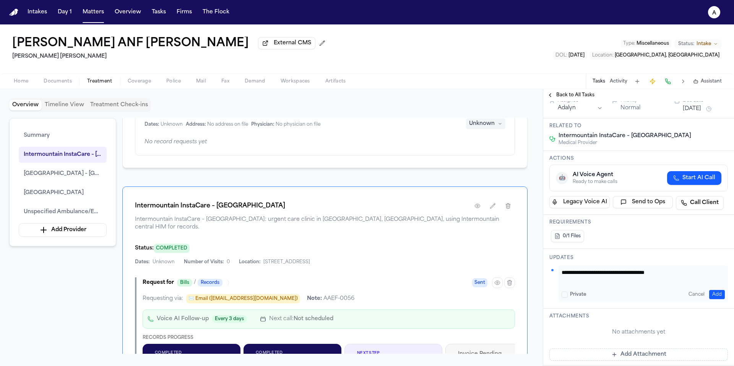
paste textarea "Add your update"
type textarea "**********"
click at [720, 295] on div "**********" at bounding box center [643, 284] width 169 height 37
click at [716, 295] on button "Add" at bounding box center [718, 294] width 16 height 9
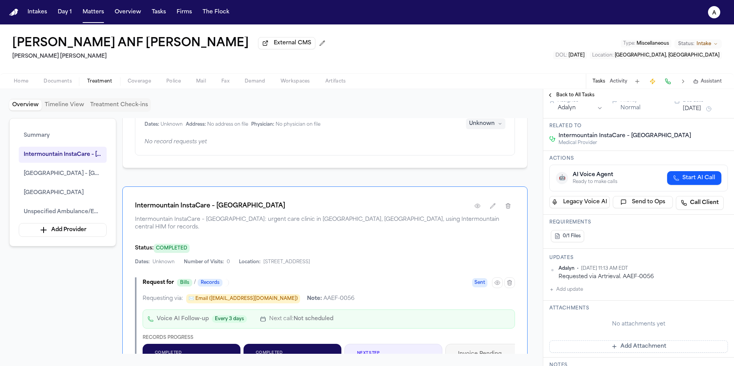
click at [694, 109] on button "[DATE]" at bounding box center [692, 109] width 18 height 8
click at [710, 169] on button "12" at bounding box center [711, 170] width 12 height 12
click at [633, 221] on h3 "Requirements" at bounding box center [639, 223] width 179 height 6
click at [583, 98] on span "Back to All Tasks" at bounding box center [576, 95] width 38 height 6
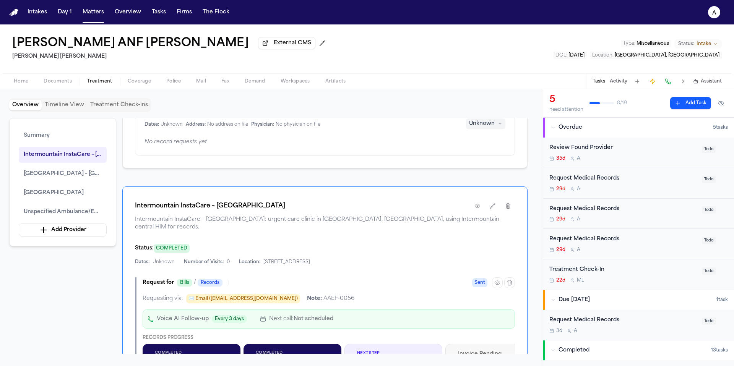
click at [684, 148] on div "Review Found Provider" at bounding box center [624, 148] width 148 height 9
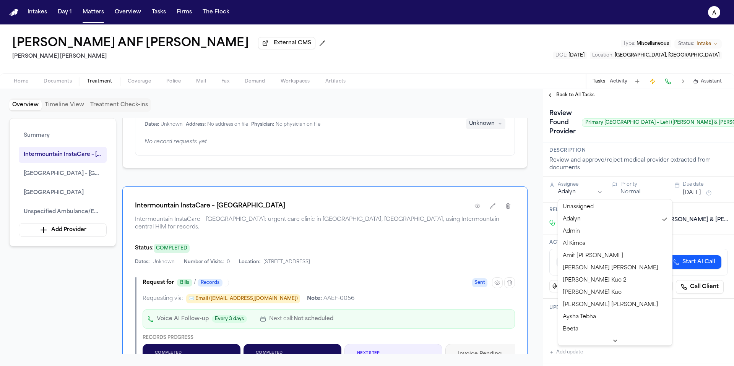
click at [582, 195] on html "Intakes Day 1 Matters Overview Tasks Firms The Flock A [PERSON_NAME] ANF [PERSO…" at bounding box center [367, 183] width 734 height 366
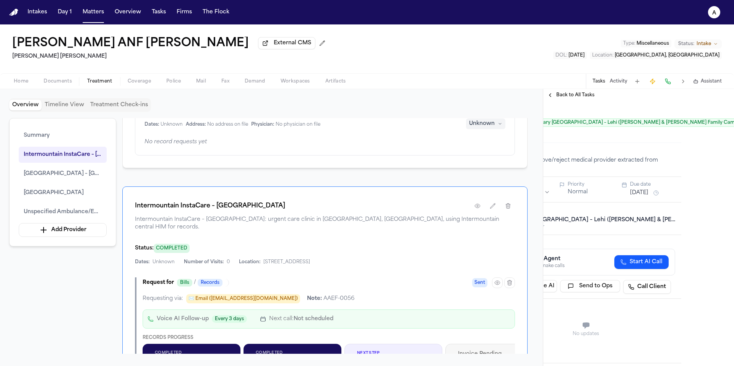
scroll to position [0, 58]
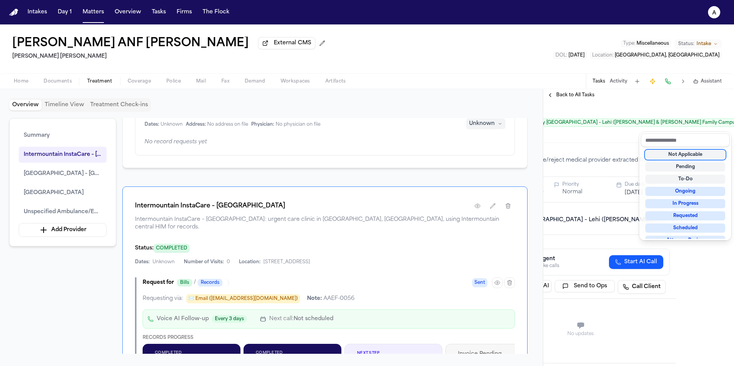
click at [702, 157] on div "Not Applicable" at bounding box center [686, 154] width 80 height 9
click at [581, 93] on div "**********" at bounding box center [639, 227] width 191 height 277
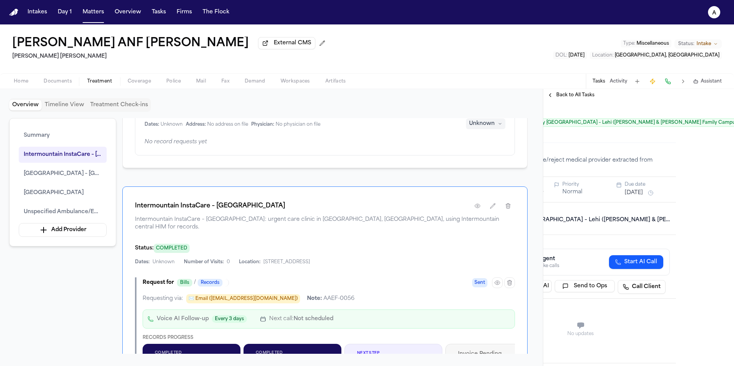
click at [581, 93] on span "Back to All Tasks" at bounding box center [576, 95] width 38 height 6
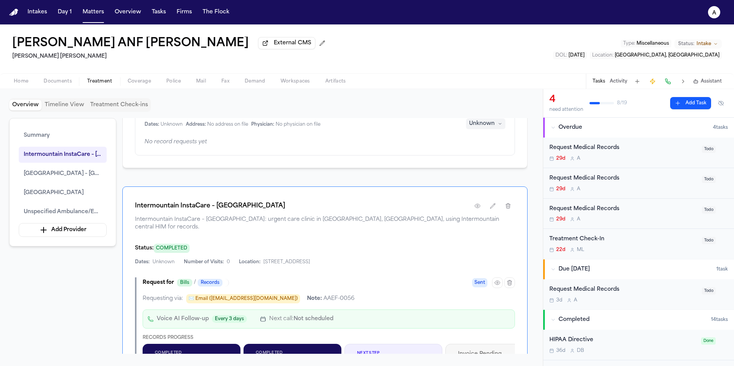
click at [664, 148] on div "Request Medical Records" at bounding box center [624, 148] width 148 height 9
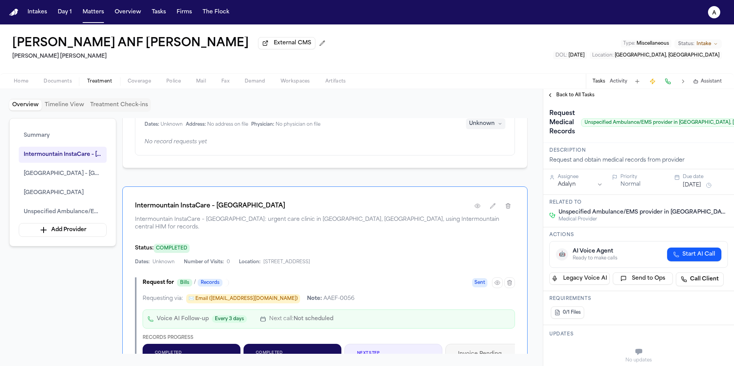
click at [574, 95] on span "Back to All Tasks" at bounding box center [576, 95] width 38 height 6
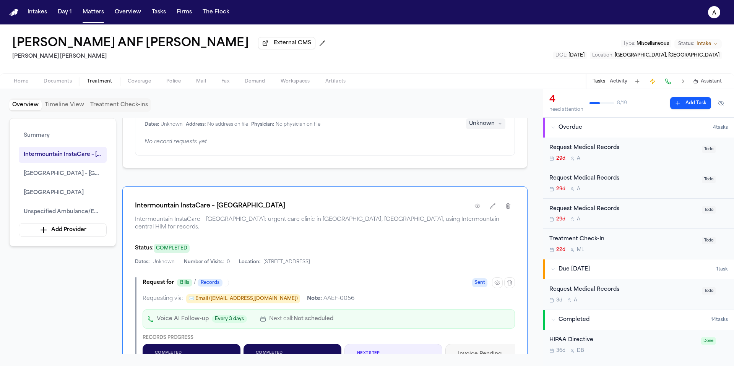
click at [671, 157] on div "29d A" at bounding box center [624, 159] width 148 height 6
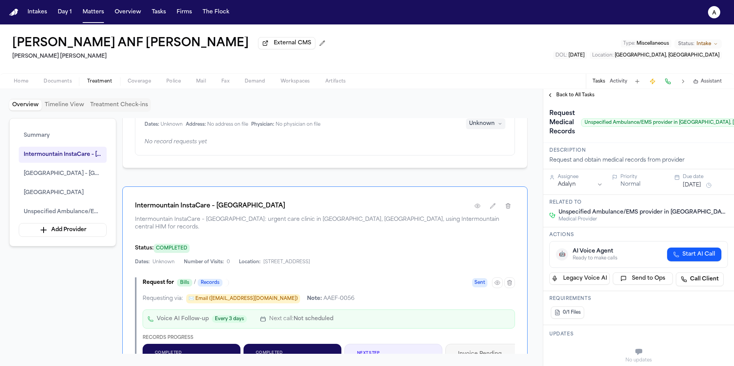
scroll to position [0, 39]
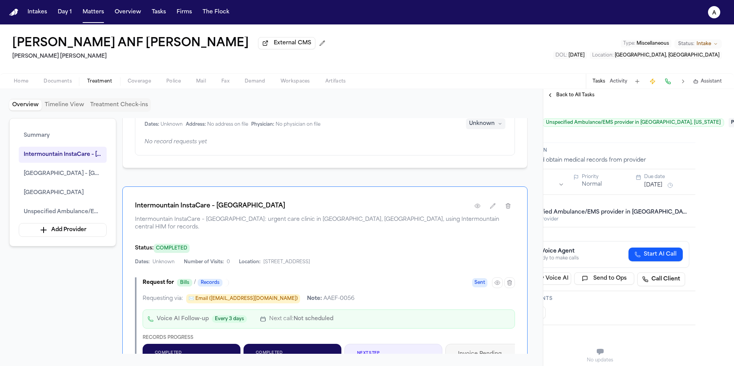
click at [729, 125] on span "Pending" at bounding box center [744, 122] width 31 height 9
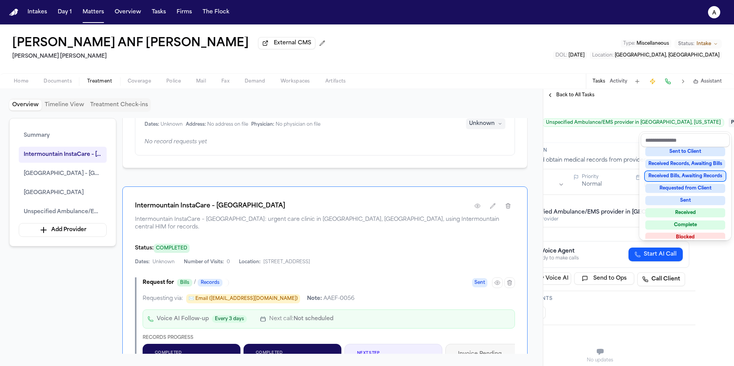
scroll to position [119, 0]
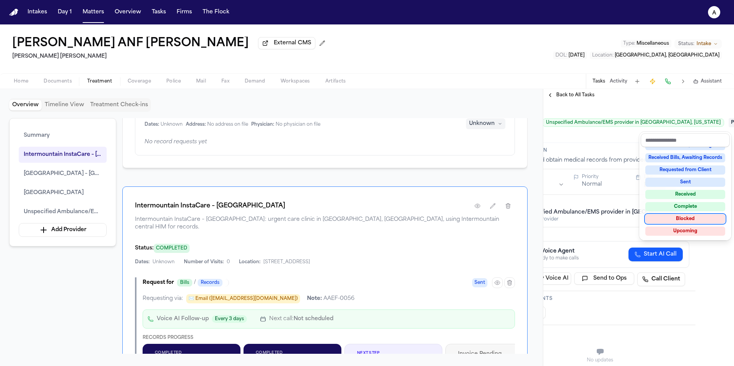
click at [708, 217] on div "Blocked" at bounding box center [686, 219] width 80 height 9
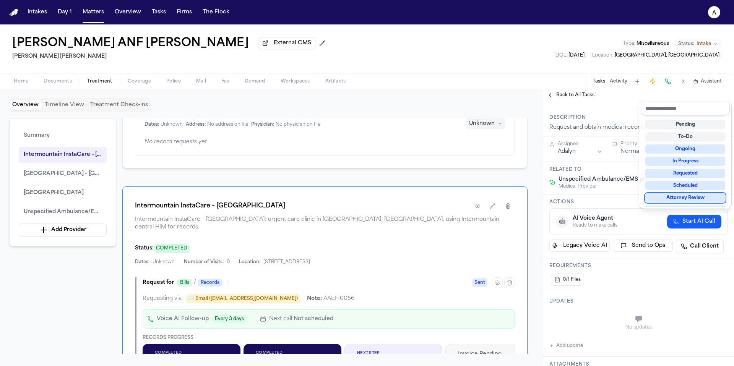
scroll to position [55, 0]
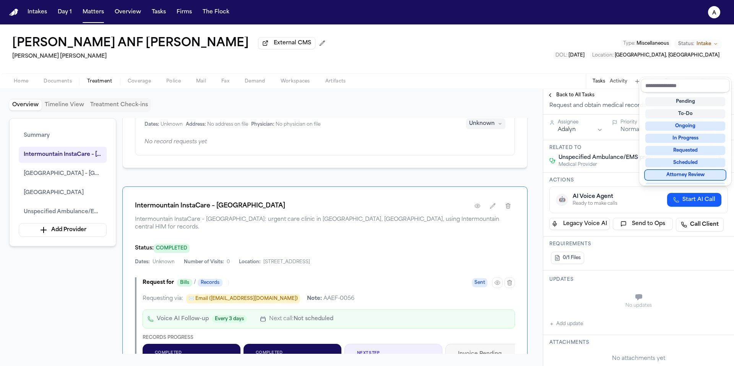
click at [577, 331] on div "**********" at bounding box center [639, 336] width 191 height 578
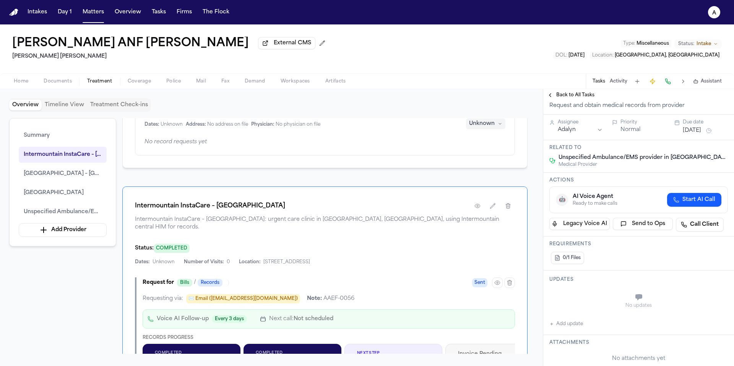
click at [582, 328] on button "Add update" at bounding box center [567, 324] width 34 height 9
click at [564, 316] on button "Private" at bounding box center [565, 317] width 6 height 6
click at [574, 300] on textarea "Add your update" at bounding box center [643, 298] width 163 height 15
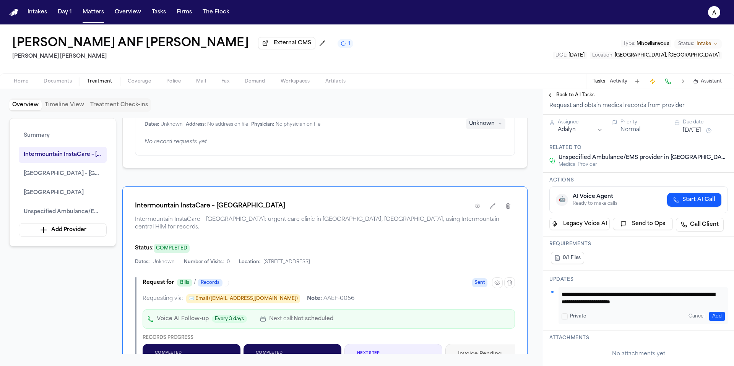
type textarea "**********"
click at [711, 317] on button "Add" at bounding box center [718, 316] width 16 height 9
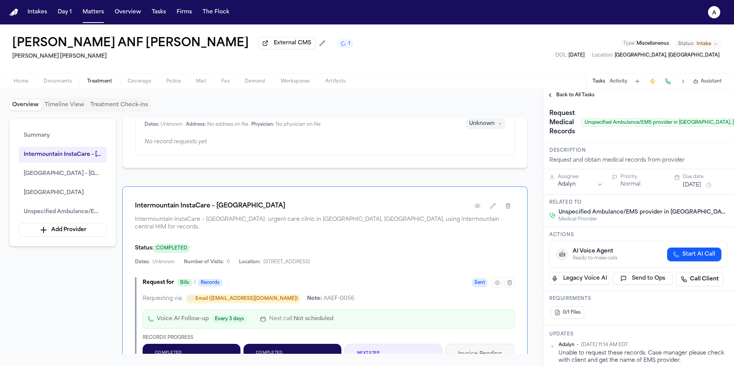
scroll to position [0, 39]
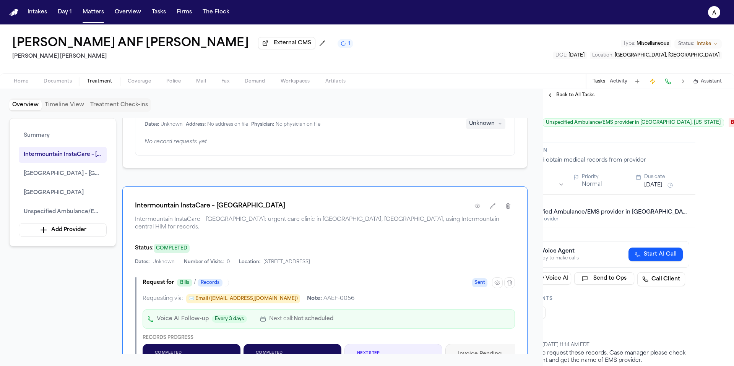
click at [575, 98] on span "Back to All Tasks" at bounding box center [576, 95] width 38 height 6
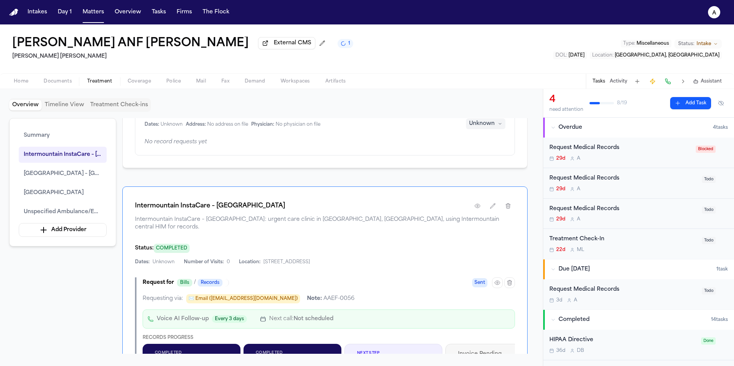
click at [669, 187] on div "29d A" at bounding box center [624, 189] width 148 height 6
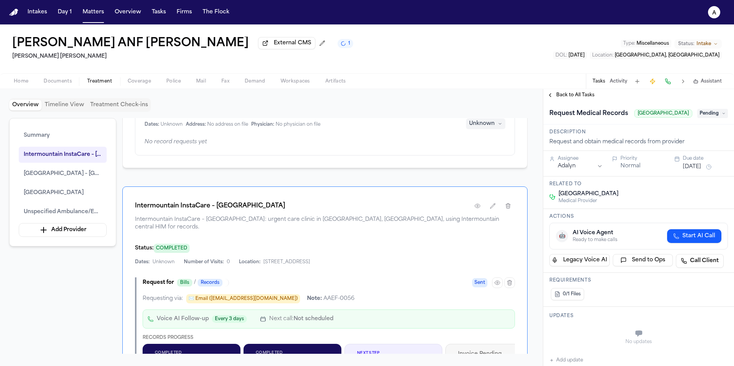
drag, startPoint x: 586, startPoint y: 124, endPoint x: 684, endPoint y: 124, distance: 97.9
click at [684, 118] on span "[GEOGRAPHIC_DATA]" at bounding box center [664, 113] width 58 height 8
copy span "[GEOGRAPHIC_DATA]"
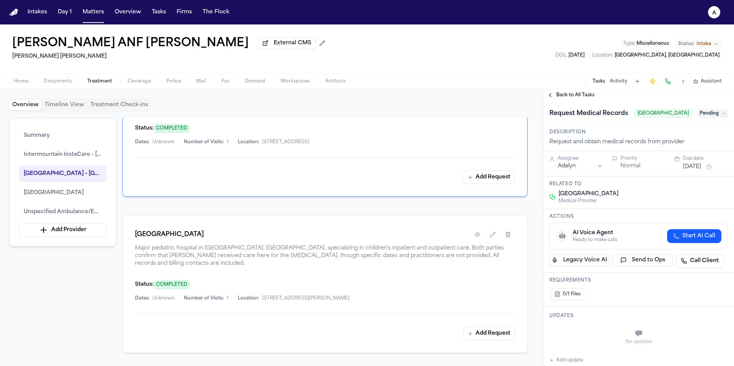
scroll to position [681, 0]
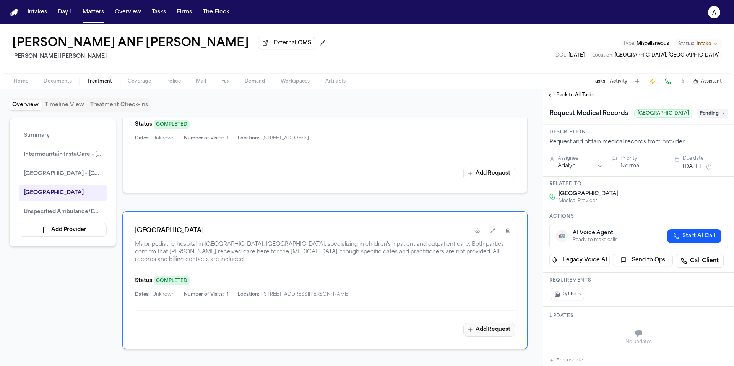
click at [504, 323] on button "Add Request" at bounding box center [490, 330] width 52 height 14
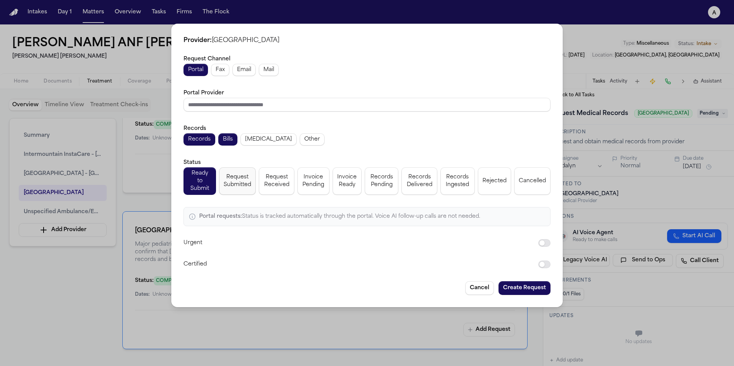
click at [243, 181] on span "Request Submitted" at bounding box center [238, 181] width 28 height 15
click at [527, 283] on button "Create Request" at bounding box center [525, 289] width 52 height 14
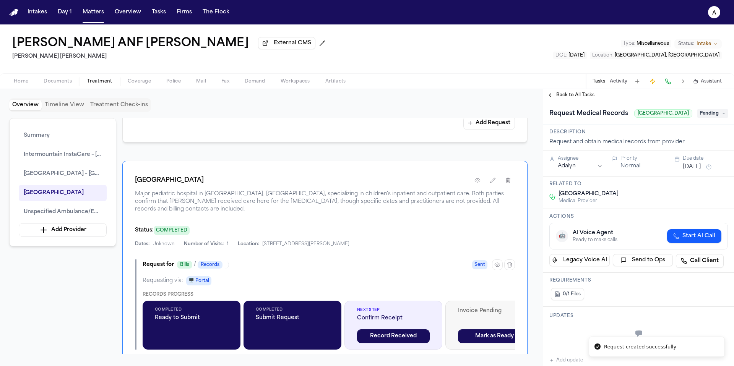
scroll to position [753, 0]
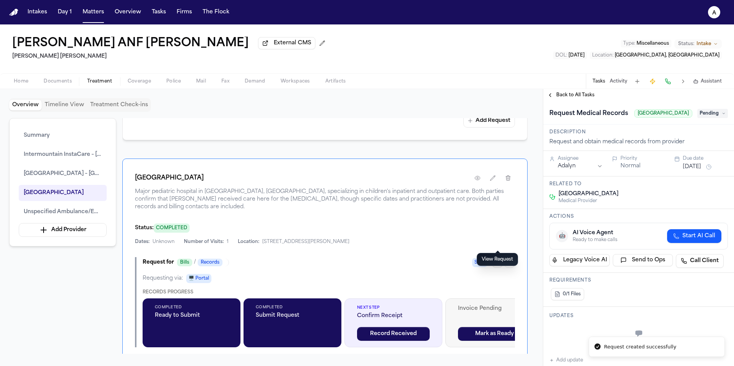
click at [500, 260] on icon "button" at bounding box center [498, 263] width 6 height 6
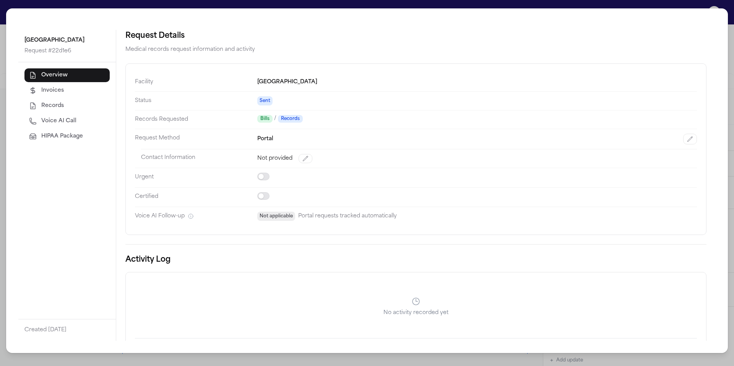
click at [277, 133] on dd "Portal" at bounding box center [477, 139] width 440 height 20
click at [375, 139] on div "Portal" at bounding box center [477, 139] width 440 height 11
click at [681, 133] on dd "Portal" at bounding box center [477, 139] width 440 height 20
click at [687, 138] on icon "button" at bounding box center [690, 139] width 6 height 6
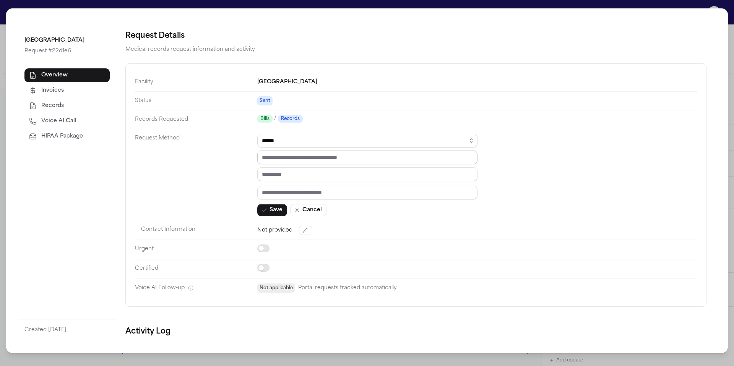
click at [356, 157] on input "text" at bounding box center [367, 158] width 220 height 14
click at [326, 161] on input "text" at bounding box center [367, 158] width 220 height 14
click at [312, 143] on select "****** ***** *** ****" at bounding box center [367, 141] width 220 height 14
select select "***"
click at [257, 134] on select "****** ***** *** ****" at bounding box center [367, 141] width 220 height 14
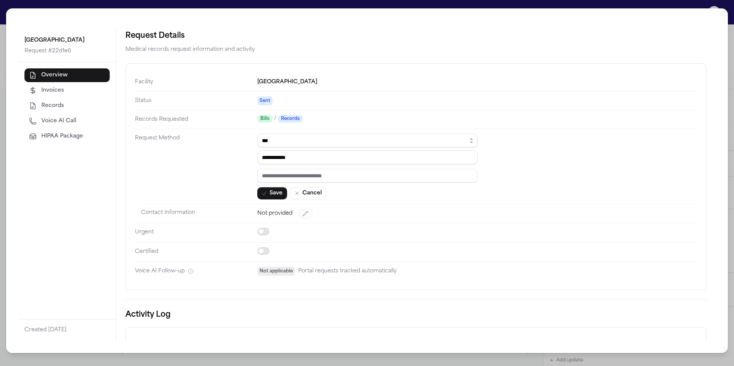
drag, startPoint x: 313, startPoint y: 156, endPoint x: 228, endPoint y: 158, distance: 84.6
click at [228, 158] on dl "**********" at bounding box center [416, 177] width 562 height 208
paste input "**********"
type input "**********"
click at [336, 176] on input "text" at bounding box center [367, 176] width 220 height 14
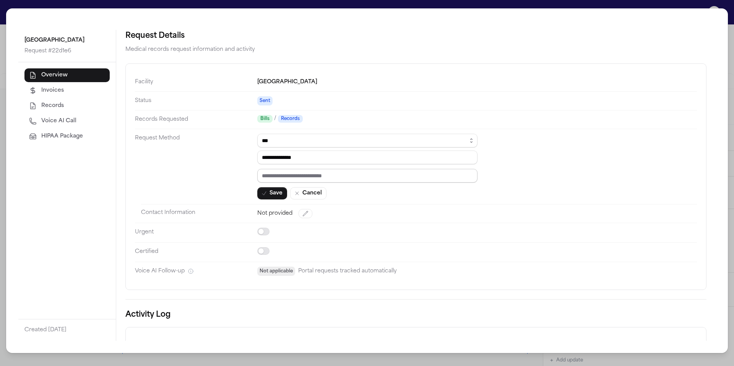
paste input "*********"
type input "*********"
click at [275, 195] on button "Save" at bounding box center [272, 193] width 30 height 12
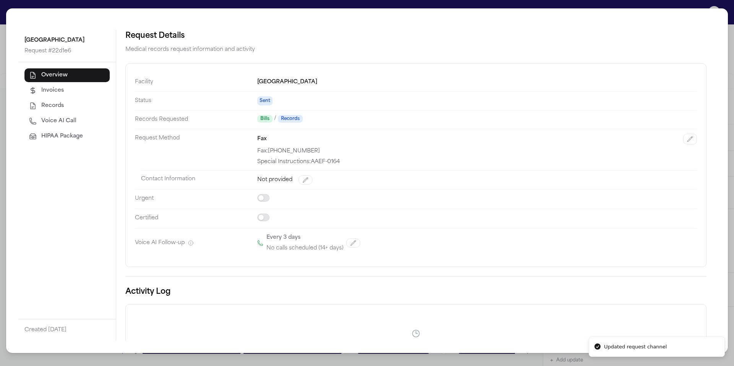
click at [519, 356] on div "Intermountain Primary Children's Hospital Request # 22d1e6 Overview Invoices Re…" at bounding box center [367, 183] width 734 height 366
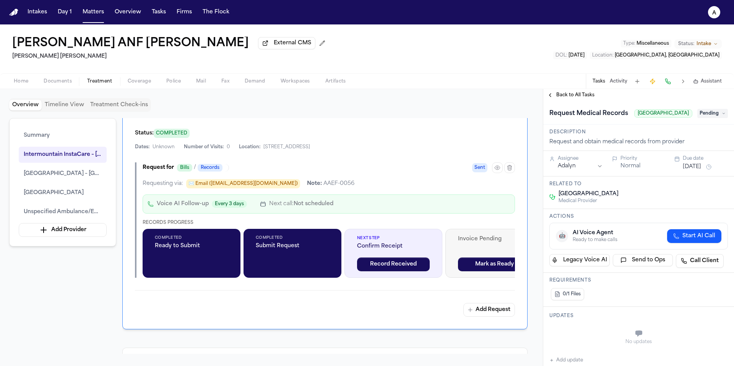
scroll to position [408, 0]
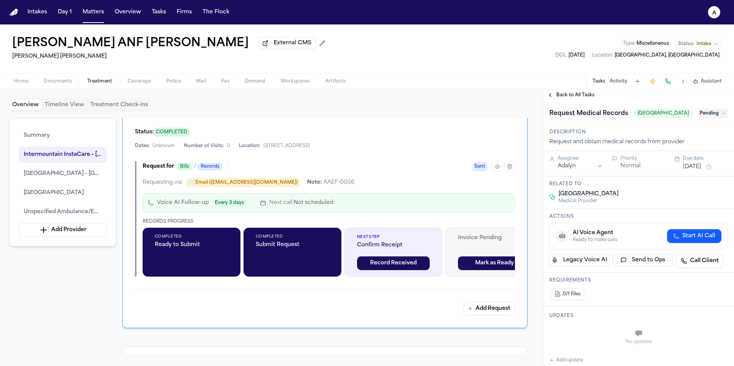
click at [358, 195] on div "Voice AI Follow-up Every 3 days Next call: Not scheduled" at bounding box center [329, 203] width 373 height 19
click at [363, 196] on div "Voice AI Follow-up Every 3 days Next call: Not scheduled" at bounding box center [329, 203] width 373 height 19
drag, startPoint x: 504, startPoint y: 159, endPoint x: 498, endPoint y: 161, distance: 6.7
click at [498, 161] on div at bounding box center [503, 166] width 23 height 11
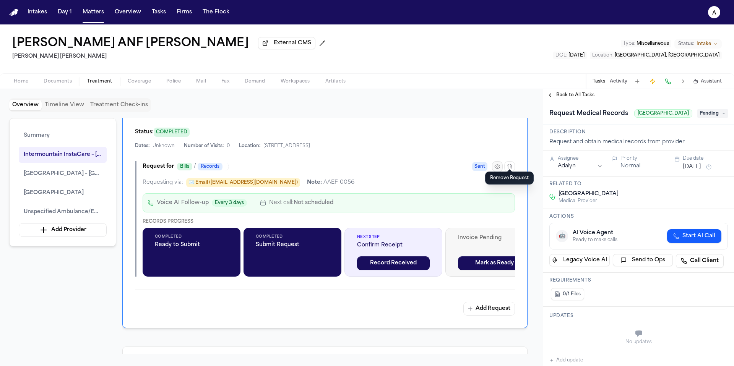
click at [498, 164] on icon "button" at bounding box center [498, 167] width 6 height 6
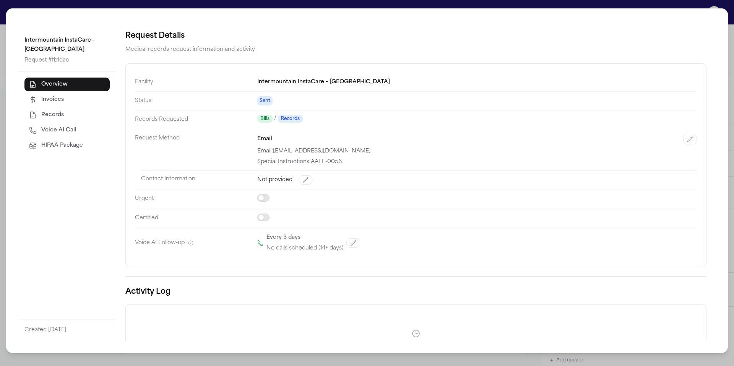
click at [699, 4] on div "Intermountain InstaCare – [GEOGRAPHIC_DATA] Request # fb1dac Overview Invoices …" at bounding box center [367, 183] width 734 height 366
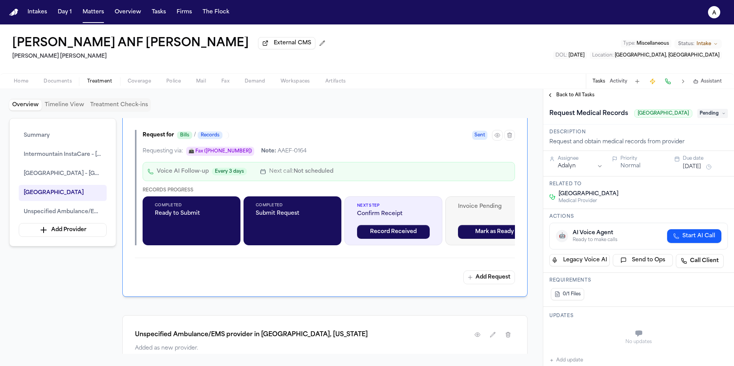
scroll to position [884, 0]
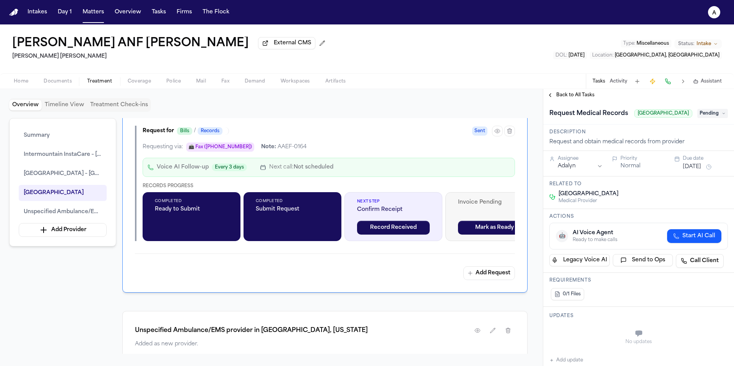
click at [714, 118] on span "Pending" at bounding box center [713, 113] width 31 height 9
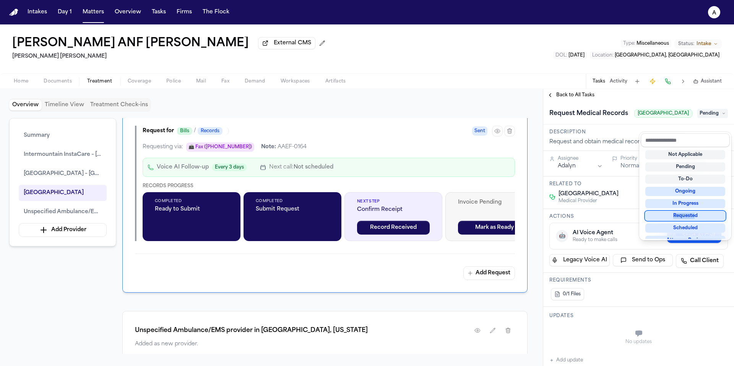
drag, startPoint x: 693, startPoint y: 210, endPoint x: 695, endPoint y: 217, distance: 6.8
click at [695, 217] on div "Not Applicable Pending To-Do Ongoing In Progress Requested Scheduled Attorney R…" at bounding box center [685, 193] width 89 height 92
click at [695, 217] on div "Requested" at bounding box center [686, 216] width 80 height 9
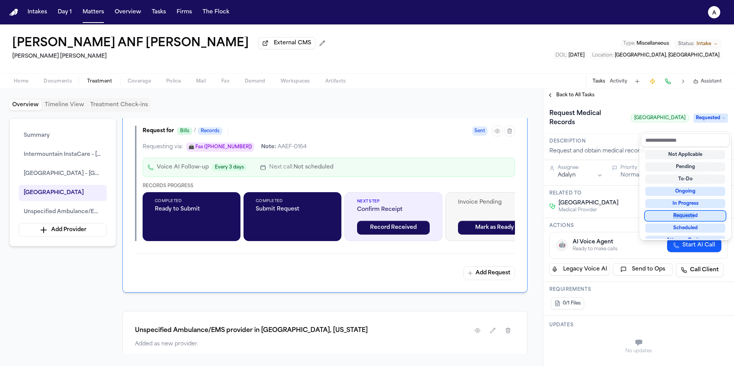
click at [691, 219] on div "Requested" at bounding box center [686, 216] width 80 height 9
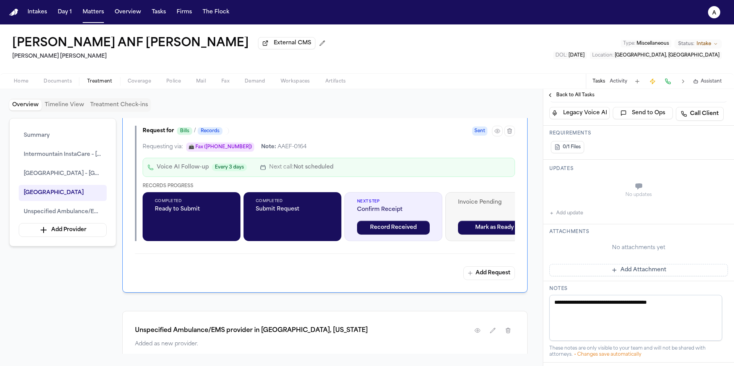
scroll to position [158, 0]
click at [582, 217] on button "Add update" at bounding box center [567, 212] width 34 height 9
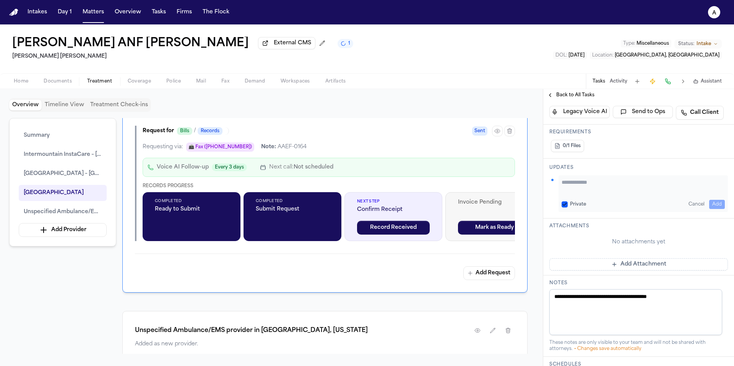
click at [587, 194] on textarea "Add your update" at bounding box center [643, 186] width 163 height 15
paste textarea "*********"
click at [566, 208] on button "Private" at bounding box center [565, 205] width 6 height 6
click at [563, 194] on textarea "*********" at bounding box center [641, 186] width 158 height 15
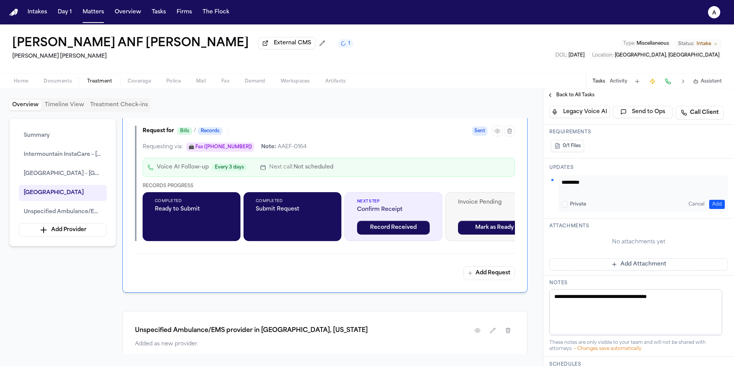
scroll to position [0, 0]
type textarea "**********"
click at [710, 209] on button "Add" at bounding box center [718, 204] width 16 height 9
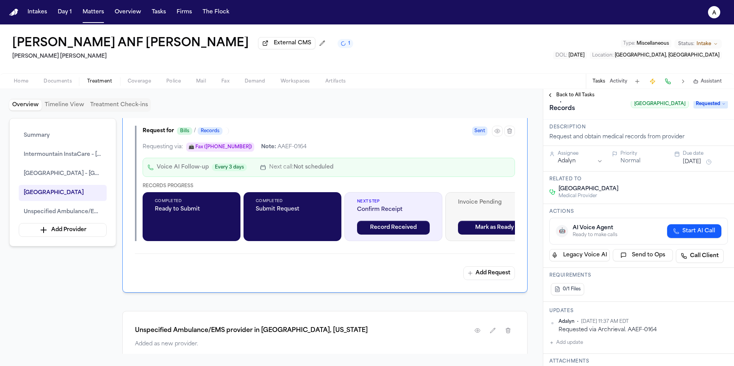
scroll to position [7, 0]
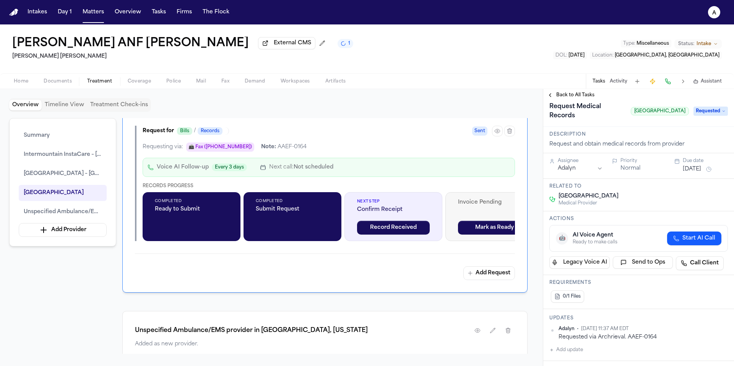
click at [698, 173] on button "[DATE]" at bounding box center [692, 170] width 18 height 8
click at [710, 242] on button "12" at bounding box center [711, 240] width 12 height 12
click at [619, 190] on div "Related to [GEOGRAPHIC_DATA]" at bounding box center [639, 195] width 191 height 33
click at [555, 100] on div "Back to All Tasks" at bounding box center [639, 95] width 191 height 12
click at [561, 96] on span "Back to All Tasks" at bounding box center [576, 95] width 38 height 6
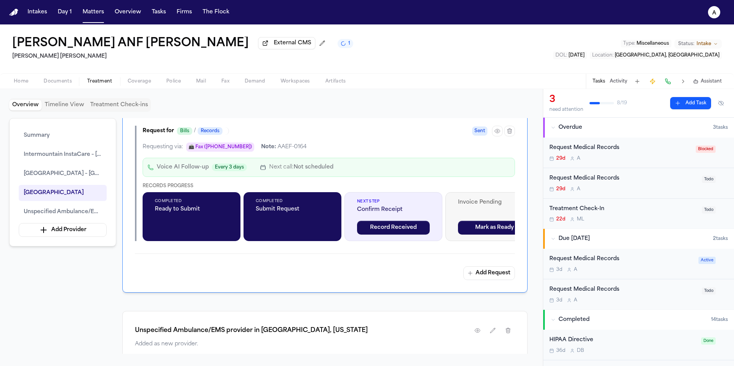
click at [682, 291] on div "Request Medical Records" at bounding box center [624, 290] width 148 height 9
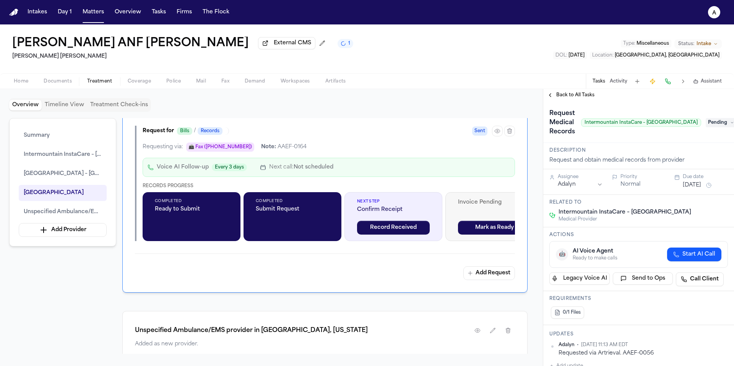
click at [707, 125] on span "Pending" at bounding box center [721, 122] width 31 height 9
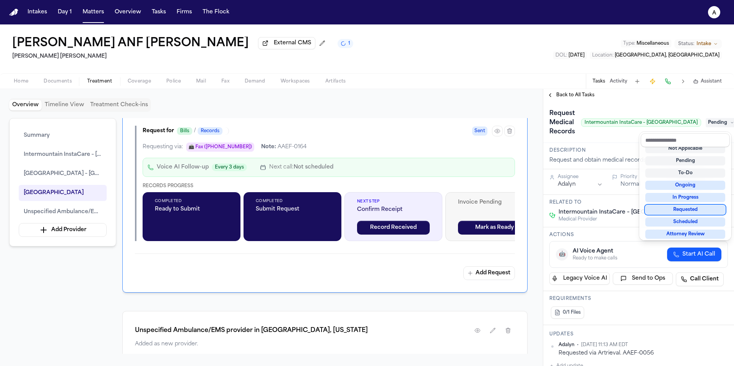
click at [699, 210] on div "Requested" at bounding box center [686, 209] width 80 height 9
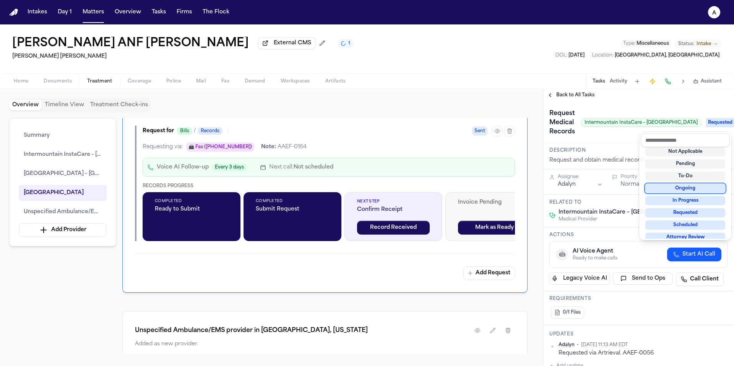
click at [576, 97] on div "**********" at bounding box center [639, 227] width 191 height 277
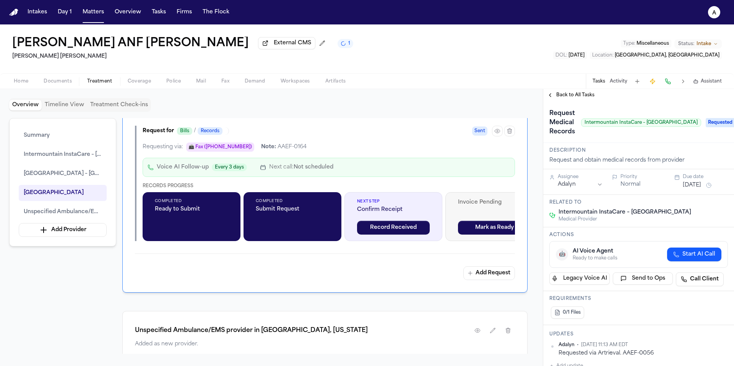
click at [576, 97] on span "Back to All Tasks" at bounding box center [576, 95] width 38 height 6
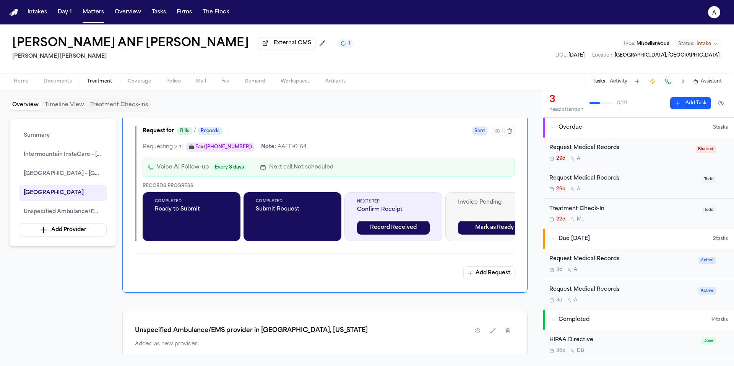
click at [669, 186] on div "Request Medical Records 29d A" at bounding box center [624, 183] width 148 height 18
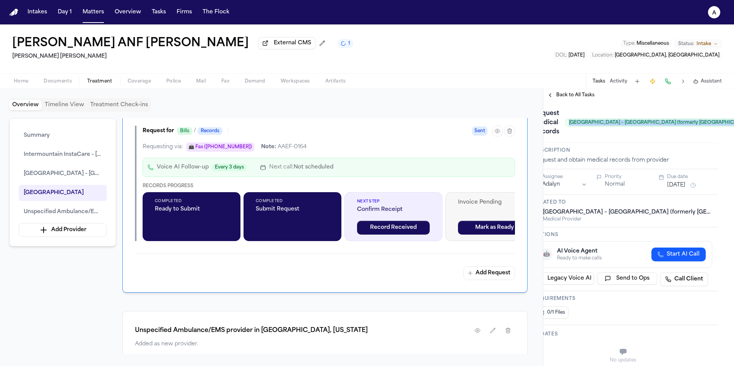
scroll to position [0, 47]
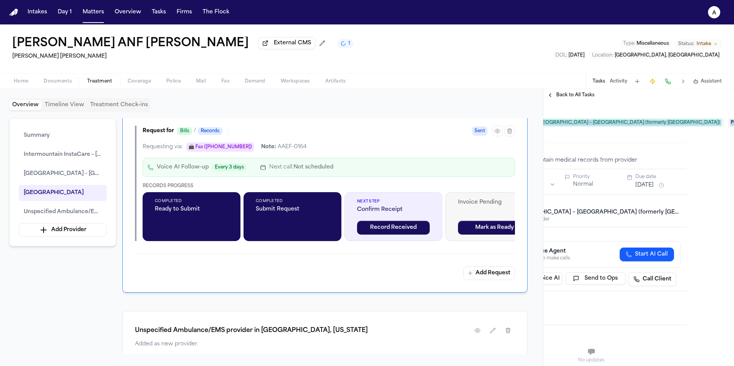
drag, startPoint x: 582, startPoint y: 125, endPoint x: 690, endPoint y: 125, distance: 107.5
click at [690, 125] on span "[GEOGRAPHIC_DATA] – [GEOGRAPHIC_DATA] (formerly [GEOGRAPHIC_DATA])" at bounding box center [629, 123] width 190 height 8
copy span "[GEOGRAPHIC_DATA] – [GEOGRAPHIC_DATA] (formerly [GEOGRAPHIC_DATA])"
click at [729, 125] on span "Pending" at bounding box center [744, 122] width 31 height 9
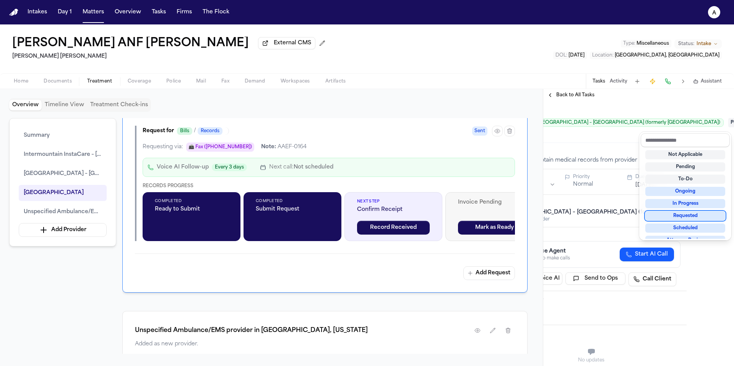
click at [692, 215] on div "Requested" at bounding box center [686, 216] width 80 height 9
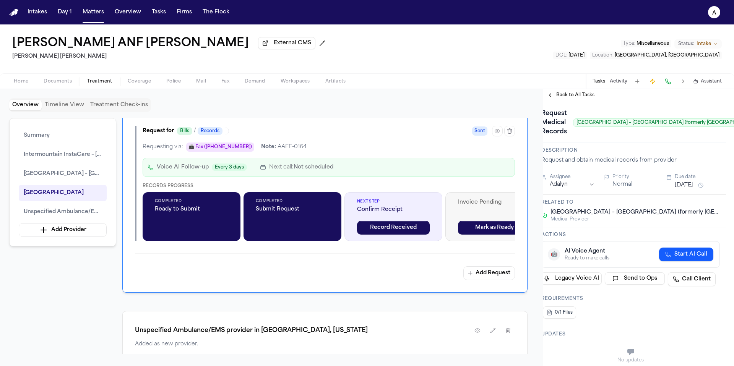
scroll to position [0, 0]
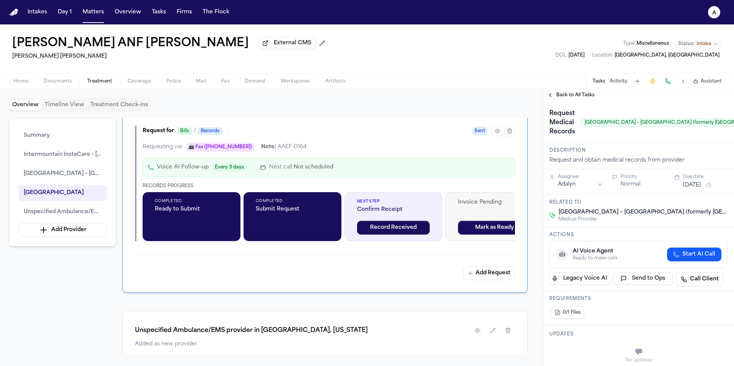
click at [702, 186] on button "[DATE]" at bounding box center [692, 186] width 18 height 8
click at [715, 247] on button "12" at bounding box center [711, 247] width 12 height 12
click at [630, 242] on div "Actions 🤖 AI Voice Agent Ready to make calls Start AI Call Legacy Voice AI Send…" at bounding box center [639, 260] width 191 height 64
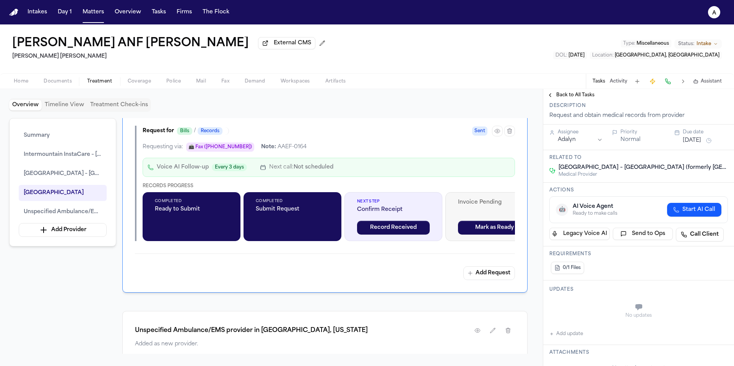
scroll to position [50, 0]
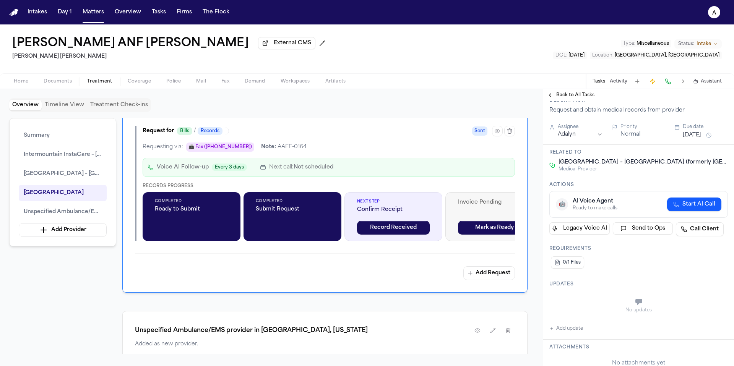
click at [572, 330] on button "Add update" at bounding box center [567, 328] width 34 height 9
click at [568, 321] on button "Private" at bounding box center [565, 321] width 6 height 6
click at [570, 301] on textarea "Add your update" at bounding box center [643, 302] width 163 height 15
paste textarea "*********"
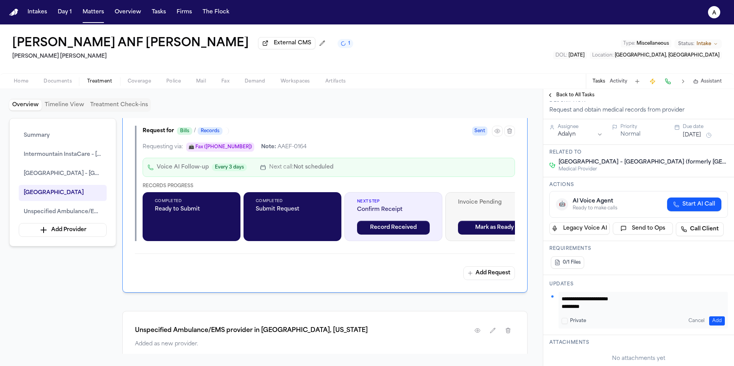
click at [562, 309] on textarea "**********" at bounding box center [641, 302] width 158 height 15
type textarea "**********"
click at [716, 319] on button "Add" at bounding box center [718, 321] width 16 height 9
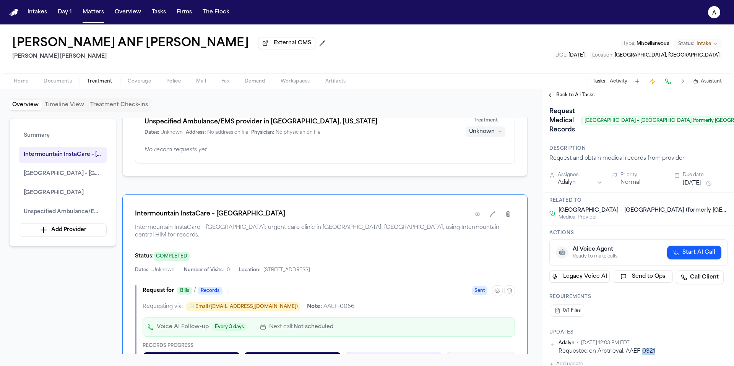
scroll to position [3, 0]
drag, startPoint x: 664, startPoint y: 353, endPoint x: 627, endPoint y: 353, distance: 36.7
click at [627, 353] on div "Requested on Arctrieval. AAEF-0321" at bounding box center [643, 350] width 169 height 7
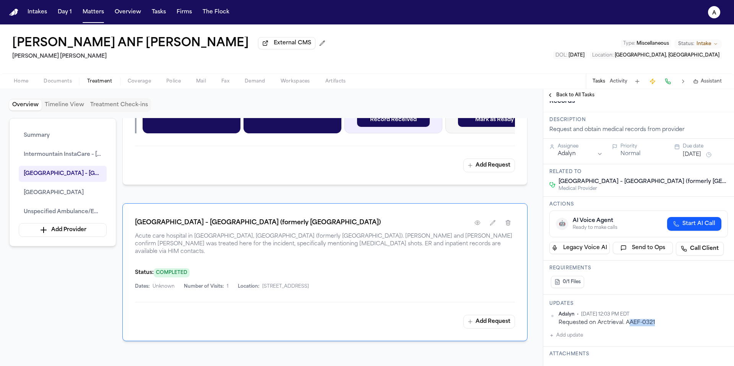
scroll to position [31, 0]
click at [659, 322] on div "Requested on Arctrieval. AAEF-0321" at bounding box center [643, 322] width 169 height 7
drag, startPoint x: 659, startPoint y: 322, endPoint x: 627, endPoint y: 324, distance: 32.5
click at [627, 324] on div "Requested on Arctrieval. AAEF-0321" at bounding box center [643, 322] width 169 height 7
copy div "AAEF-0321"
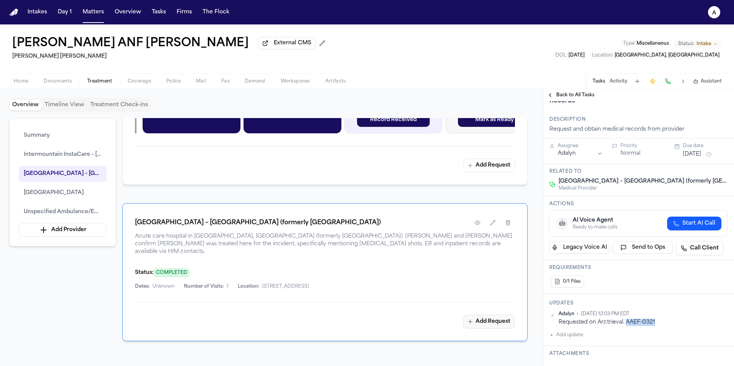
click at [498, 315] on button "Add Request" at bounding box center [490, 322] width 52 height 14
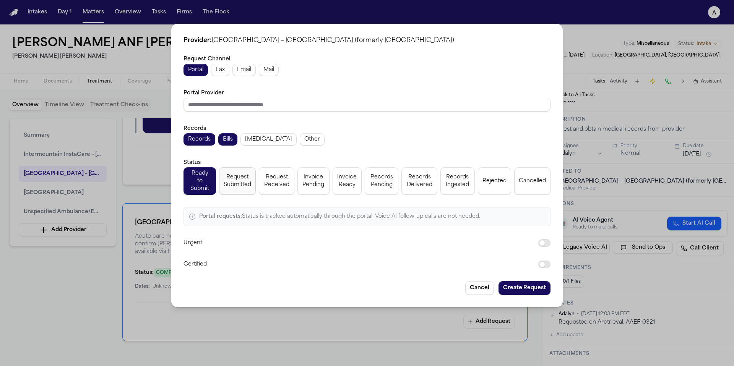
click at [243, 179] on span "Request Submitted" at bounding box center [238, 181] width 28 height 15
click at [542, 285] on button "Create Request" at bounding box center [525, 289] width 52 height 14
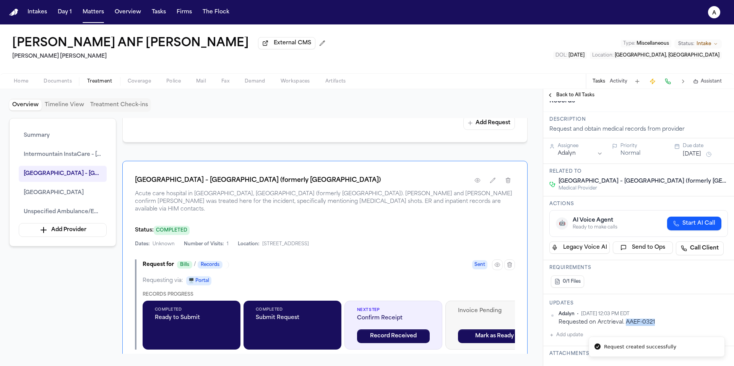
scroll to position [614, 0]
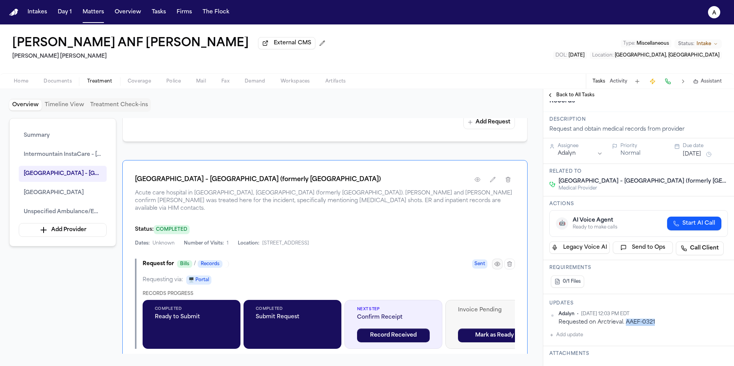
click at [496, 261] on icon "button" at bounding box center [498, 264] width 6 height 6
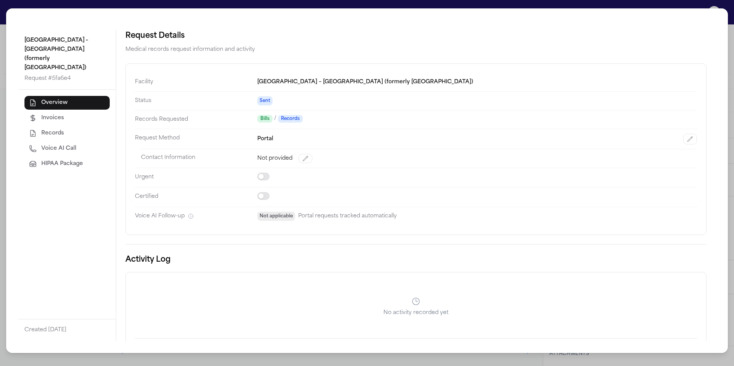
click at [340, 119] on div "Bills / Records" at bounding box center [477, 119] width 440 height 8
click at [299, 129] on dd "Portal" at bounding box center [477, 139] width 440 height 20
click at [299, 137] on div "Portal" at bounding box center [477, 139] width 440 height 11
click at [273, 137] on div "Portal" at bounding box center [477, 139] width 440 height 11
click at [687, 134] on button "button" at bounding box center [691, 139] width 14 height 11
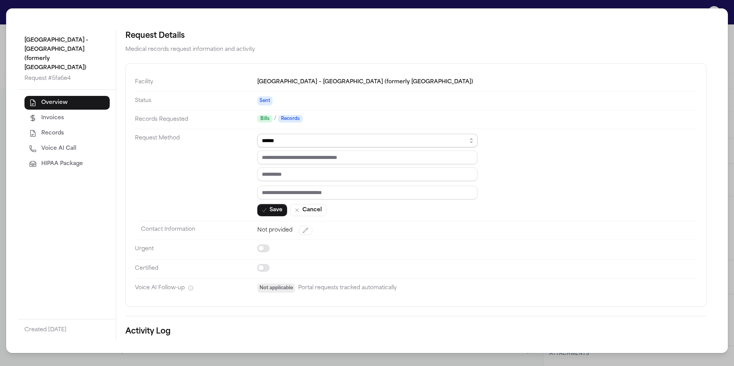
click at [351, 142] on select "****** ***** *** ****" at bounding box center [367, 141] width 220 height 14
select select "***"
click at [257, 134] on select "****** ***** *** ****" at bounding box center [367, 141] width 220 height 14
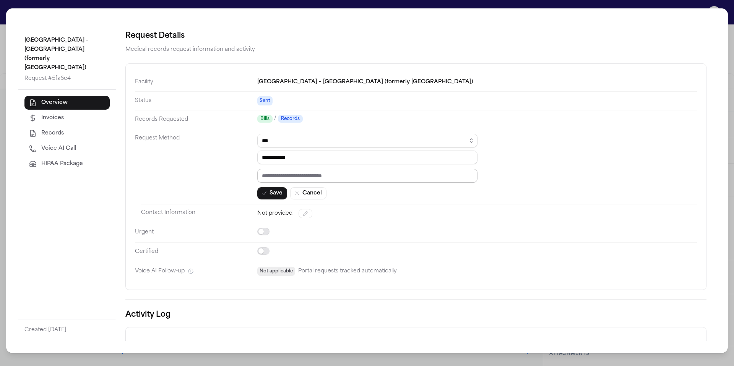
click at [317, 174] on input "text" at bounding box center [367, 176] width 220 height 14
paste input "*********"
type input "*********"
drag, startPoint x: 339, startPoint y: 158, endPoint x: 246, endPoint y: 159, distance: 93.0
click at [246, 159] on dl "**********" at bounding box center [416, 177] width 562 height 208
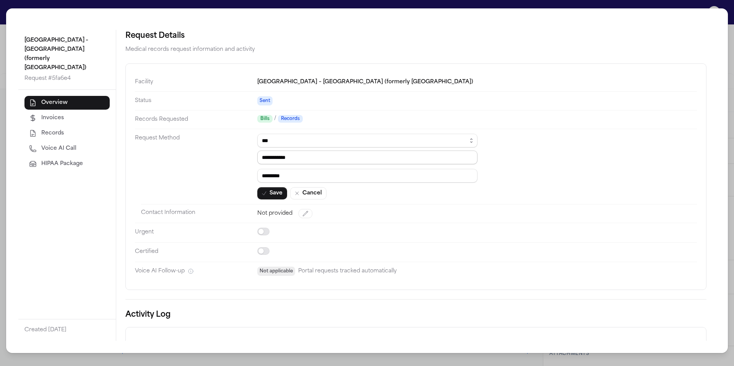
paste input "**"
type input "**********"
click at [278, 197] on button "Save" at bounding box center [272, 193] width 30 height 12
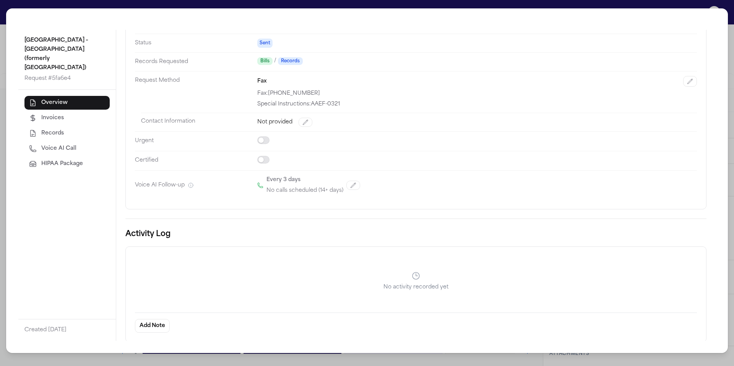
scroll to position [0, 0]
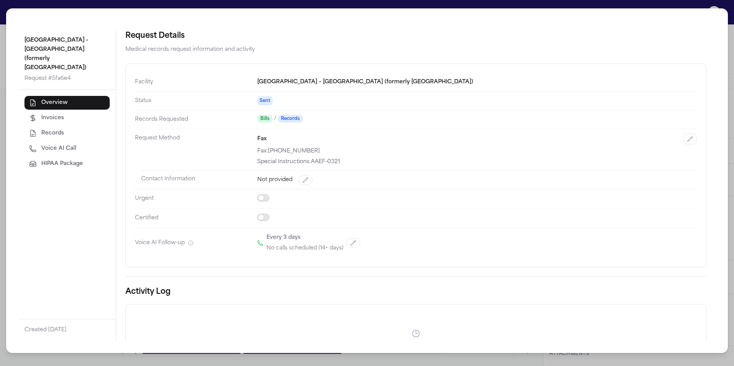
click at [482, 358] on div "Holy Cross Hospital – West Valley (formerly Pioneer Valley Hospital) Request # …" at bounding box center [367, 183] width 734 height 366
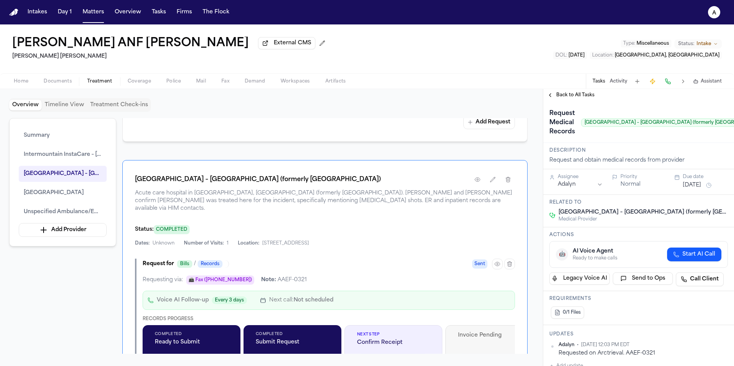
scroll to position [0, 47]
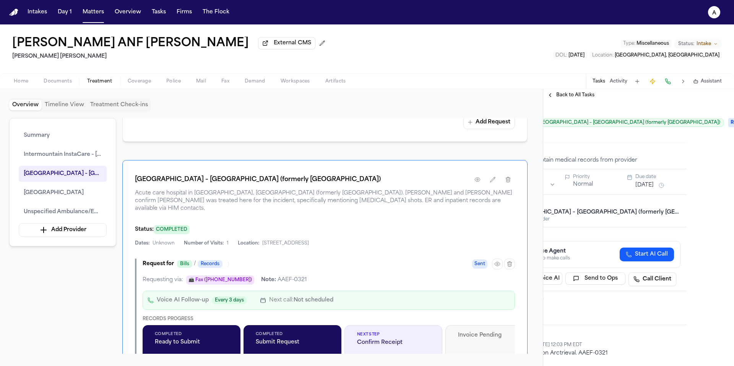
click at [588, 95] on span "Back to All Tasks" at bounding box center [576, 95] width 38 height 6
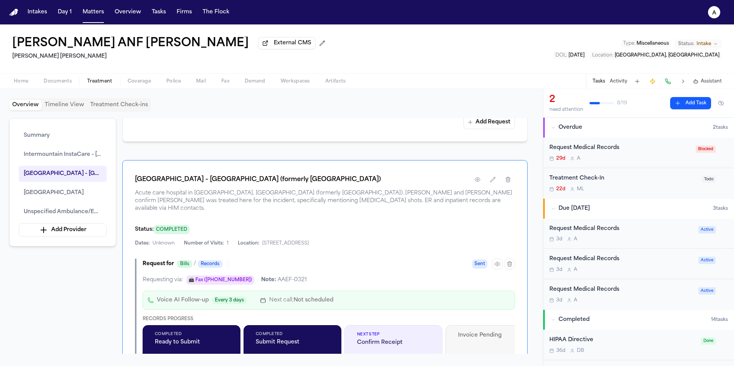
click at [665, 188] on div "22d M L" at bounding box center [624, 189] width 148 height 6
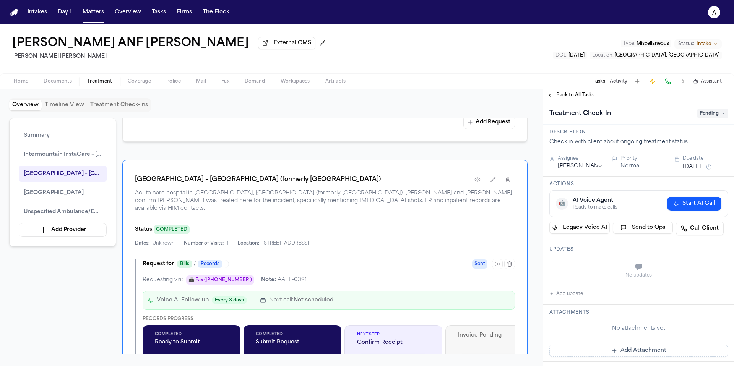
click at [572, 98] on span "Back to All Tasks" at bounding box center [576, 95] width 38 height 6
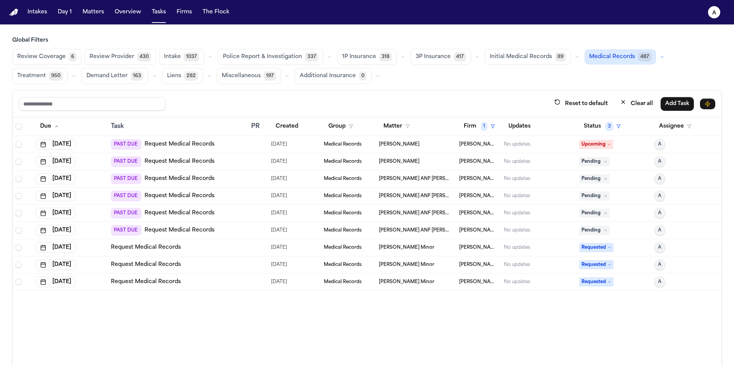
click at [207, 41] on h3 "Global Filters" at bounding box center [367, 41] width 710 height 8
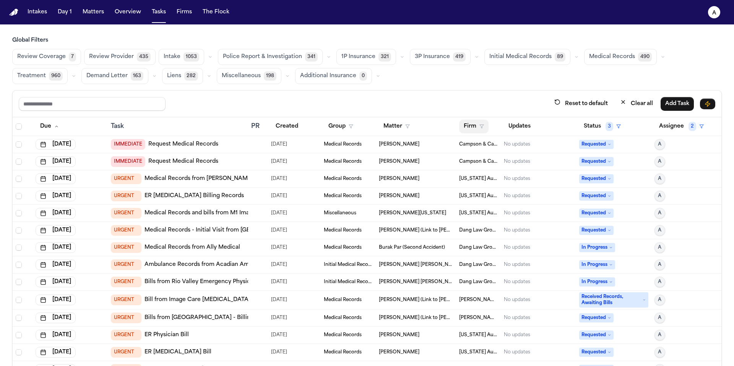
click at [477, 130] on button "Firm" at bounding box center [473, 127] width 29 height 14
click at [487, 143] on input "text" at bounding box center [512, 146] width 104 height 14
type input "*****"
drag, startPoint x: 495, startPoint y: 175, endPoint x: 500, endPoint y: 169, distance: 7.6
click at [500, 169] on div "***** [PERSON_NAME] [PERSON_NAME]" at bounding box center [509, 156] width 111 height 40
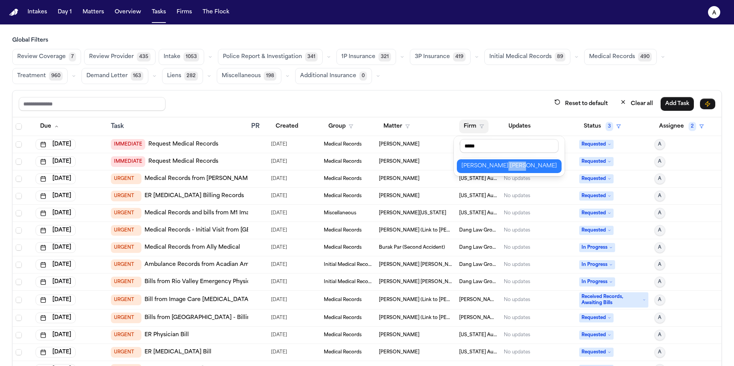
click at [499, 169] on div "[PERSON_NAME] [PERSON_NAME]" at bounding box center [510, 166] width 96 height 9
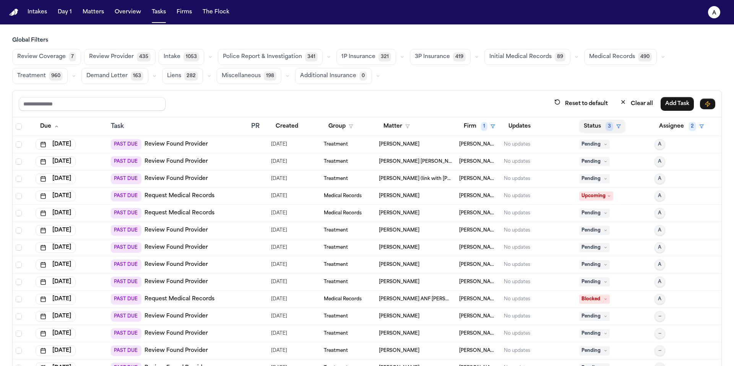
click at [593, 129] on button "Status 3" at bounding box center [603, 127] width 46 height 14
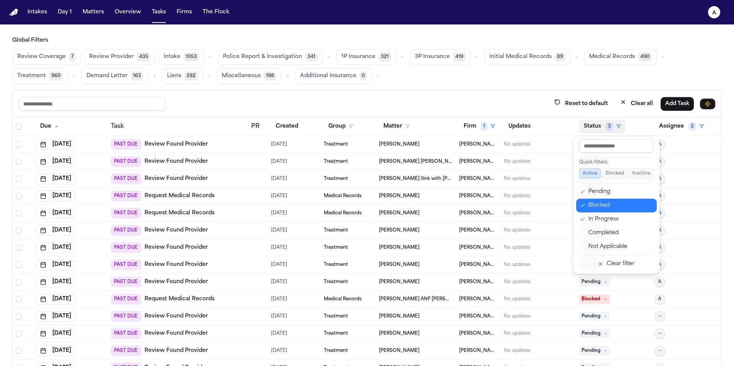
click at [605, 205] on div "Blocked" at bounding box center [621, 205] width 64 height 9
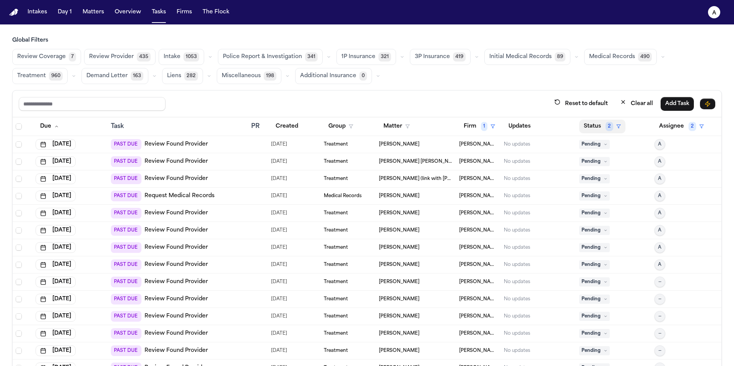
click at [594, 127] on button "Status 2" at bounding box center [603, 127] width 46 height 14
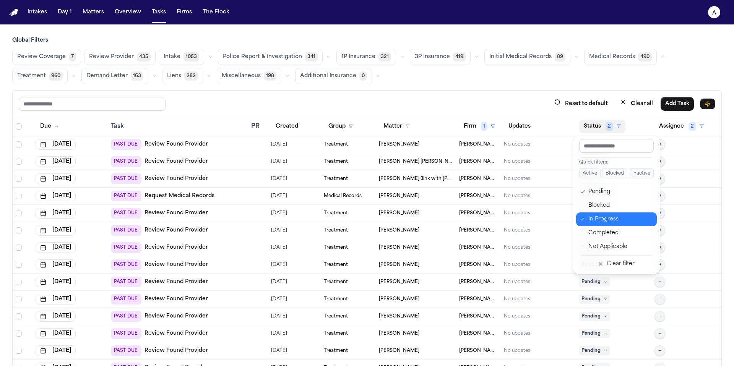
click at [597, 219] on div "In Progress" at bounding box center [621, 219] width 64 height 9
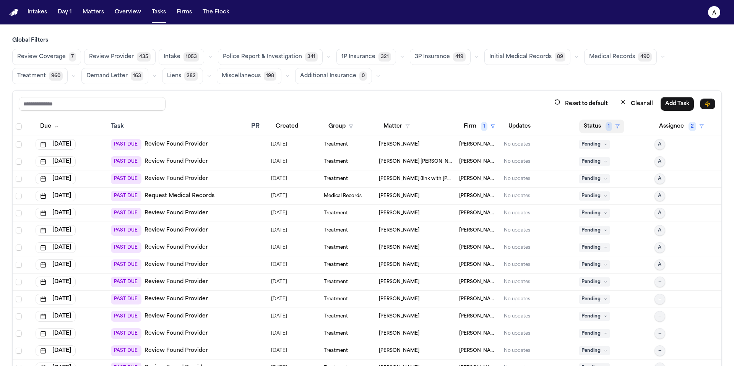
click at [590, 125] on button "Status 1" at bounding box center [602, 127] width 45 height 14
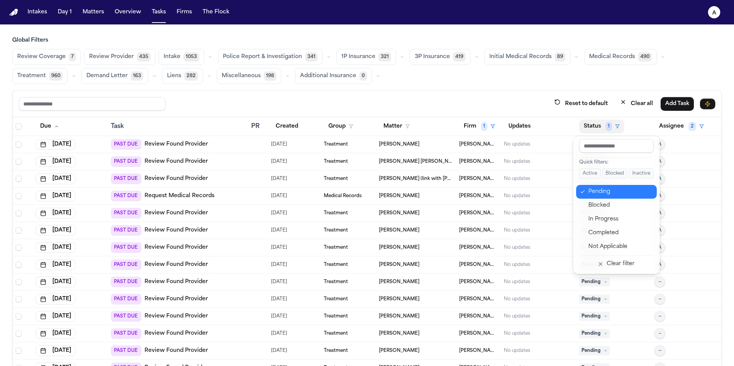
click at [612, 189] on div "Pending" at bounding box center [621, 191] width 64 height 9
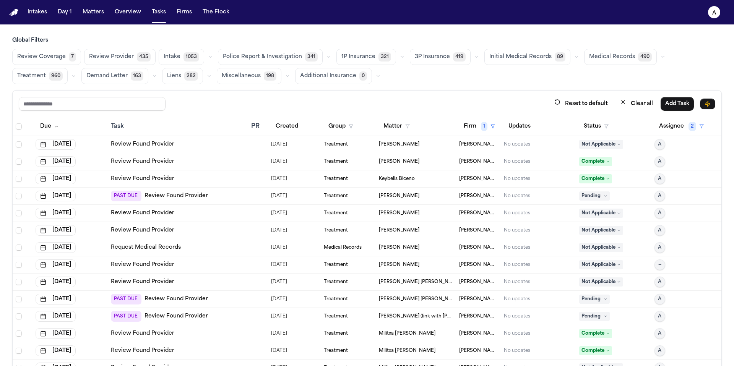
click at [609, 58] on span "Medical Records" at bounding box center [612, 57] width 46 height 8
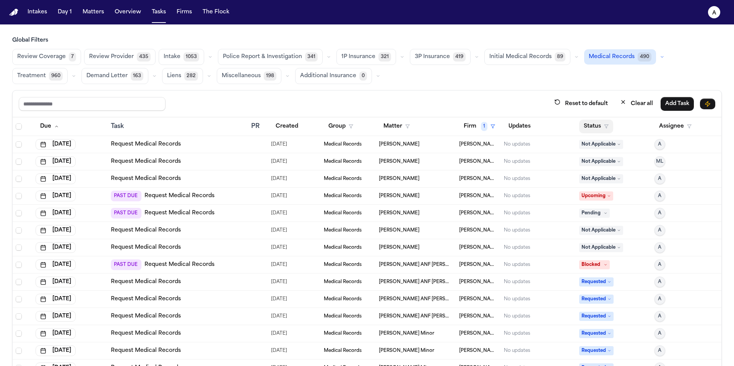
click at [599, 130] on button "Status" at bounding box center [597, 127] width 34 height 14
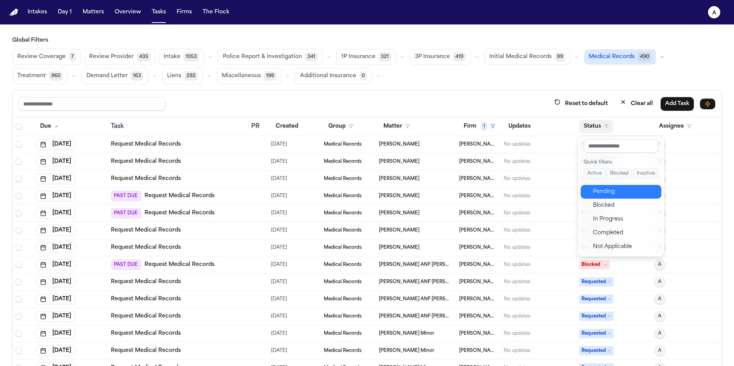
click at [611, 194] on div "Pending" at bounding box center [625, 191] width 64 height 9
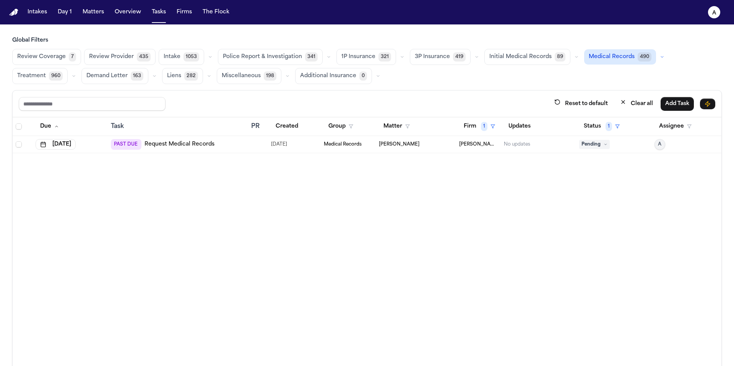
click at [423, 144] on div "[PERSON_NAME]" at bounding box center [416, 145] width 74 height 6
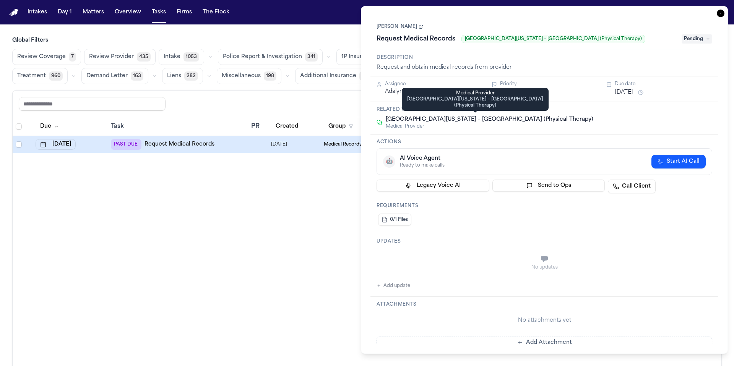
drag, startPoint x: 600, startPoint y: 120, endPoint x: 389, endPoint y: 119, distance: 210.8
click at [389, 119] on div "[GEOGRAPHIC_DATA][US_STATE] – [GEOGRAPHIC_DATA] (Physical Therapy) Medical Prov…" at bounding box center [545, 123] width 336 height 14
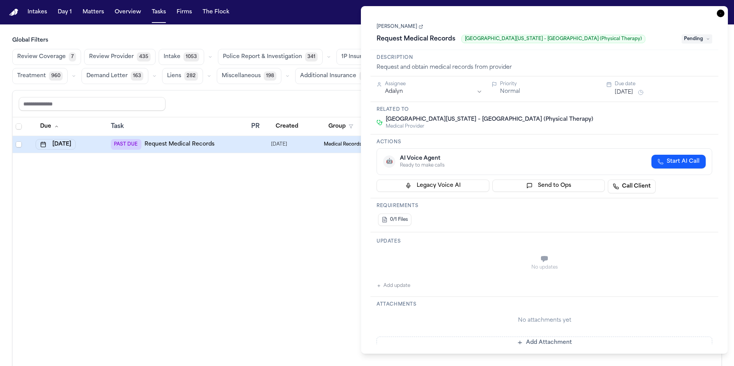
click at [594, 131] on div "Related to [GEOGRAPHIC_DATA][US_STATE] – [GEOGRAPHIC_DATA] (Physical Therapy) M…" at bounding box center [545, 118] width 348 height 33
drag, startPoint x: 589, startPoint y: 118, endPoint x: 397, endPoint y: 139, distance: 192.5
click at [397, 140] on div "**********" at bounding box center [545, 315] width 348 height 531
click at [606, 118] on div "[GEOGRAPHIC_DATA][US_STATE] – [GEOGRAPHIC_DATA] (Physical Therapy) Medical Prov…" at bounding box center [545, 123] width 336 height 14
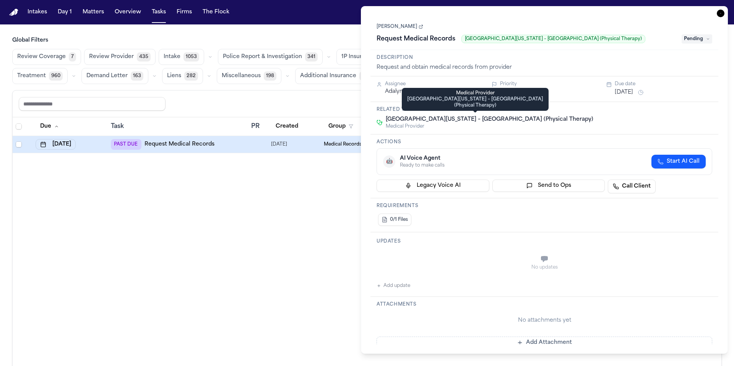
drag, startPoint x: 614, startPoint y: 123, endPoint x: 385, endPoint y: 120, distance: 228.8
click at [385, 120] on div "[GEOGRAPHIC_DATA][US_STATE] – [GEOGRAPHIC_DATA] (Physical Therapy) Medical Prov…" at bounding box center [545, 123] width 336 height 14
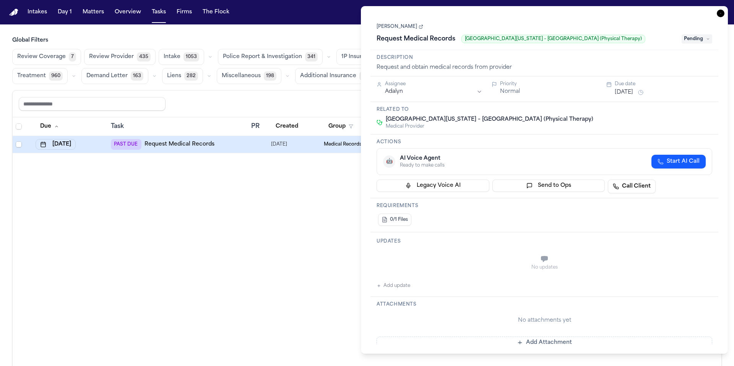
copy span "[GEOGRAPHIC_DATA][US_STATE] – [GEOGRAPHIC_DATA] (Physical Therapy)"
click at [399, 28] on link "[PERSON_NAME]" at bounding box center [400, 27] width 47 height 6
click at [0, 0] on body "Intakes Day 1 Matters Overview Tasks Firms The Flock A Global Filters Review Co…" at bounding box center [367, 183] width 734 height 366
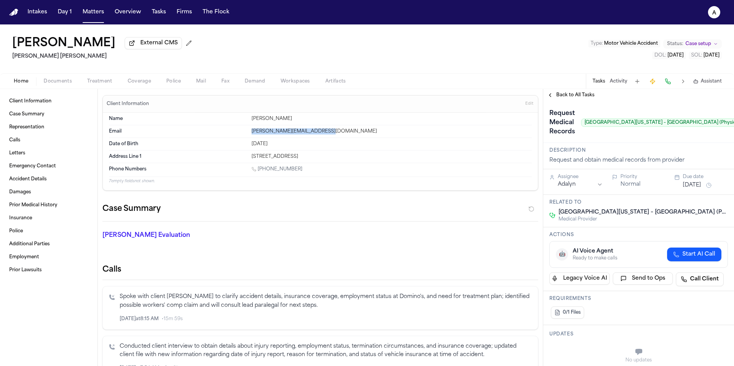
drag, startPoint x: 327, startPoint y: 133, endPoint x: 249, endPoint y: 135, distance: 77.7
click at [249, 135] on div "Email [PERSON_NAME][EMAIL_ADDRESS][DOMAIN_NAME]" at bounding box center [320, 131] width 423 height 13
copy div "[PERSON_NAME][EMAIL_ADDRESS][DOMAIN_NAME]"
drag, startPoint x: 300, startPoint y: 173, endPoint x: 259, endPoint y: 173, distance: 41.3
click at [259, 173] on div "[PHONE_NUMBER]" at bounding box center [392, 169] width 280 height 7
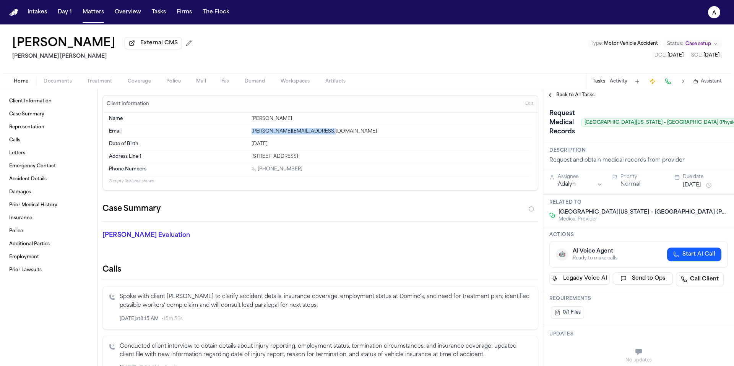
copy link "[PHONE_NUMBER]"
drag, startPoint x: 250, startPoint y: 158, endPoint x: 286, endPoint y: 157, distance: 36.0
click at [286, 157] on div "[STREET_ADDRESS]" at bounding box center [392, 157] width 280 height 6
copy div "3805 S 3000 W"
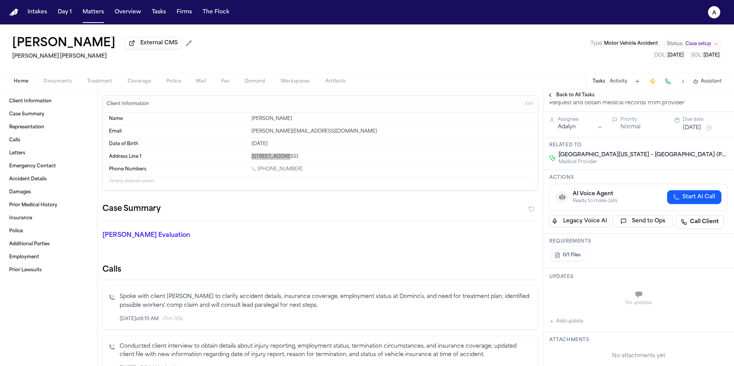
scroll to position [77, 0]
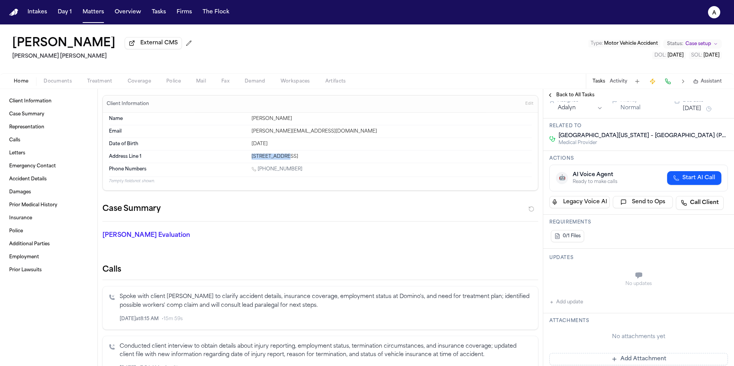
click at [573, 305] on button "Add update" at bounding box center [567, 302] width 34 height 9
click at [580, 280] on textarea "Add your update" at bounding box center [643, 276] width 163 height 15
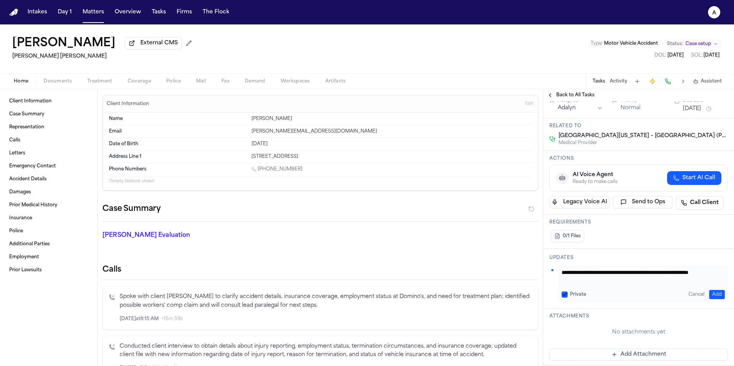
scroll to position [0, 0]
type textarea "**********"
click at [565, 296] on button "Private" at bounding box center [565, 295] width 6 height 6
click at [713, 291] on button "Add" at bounding box center [718, 294] width 16 height 9
click at [692, 98] on div "Back to All Tasks" at bounding box center [639, 95] width 191 height 6
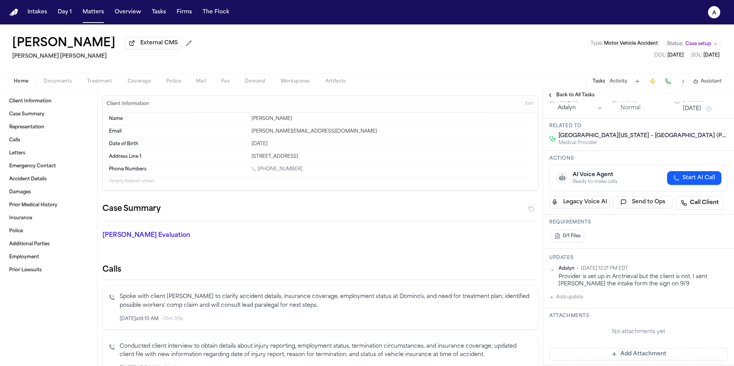
click at [692, 110] on button "[DATE]" at bounding box center [692, 109] width 18 height 8
click at [712, 170] on button "12" at bounding box center [711, 170] width 12 height 12
click at [624, 238] on div "0/1 Files" at bounding box center [639, 236] width 179 height 15
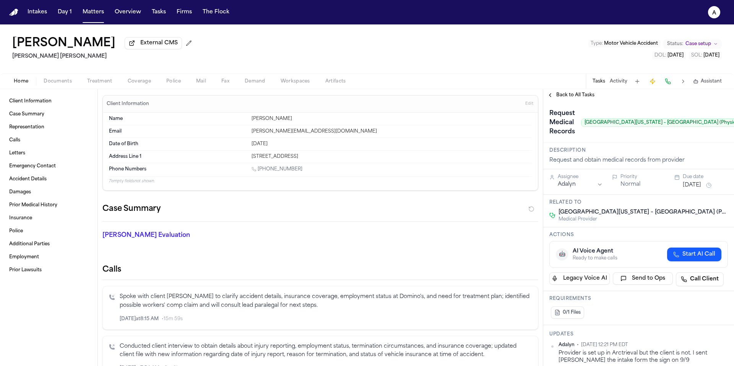
click at [566, 98] on span "Back to All Tasks" at bounding box center [576, 95] width 38 height 6
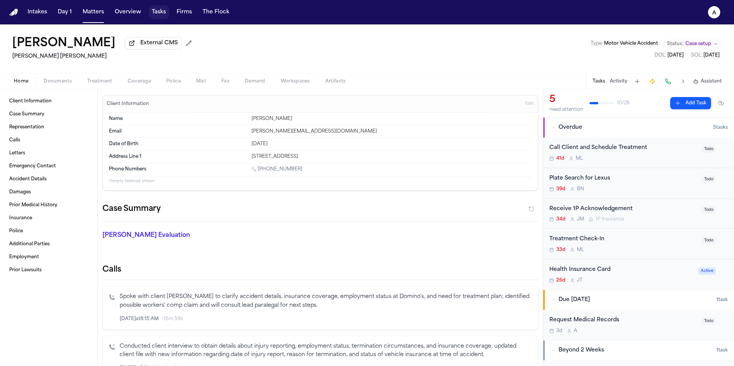
click at [163, 13] on button "Tasks" at bounding box center [159, 12] width 20 height 14
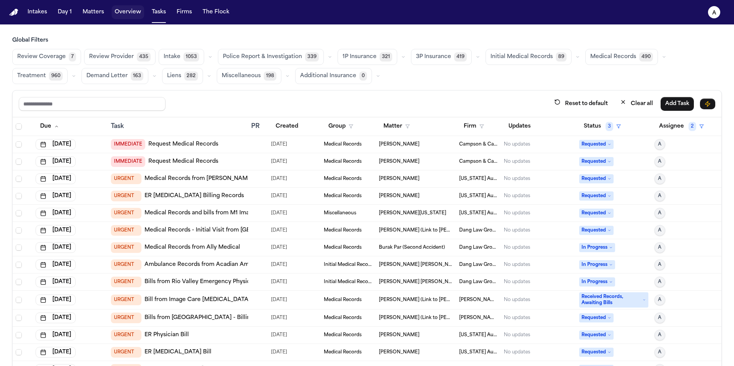
click at [138, 13] on button "Overview" at bounding box center [128, 12] width 33 height 14
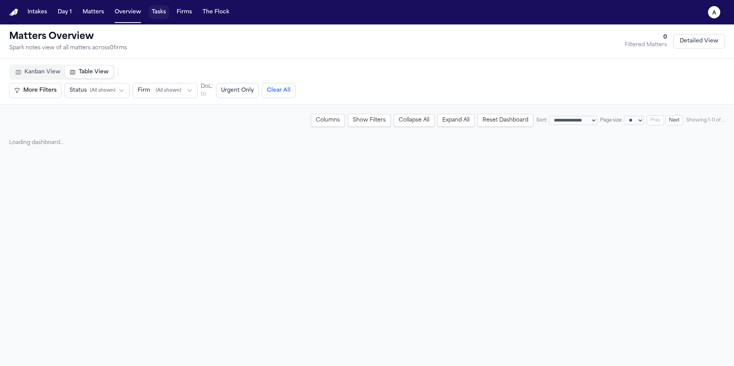
click at [154, 12] on button "Tasks" at bounding box center [159, 12] width 20 height 14
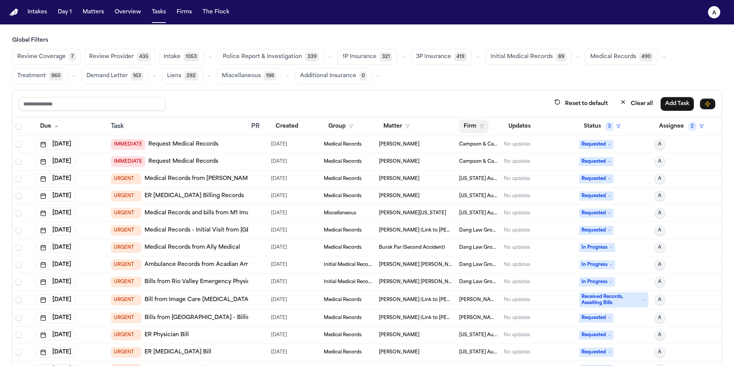
click at [482, 127] on button "Firm" at bounding box center [473, 127] width 29 height 14
click at [490, 151] on input "text" at bounding box center [512, 146] width 104 height 14
type input "*****"
click at [497, 167] on div "[PERSON_NAME] [PERSON_NAME]" at bounding box center [510, 166] width 96 height 9
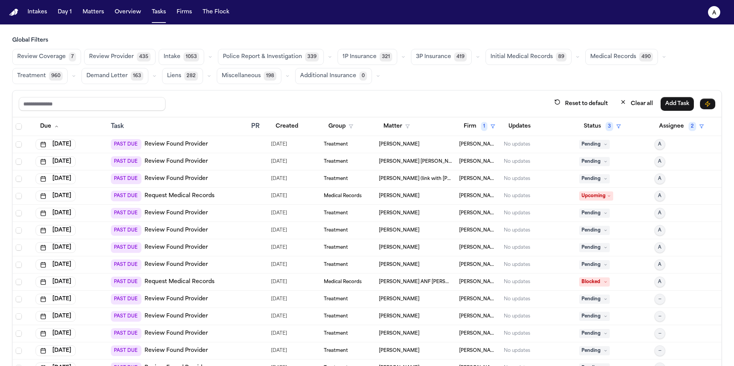
click at [614, 57] on span "Medical Records" at bounding box center [614, 57] width 46 height 8
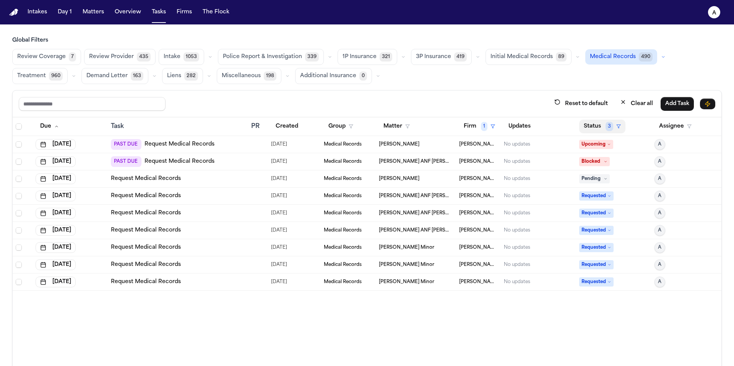
click at [595, 130] on button "Status 3" at bounding box center [603, 127] width 46 height 14
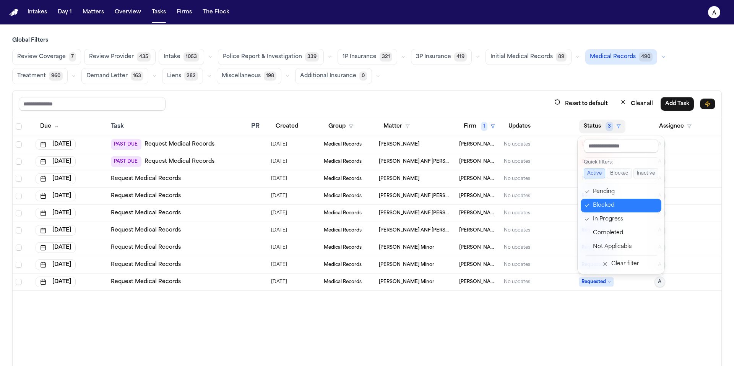
click at [607, 207] on div "Blocked" at bounding box center [625, 205] width 64 height 9
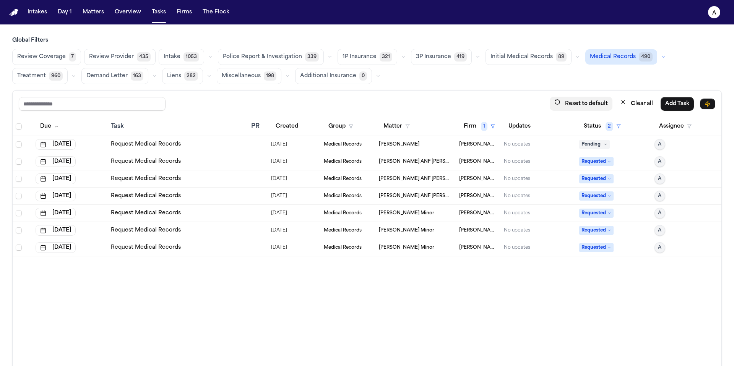
click at [593, 105] on button "Reset to default" at bounding box center [581, 104] width 63 height 14
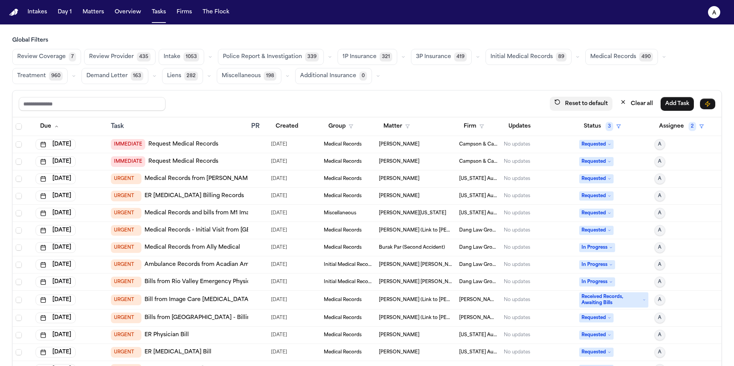
click at [593, 105] on button "Reset to default" at bounding box center [581, 104] width 63 height 14
click at [593, 120] on button "Status 3" at bounding box center [603, 127] width 46 height 14
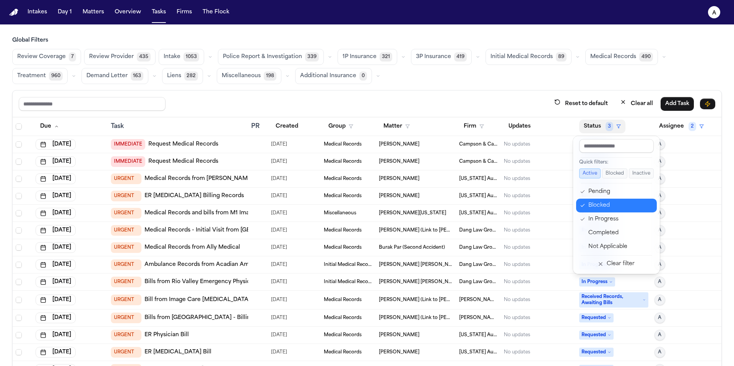
click at [604, 211] on button "Blocked" at bounding box center [616, 206] width 81 height 14
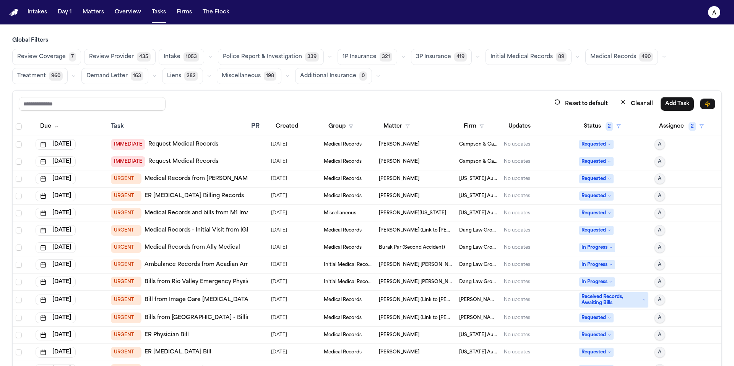
click at [589, 124] on button "Status 2" at bounding box center [603, 127] width 46 height 14
click at [590, 123] on button "Status 2" at bounding box center [603, 127] width 46 height 14
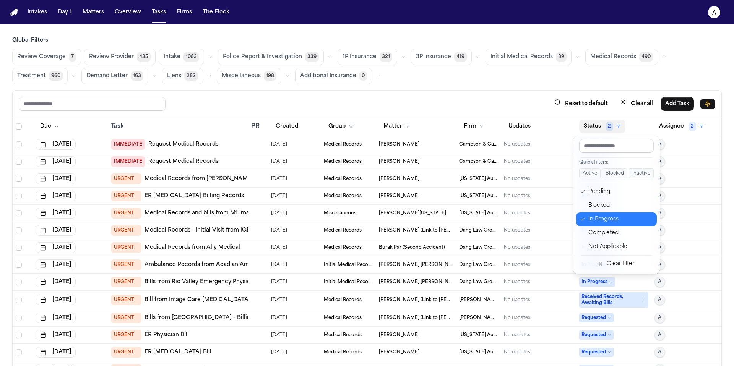
click at [602, 213] on button "In Progress" at bounding box center [616, 220] width 81 height 14
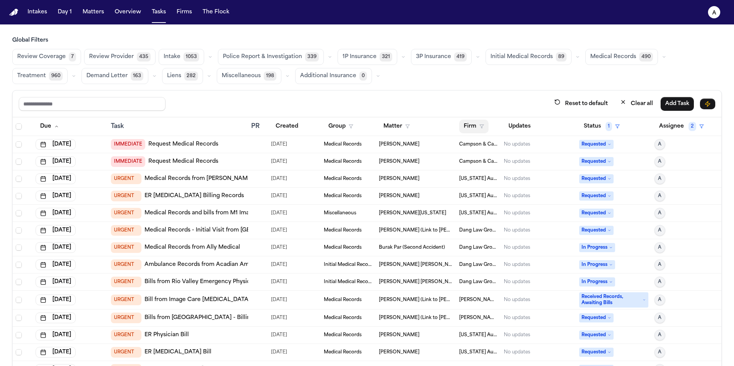
click at [470, 127] on button "Firm" at bounding box center [473, 127] width 29 height 14
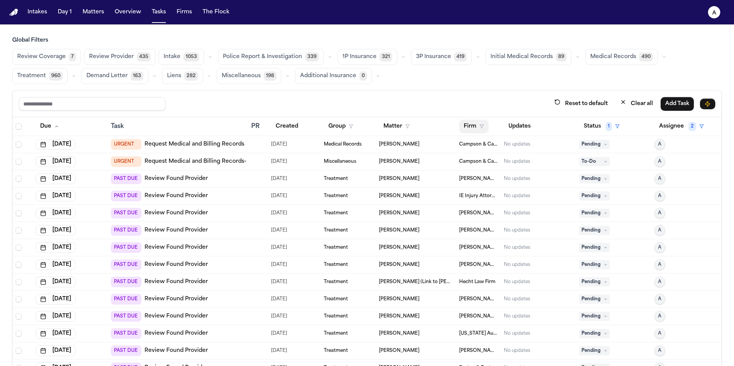
click at [463, 128] on button "Firm" at bounding box center [473, 127] width 29 height 14
click at [479, 144] on input "text" at bounding box center [509, 146] width 99 height 14
type input "****"
click at [490, 169] on div "[PERSON_NAME] [PERSON_NAME]" at bounding box center [510, 166] width 96 height 9
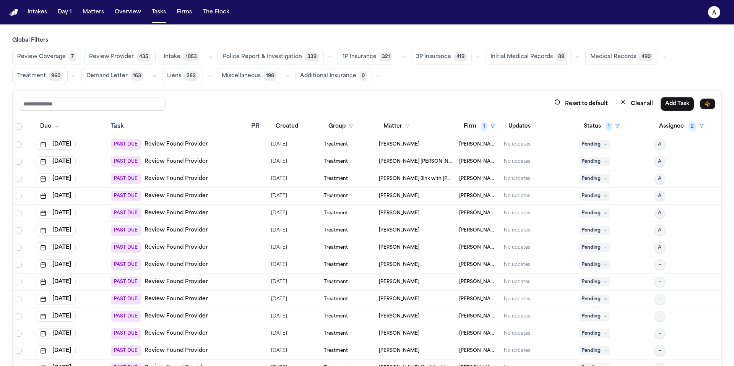
click at [607, 57] on span "Medical Records" at bounding box center [614, 57] width 46 height 8
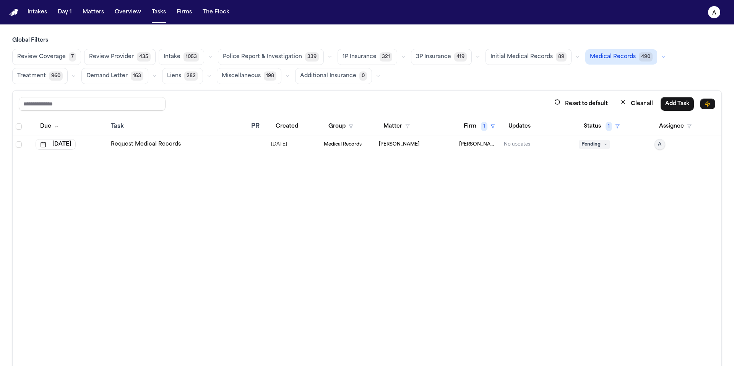
click at [530, 147] on div "No updates" at bounding box center [517, 145] width 26 height 6
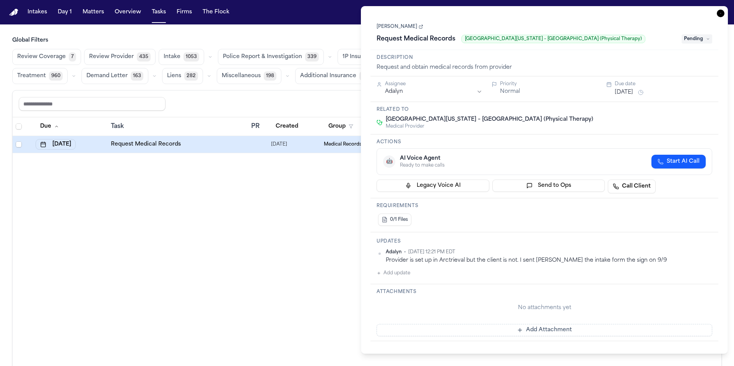
click at [306, 241] on div "Due Task PR Created Group Matter Firm 1 Updates Status 1 Assignee [DATE] Reques…" at bounding box center [367, 258] width 709 height 282
